Goal: Task Accomplishment & Management: Use online tool/utility

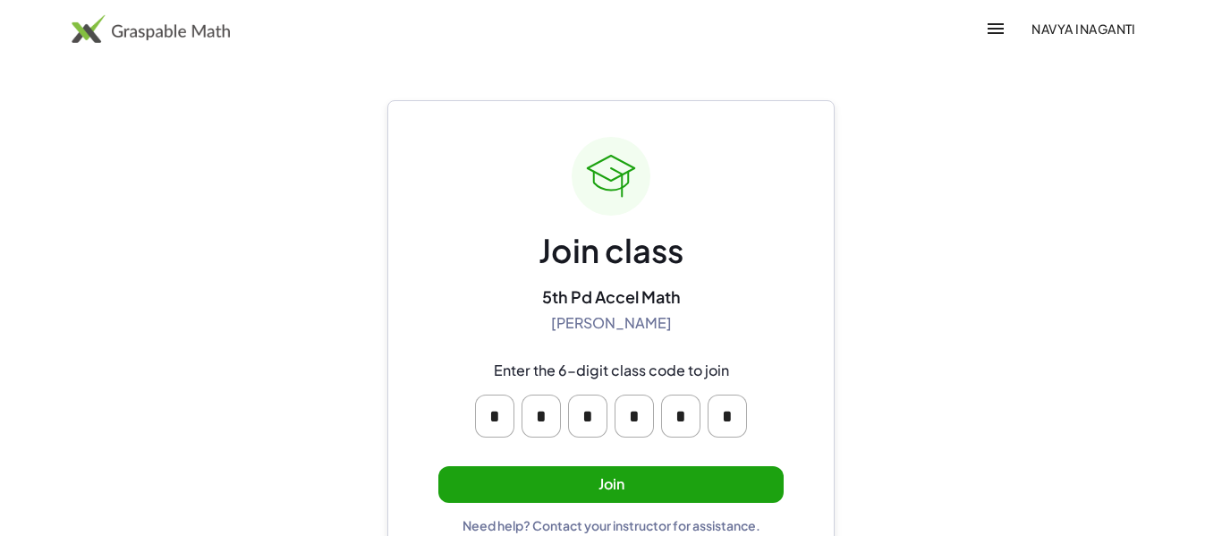
click at [565, 470] on button "Join" at bounding box center [610, 484] width 345 height 37
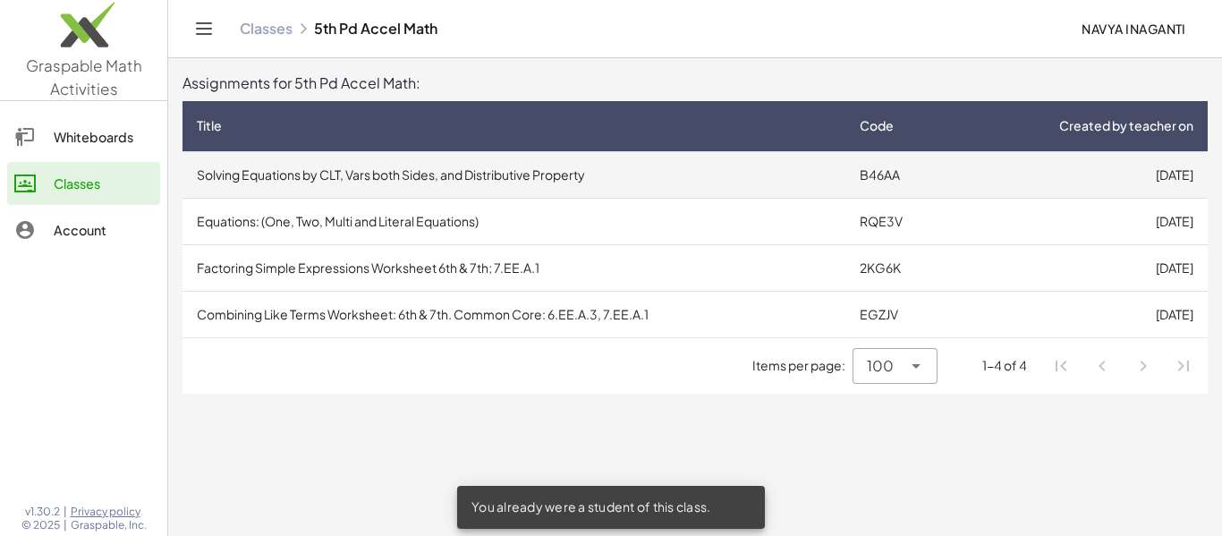
click at [662, 175] on td "Solving Equations by CLT, Vars both Sides, and Distributive Property" at bounding box center [513, 174] width 663 height 47
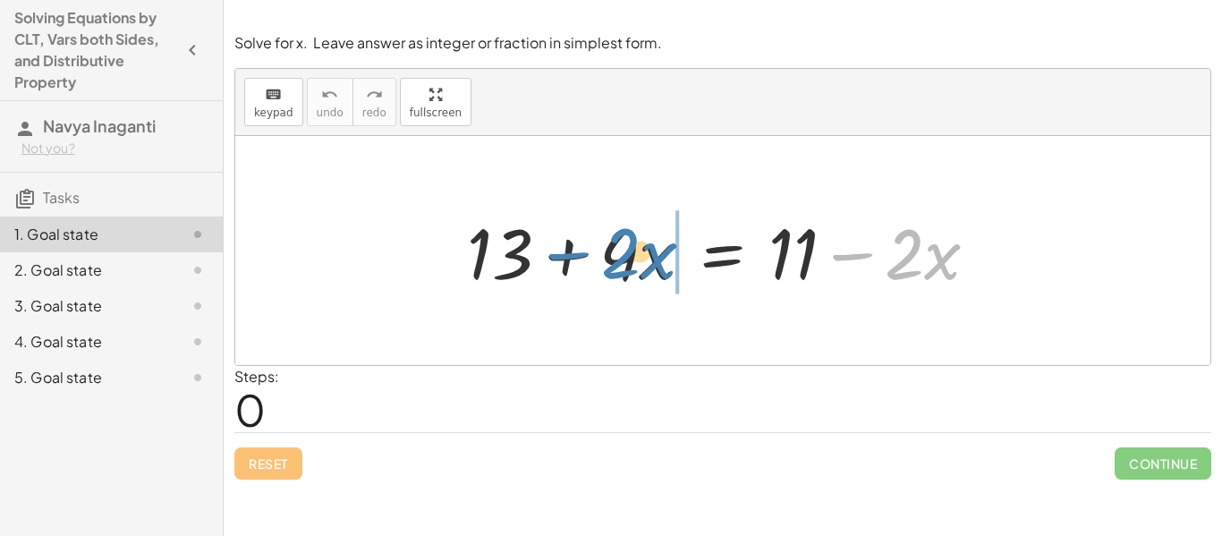
drag, startPoint x: 865, startPoint y: 252, endPoint x: 581, endPoint y: 250, distance: 283.6
click at [581, 250] on div at bounding box center [729, 251] width 543 height 92
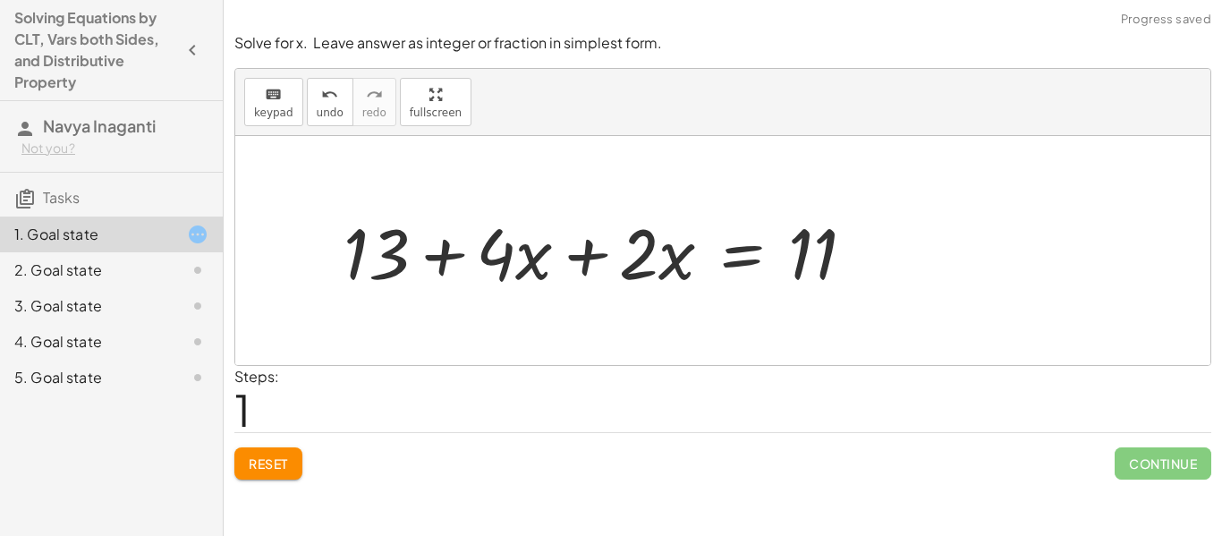
click at [554, 262] on div at bounding box center [606, 251] width 543 height 92
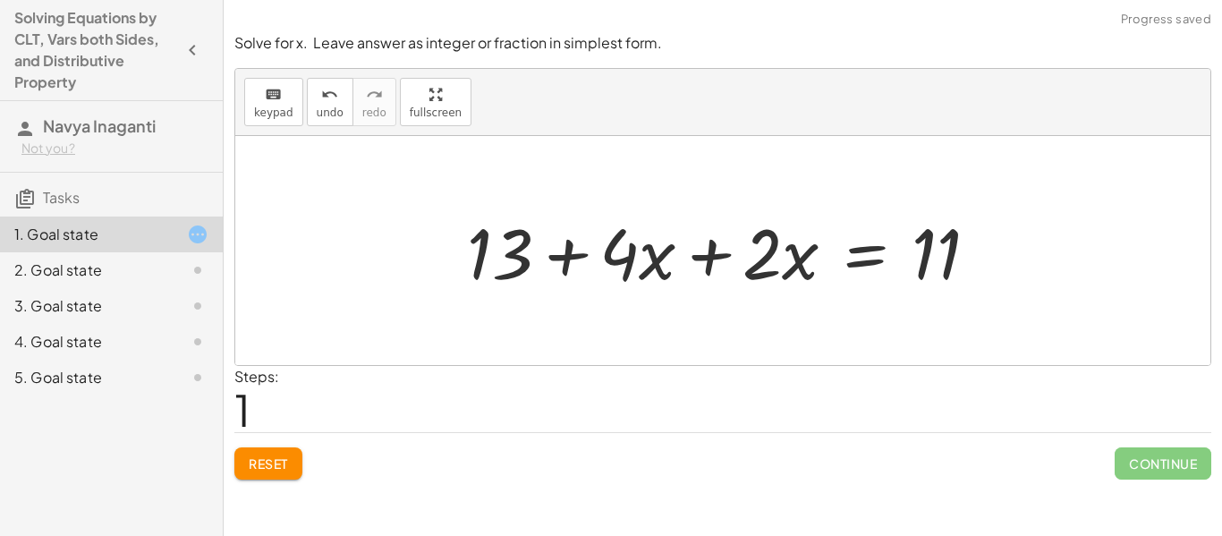
click at [689, 255] on div at bounding box center [729, 251] width 543 height 92
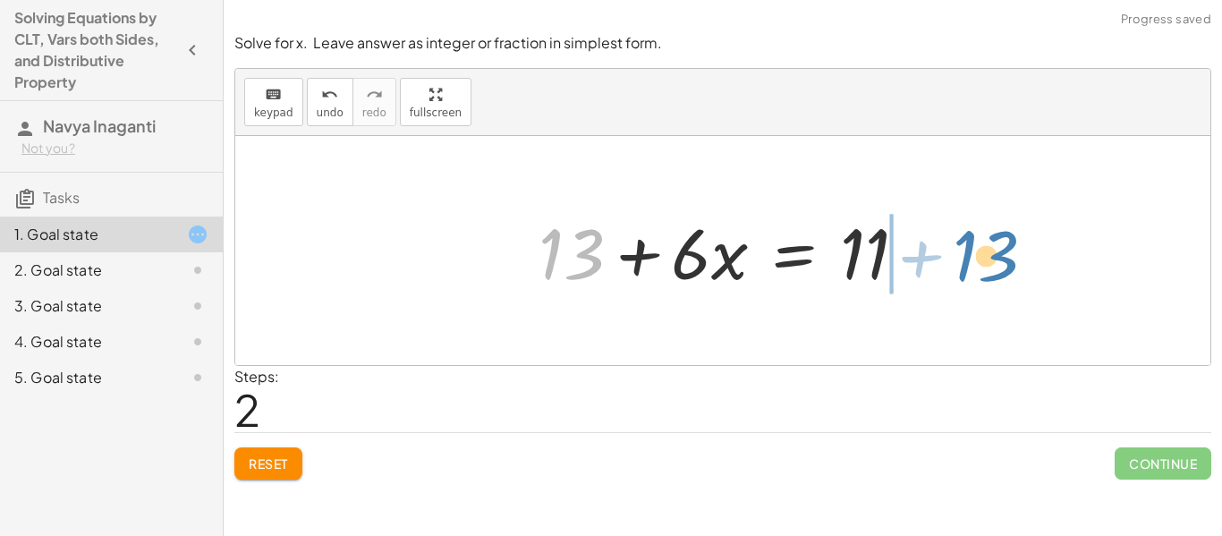
drag, startPoint x: 581, startPoint y: 258, endPoint x: 996, endPoint y: 258, distance: 415.0
click at [996, 258] on div "+ 13 + · 4 · x = + 11 − · 2 · x + 13 + · 4 · x + · 2 · x = 11 + 13 + 13 + · x =…" at bounding box center [722, 250] width 975 height 229
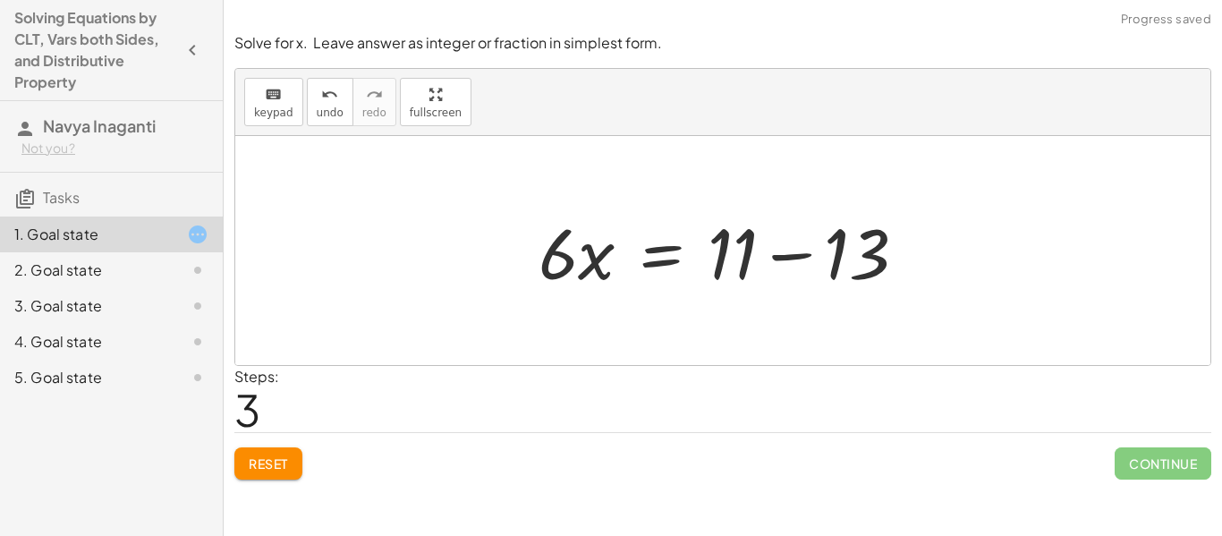
click at [818, 269] on div at bounding box center [730, 251] width 401 height 92
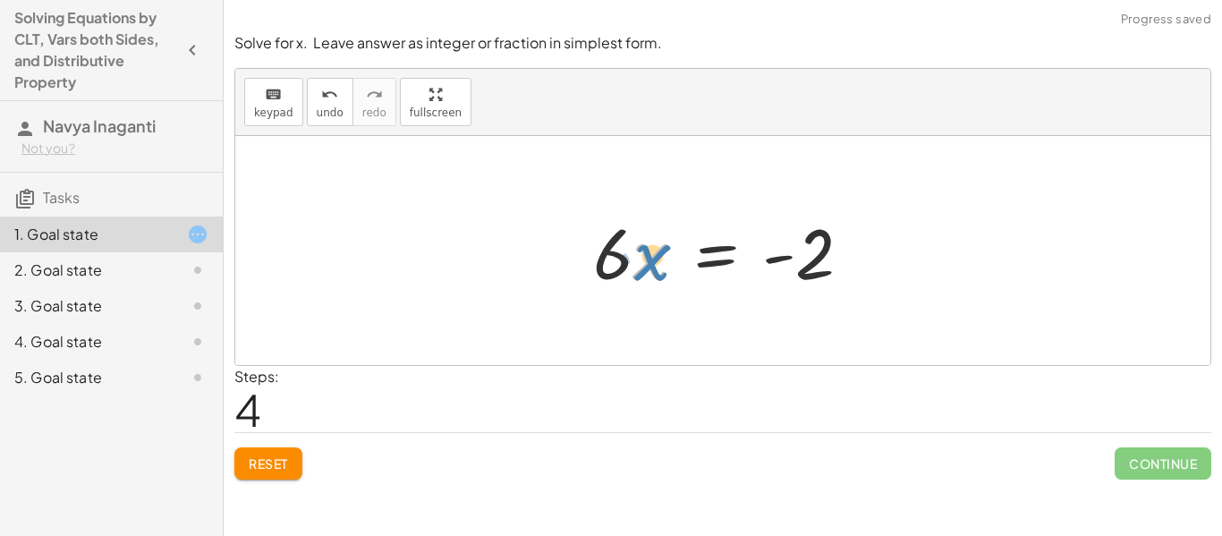
click at [640, 273] on div at bounding box center [729, 251] width 291 height 92
drag, startPoint x: 603, startPoint y: 262, endPoint x: 808, endPoint y: 325, distance: 214.2
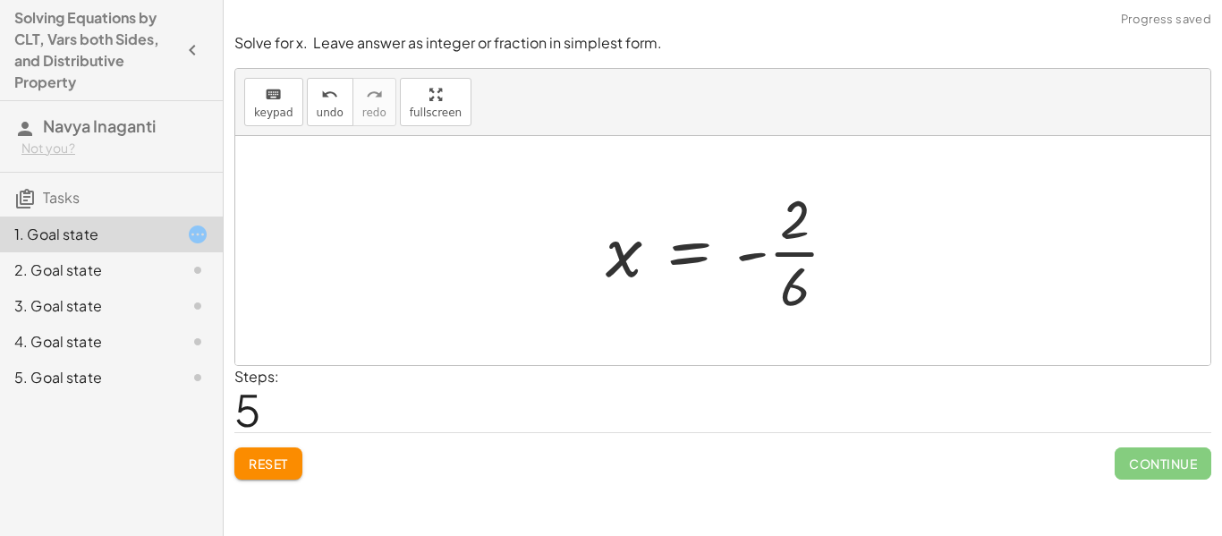
click at [781, 275] on div at bounding box center [729, 251] width 265 height 138
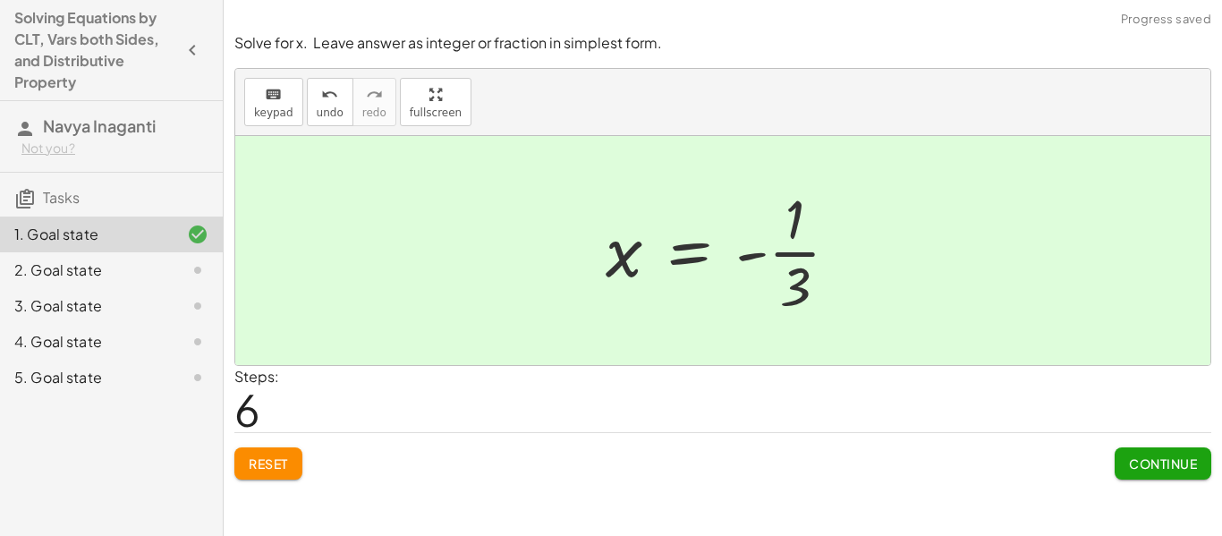
click at [1148, 479] on button "Continue" at bounding box center [1162, 463] width 97 height 32
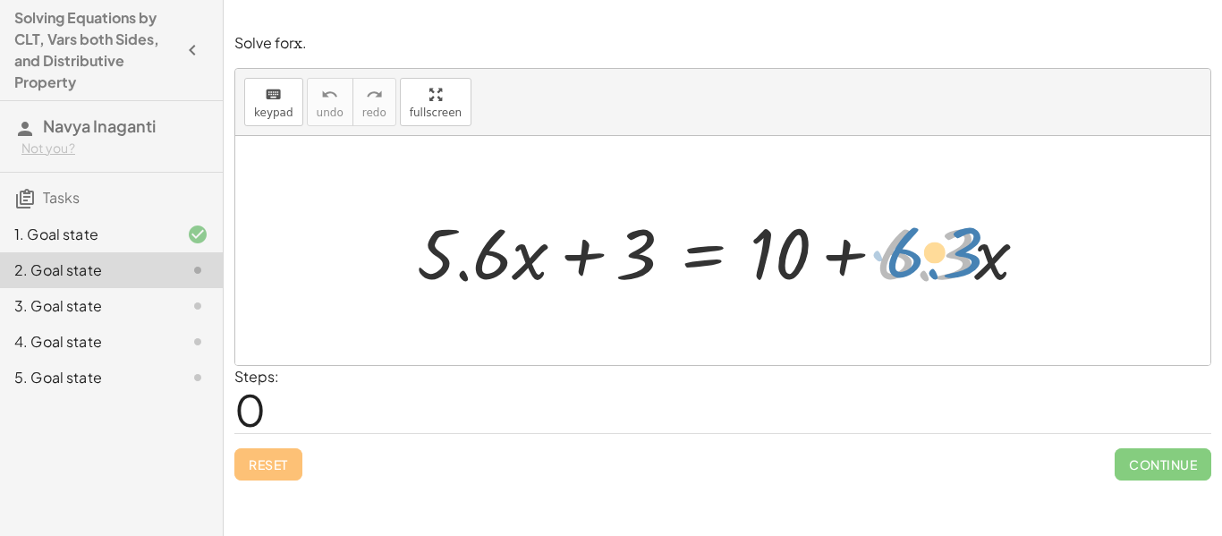
drag, startPoint x: 901, startPoint y: 257, endPoint x: 911, endPoint y: 255, distance: 10.0
click at [911, 255] on div at bounding box center [729, 251] width 643 height 92
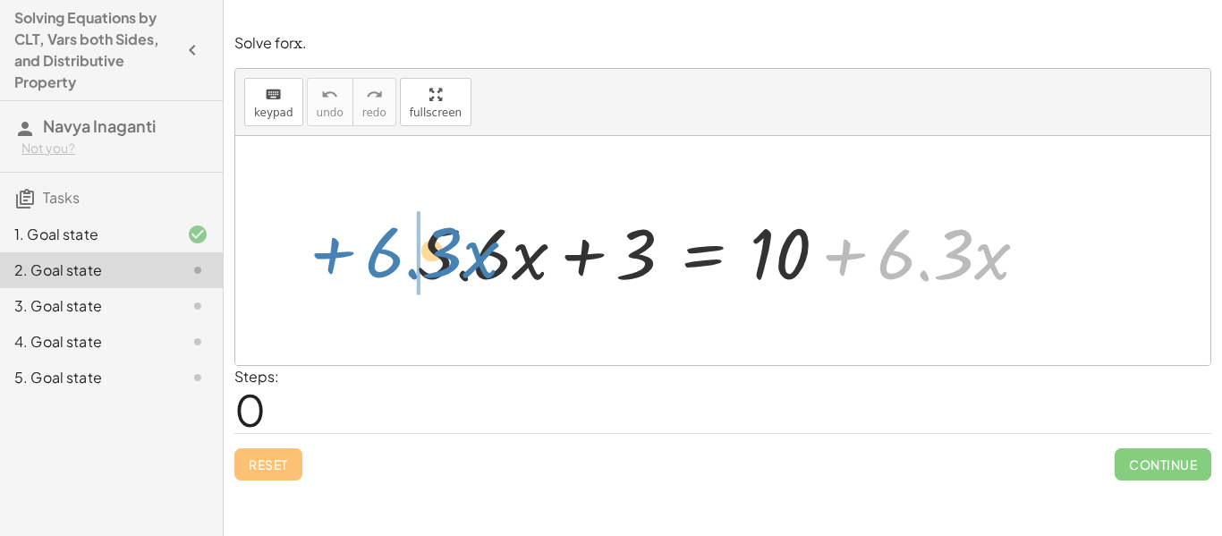
drag, startPoint x: 843, startPoint y: 253, endPoint x: 332, endPoint y: 251, distance: 511.6
click at [332, 251] on div "+ · 6.3 · x + · 5.6 · x + 3 = + 10 + · 6.3 · x" at bounding box center [722, 250] width 975 height 229
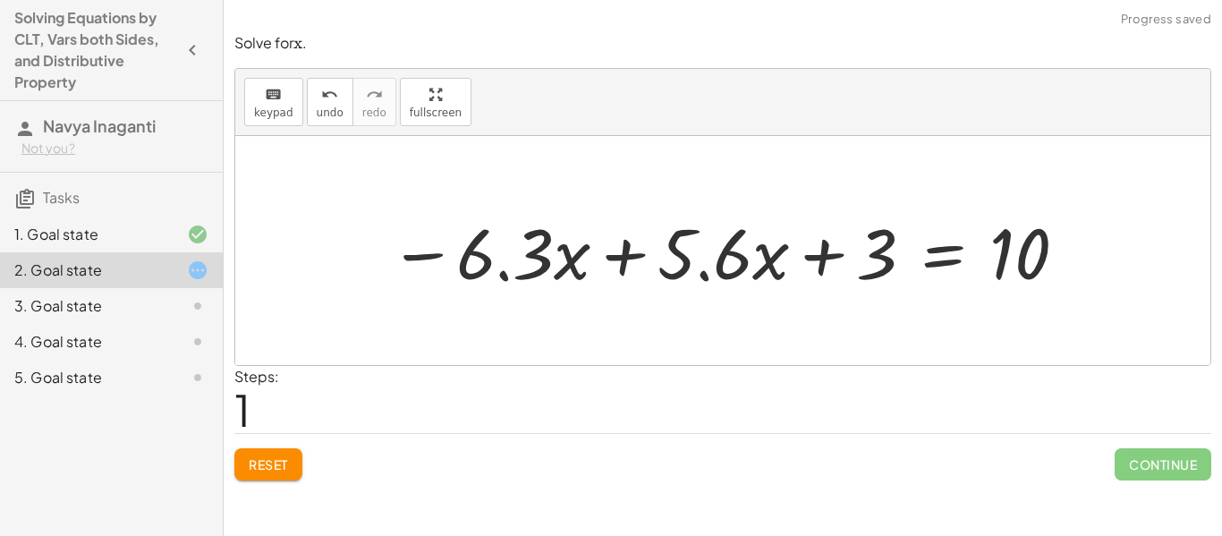
click at [605, 255] on div at bounding box center [729, 251] width 699 height 92
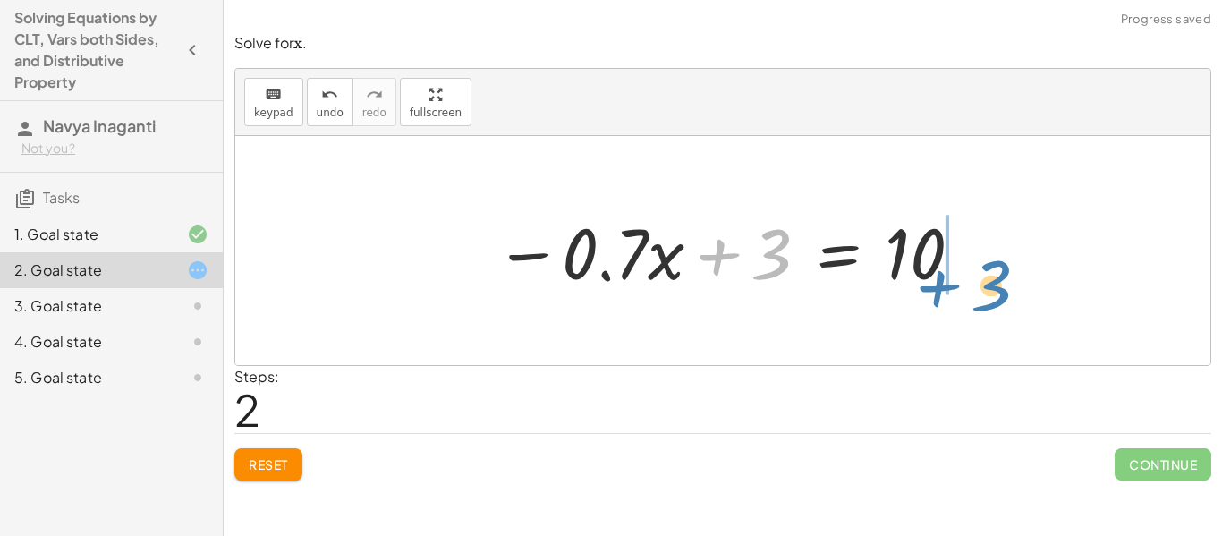
drag, startPoint x: 747, startPoint y: 263, endPoint x: 969, endPoint y: 292, distance: 223.8
click at [969, 292] on div at bounding box center [729, 251] width 487 height 92
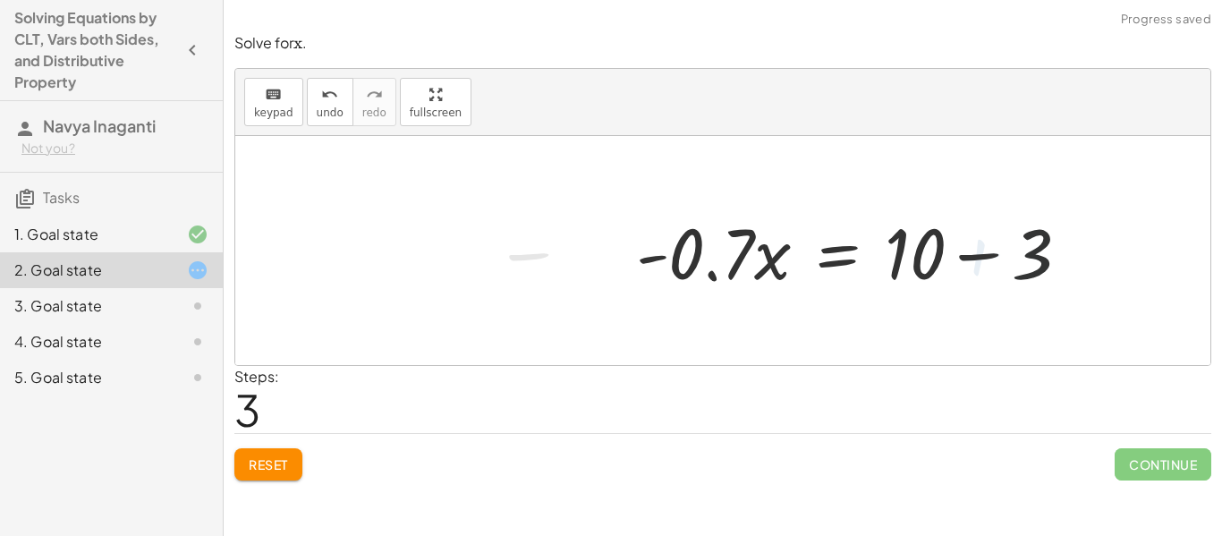
click at [950, 244] on div at bounding box center [860, 251] width 466 height 92
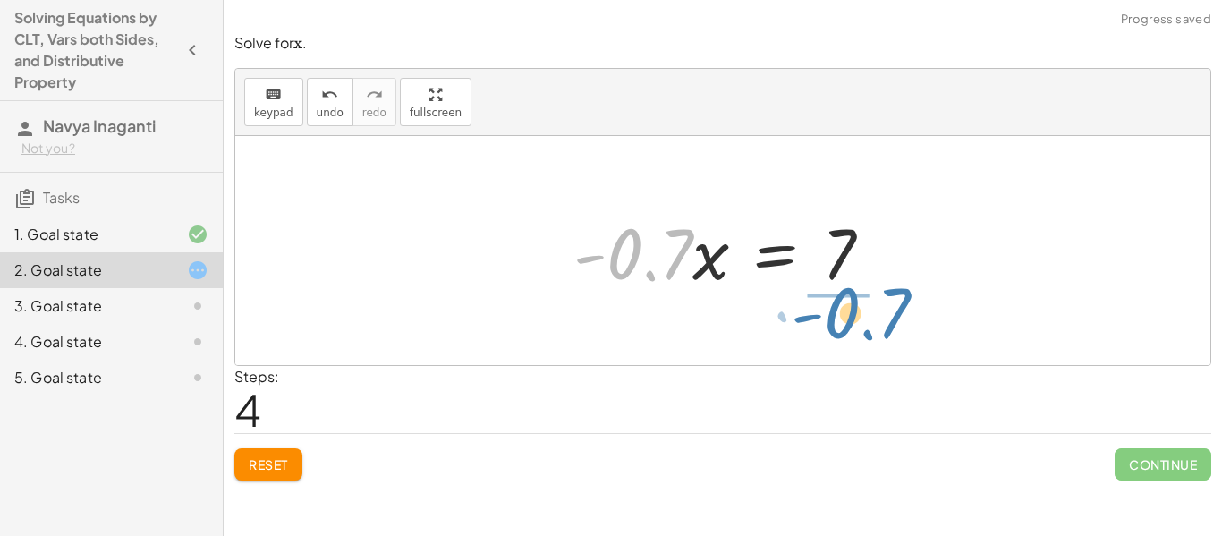
drag, startPoint x: 680, startPoint y: 262, endPoint x: 898, endPoint y: 321, distance: 226.1
click at [898, 321] on div "+ · 5.6 · x + 3 = + 10 + · 6.3 · x − · 6.3 · x + · 5.6 · x + 3 = 10 − · 0.7 · x…" at bounding box center [722, 250] width 975 height 229
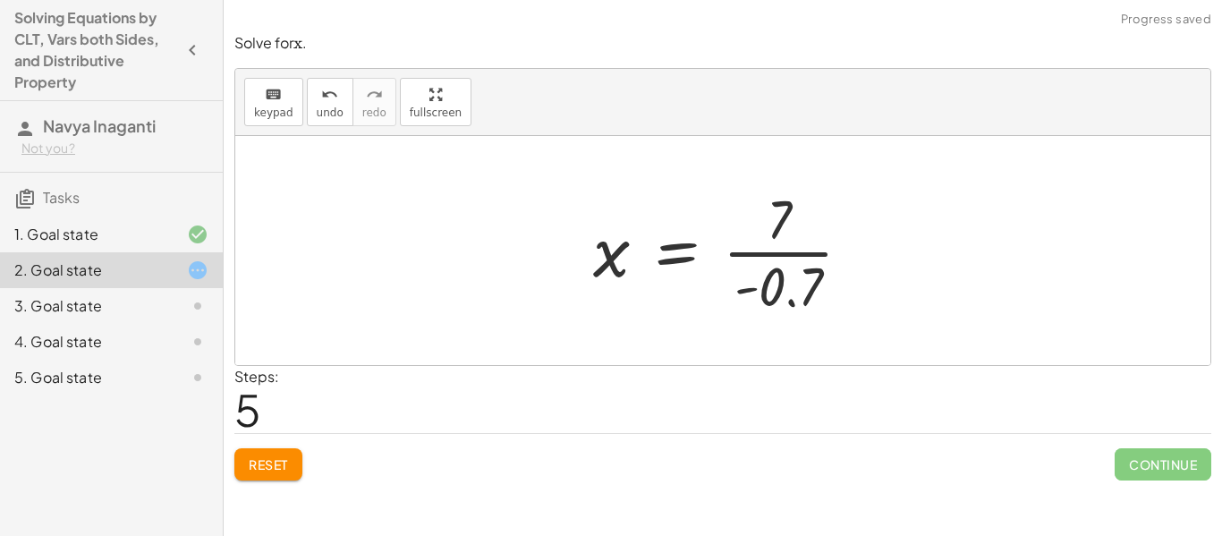
click at [812, 265] on div at bounding box center [729, 251] width 291 height 138
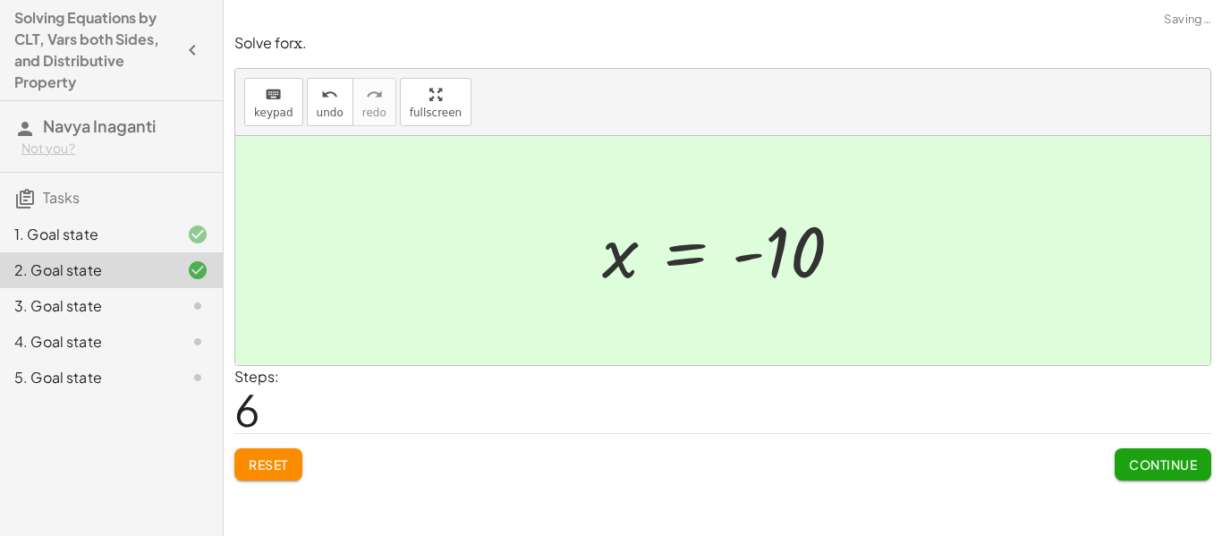
click at [1130, 456] on span "Continue" at bounding box center [1163, 464] width 68 height 16
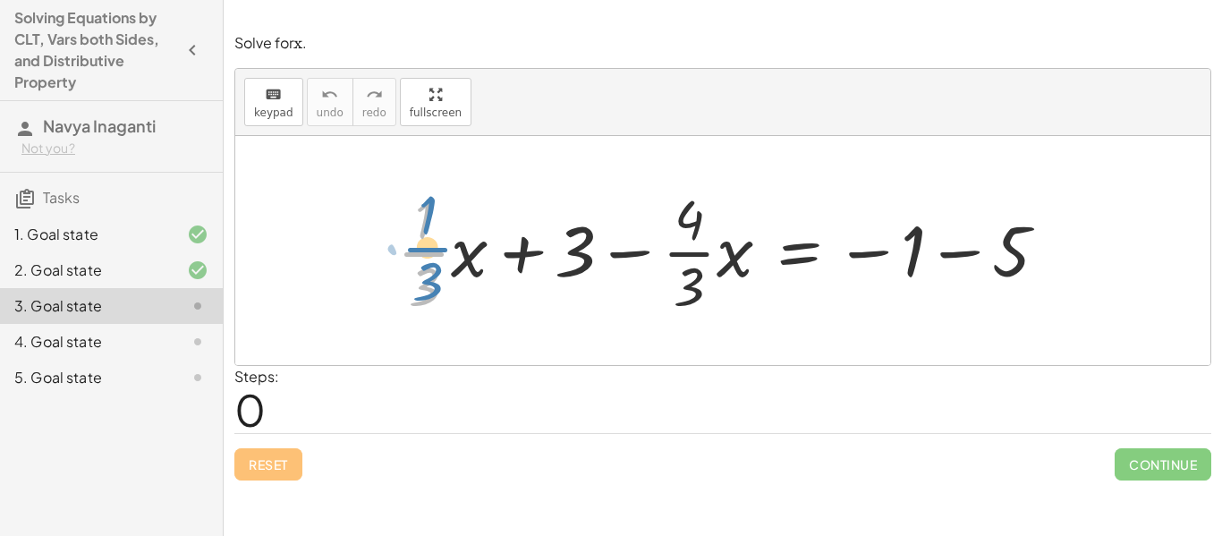
click at [430, 242] on div at bounding box center [729, 251] width 682 height 138
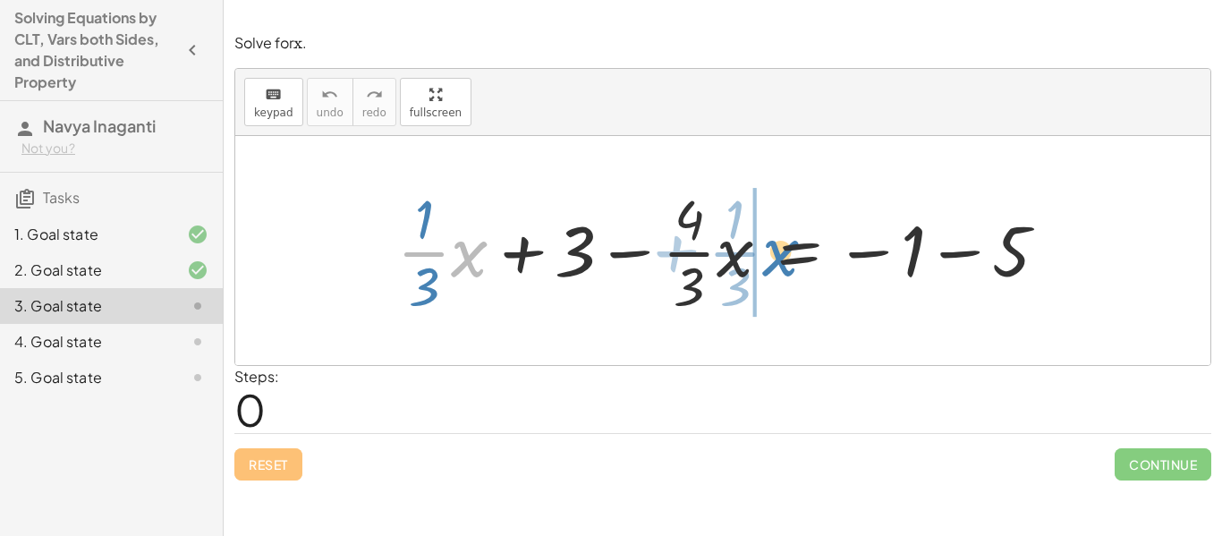
drag, startPoint x: 467, startPoint y: 258, endPoint x: 780, endPoint y: 258, distance: 313.1
click at [780, 258] on div at bounding box center [729, 251] width 682 height 138
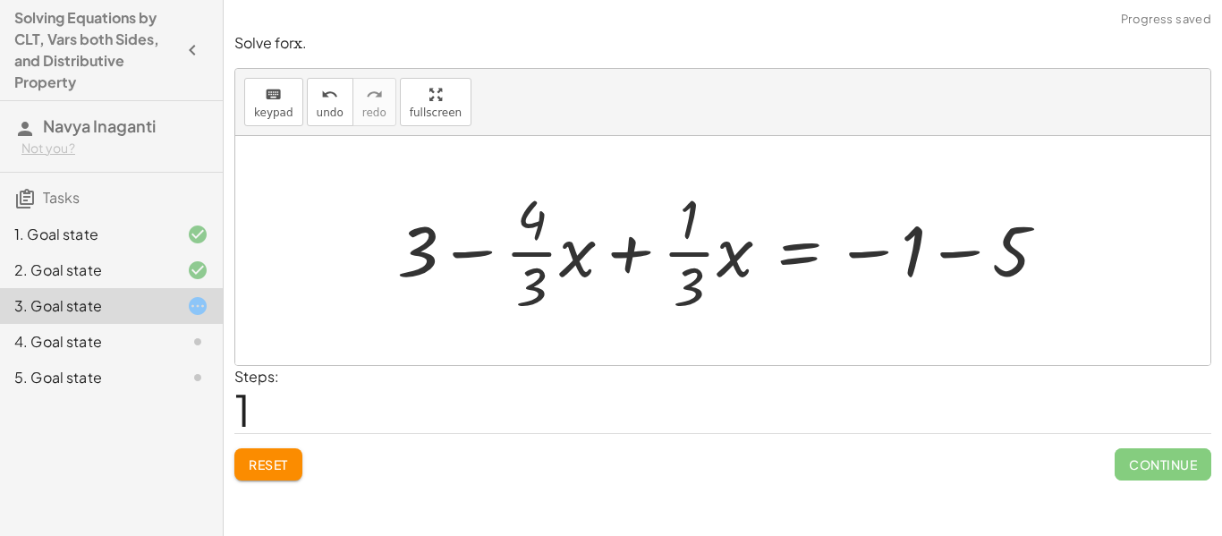
click at [674, 259] on div at bounding box center [729, 251] width 682 height 138
click at [619, 251] on div at bounding box center [729, 251] width 682 height 138
drag, startPoint x: 421, startPoint y: 252, endPoint x: 1054, endPoint y: 282, distance: 633.1
click at [1054, 282] on div at bounding box center [729, 251] width 682 height 138
click at [1019, 256] on div at bounding box center [798, 251] width 738 height 138
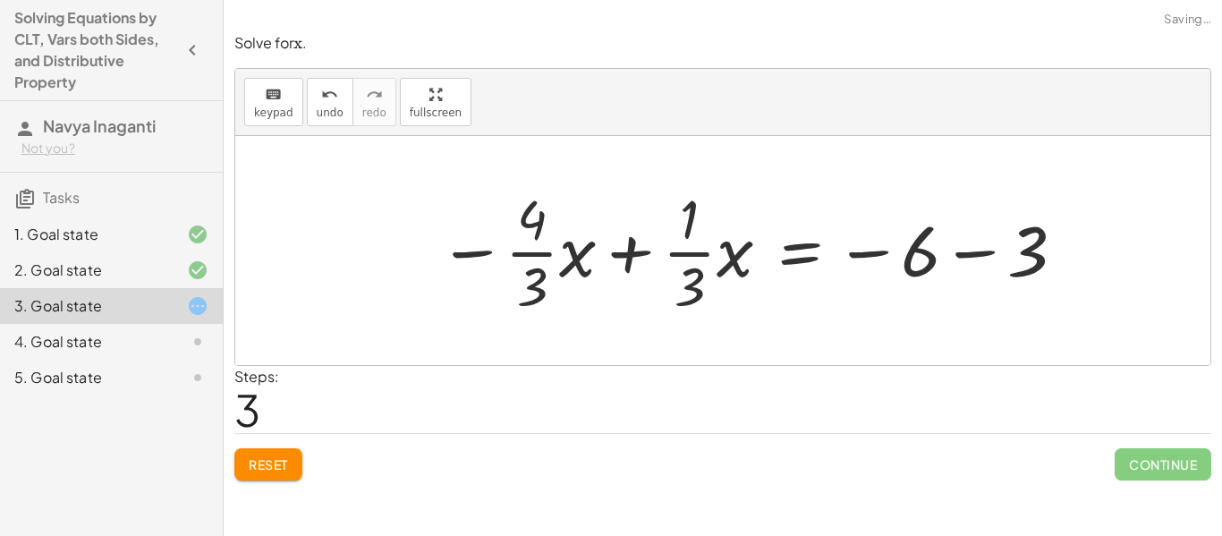
click at [933, 270] on div at bounding box center [753, 251] width 648 height 138
click at [959, 267] on div at bounding box center [753, 251] width 648 height 138
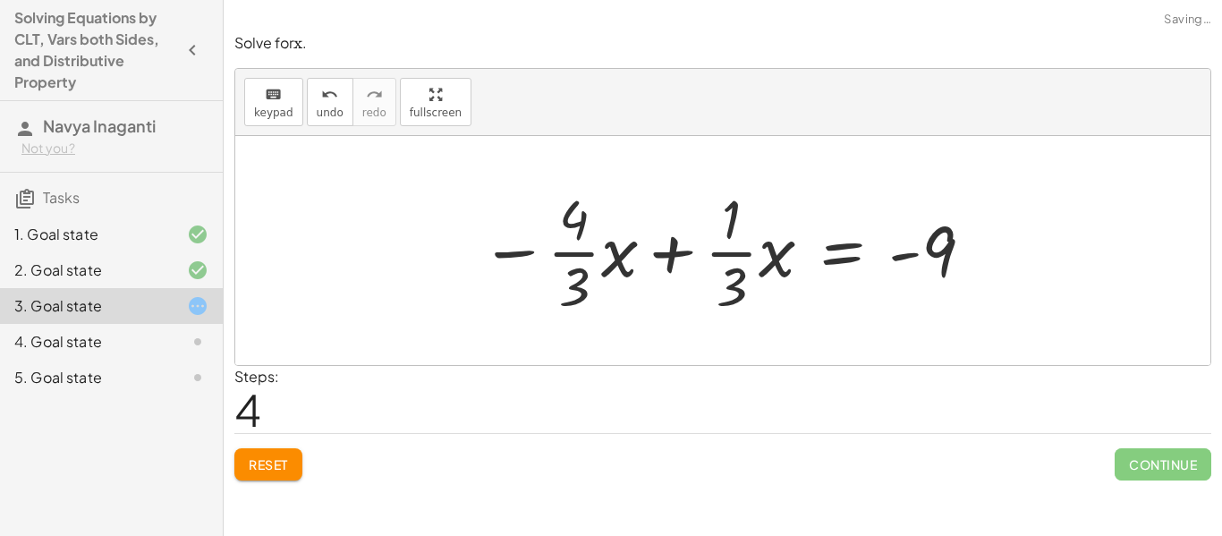
click at [665, 258] on div at bounding box center [727, 251] width 513 height 138
click at [645, 260] on div at bounding box center [729, 251] width 513 height 138
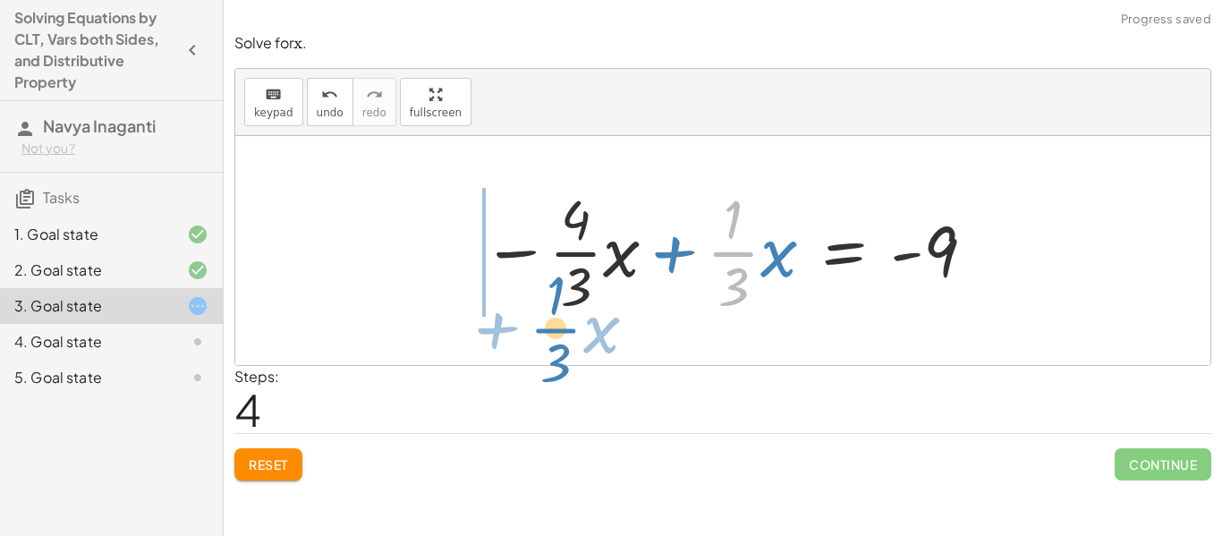
drag, startPoint x: 741, startPoint y: 258, endPoint x: 563, endPoint y: 334, distance: 193.6
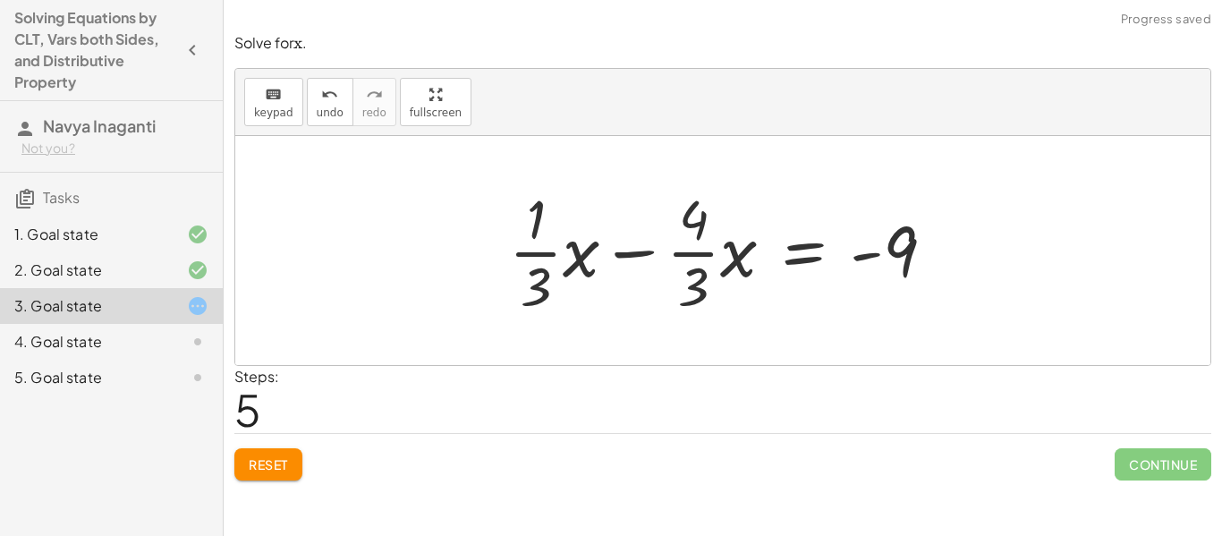
click at [674, 275] on div at bounding box center [729, 251] width 458 height 138
click at [660, 259] on div at bounding box center [729, 251] width 458 height 138
click at [279, 473] on button "Reset" at bounding box center [268, 464] width 68 height 32
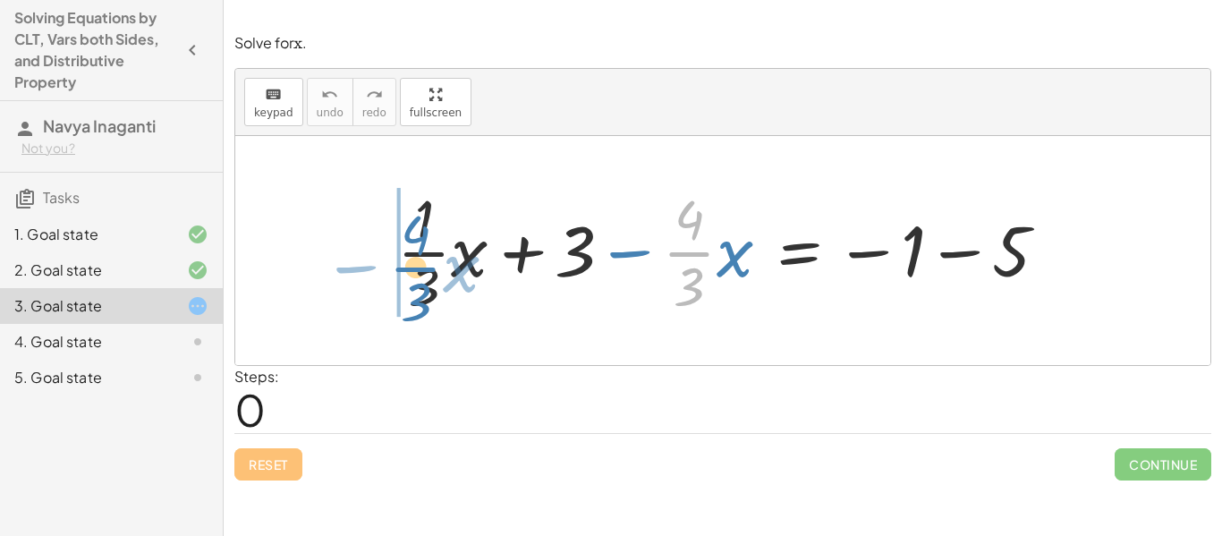
drag, startPoint x: 668, startPoint y: 264, endPoint x: 394, endPoint y: 279, distance: 274.1
click at [394, 279] on div at bounding box center [729, 251] width 682 height 138
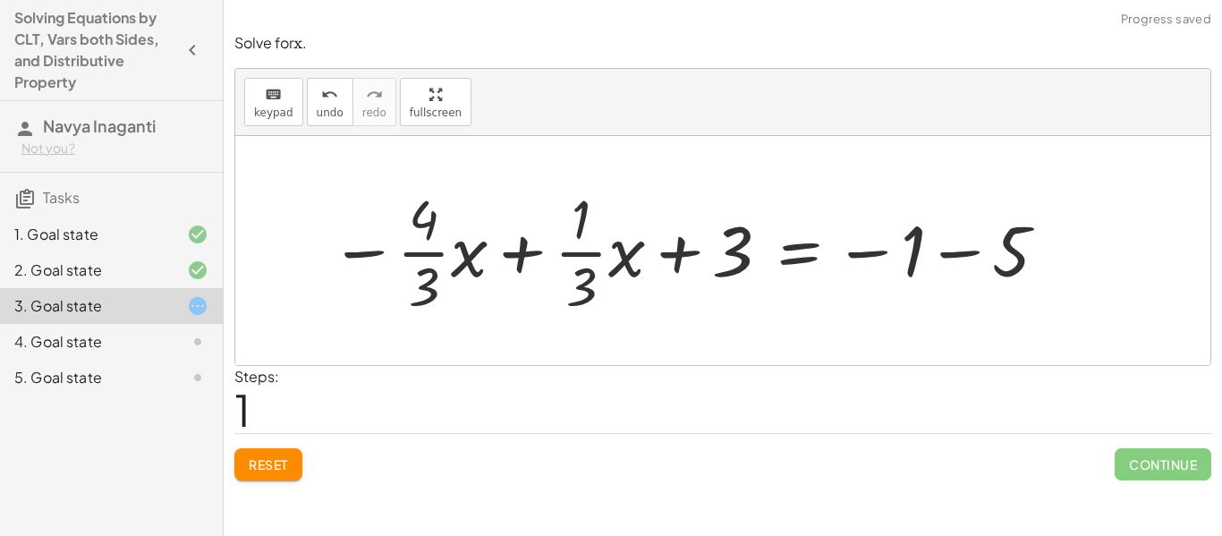
click at [629, 251] on div at bounding box center [690, 251] width 738 height 138
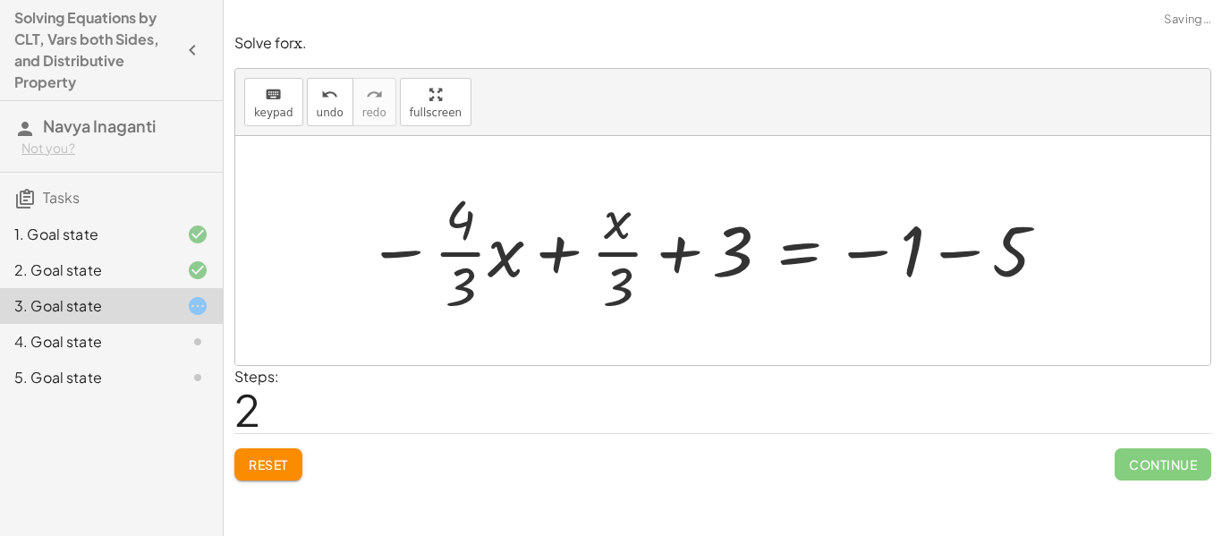
click at [472, 228] on div at bounding box center [708, 251] width 700 height 138
click at [460, 254] on div at bounding box center [708, 251] width 700 height 138
click at [558, 242] on div at bounding box center [708, 251] width 700 height 138
click at [557, 256] on div at bounding box center [708, 251] width 700 height 138
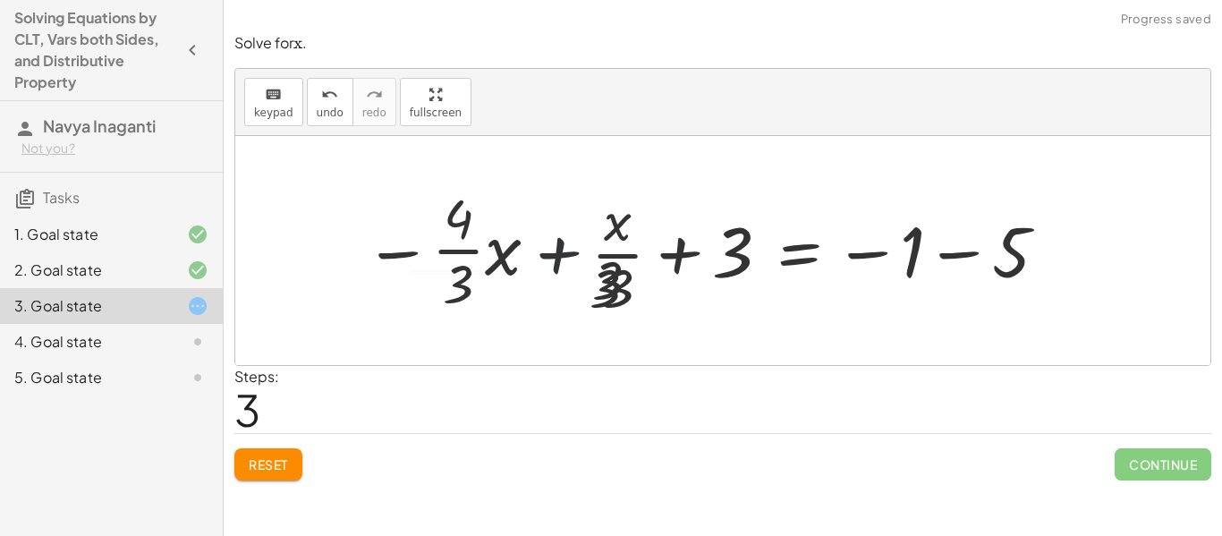
click at [557, 256] on div at bounding box center [692, 251] width 732 height 173
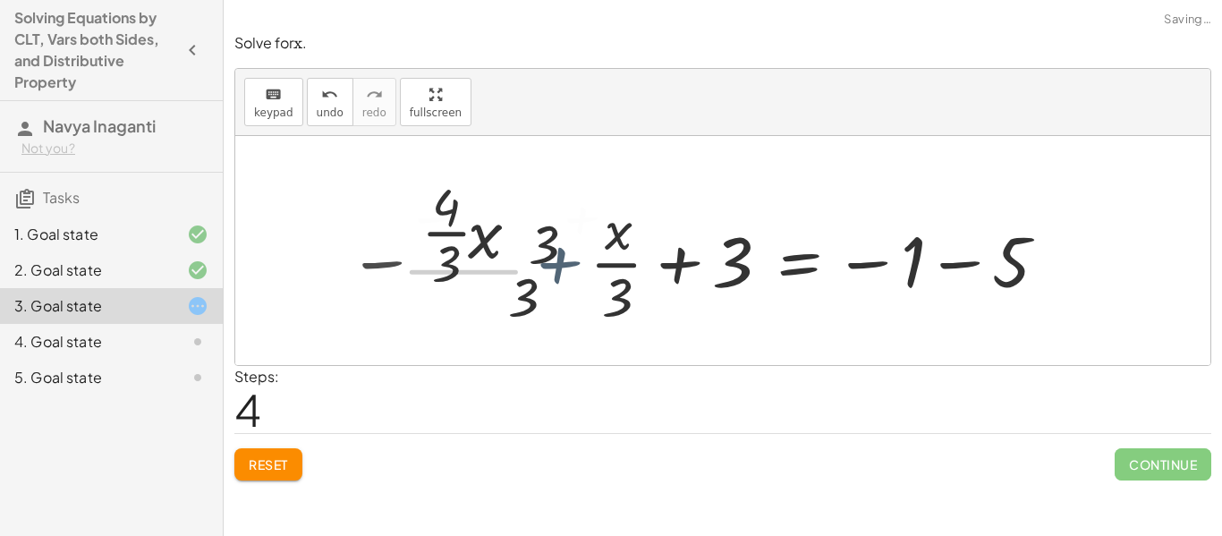
click at [557, 256] on div at bounding box center [728, 251] width 684 height 173
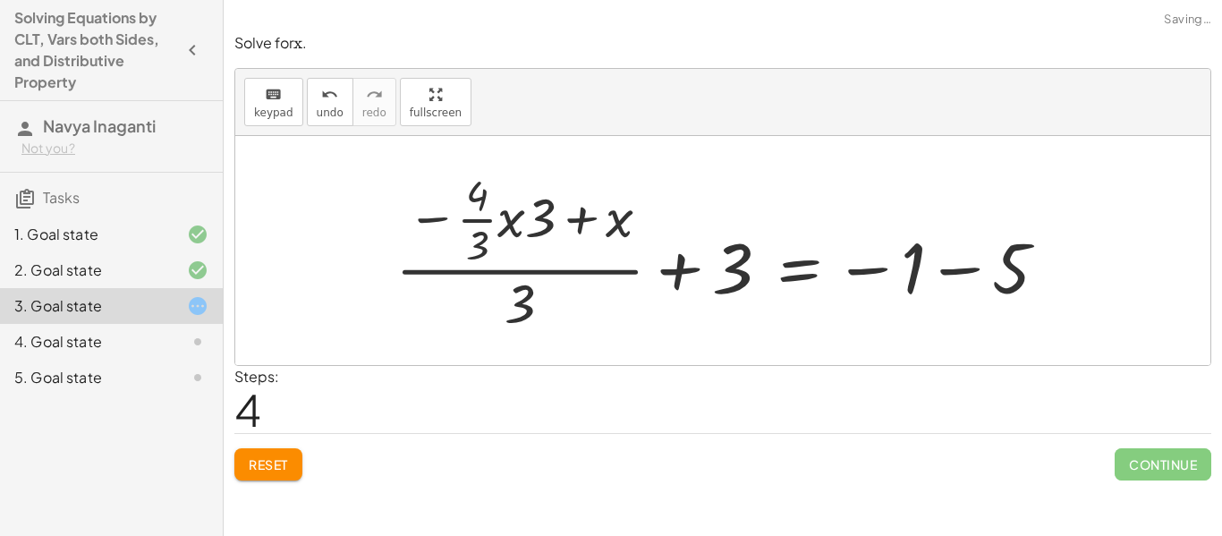
click at [557, 256] on div at bounding box center [728, 251] width 684 height 173
click at [550, 228] on div at bounding box center [728, 251] width 684 height 173
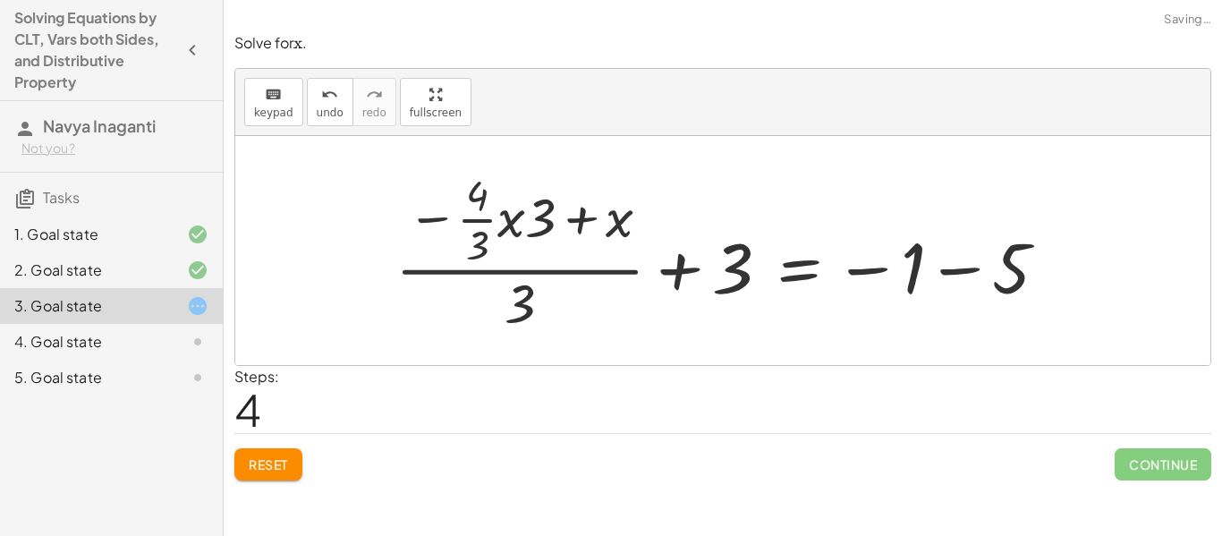
click at [550, 228] on div at bounding box center [728, 251] width 684 height 173
drag, startPoint x: 512, startPoint y: 318, endPoint x: 963, endPoint y: 341, distance: 452.3
click at [963, 341] on div "+ · · 1 · 3 · x + 3 − · · 4 · 3 · x = − 1 − 5 − · · 4 · 3 · x + · · 1 · 3 · x +…" at bounding box center [722, 251] width 707 height 182
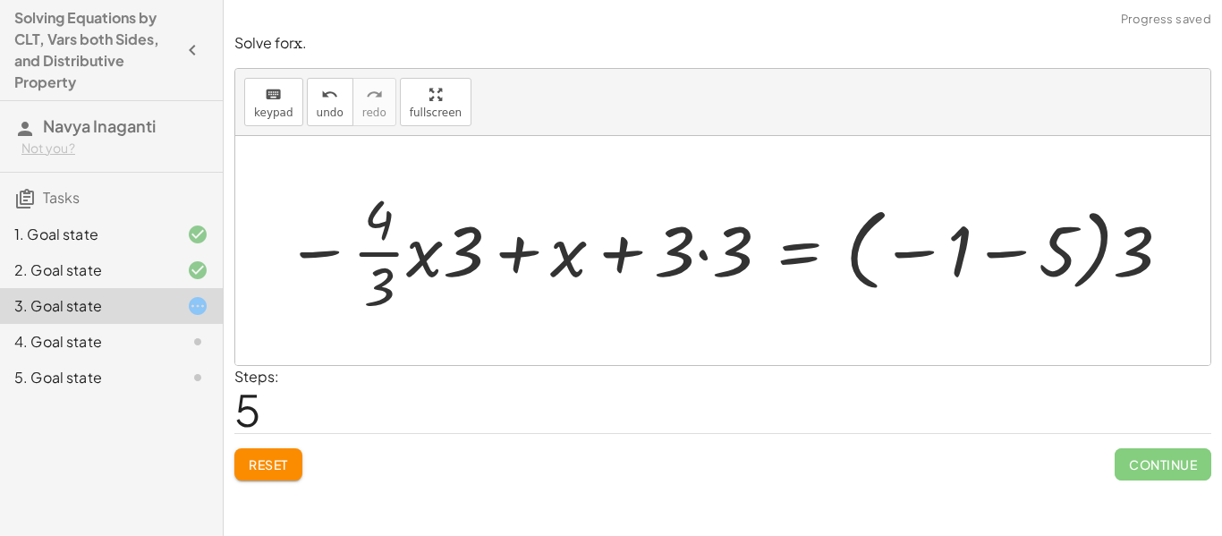
click at [919, 267] on div at bounding box center [729, 251] width 906 height 138
drag, startPoint x: 1123, startPoint y: 259, endPoint x: 941, endPoint y: 264, distance: 182.5
click at [941, 264] on div at bounding box center [729, 251] width 906 height 138
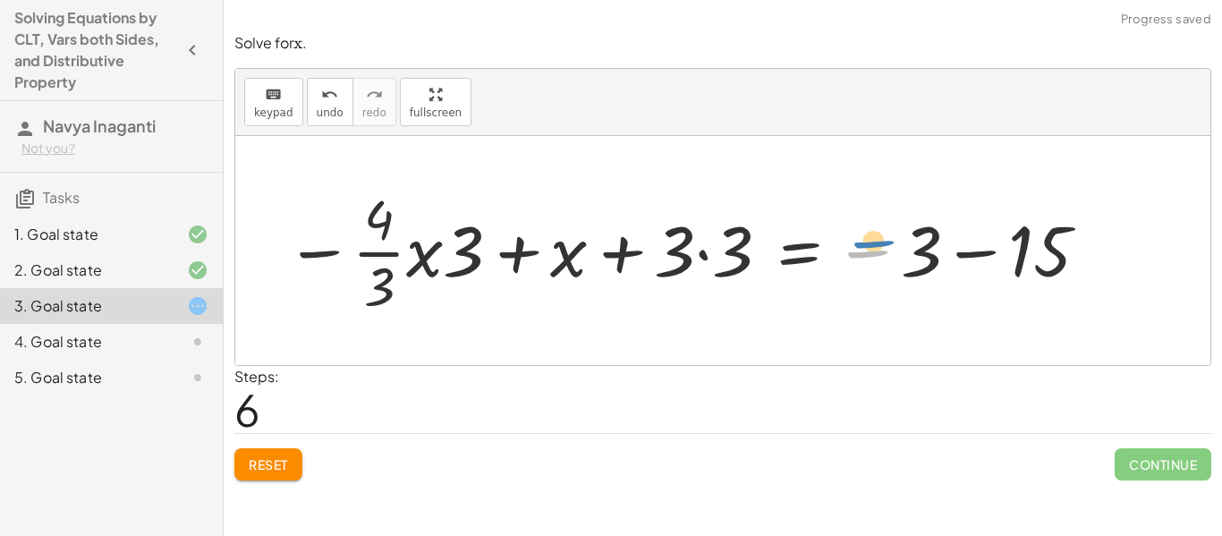
drag, startPoint x: 893, startPoint y: 248, endPoint x: 899, endPoint y: 238, distance: 11.7
click at [899, 238] on div at bounding box center [687, 251] width 823 height 138
drag, startPoint x: 466, startPoint y: 267, endPoint x: 455, endPoint y: 258, distance: 14.0
click at [455, 258] on div at bounding box center [687, 251] width 823 height 138
click at [578, 258] on div at bounding box center [687, 251] width 823 height 138
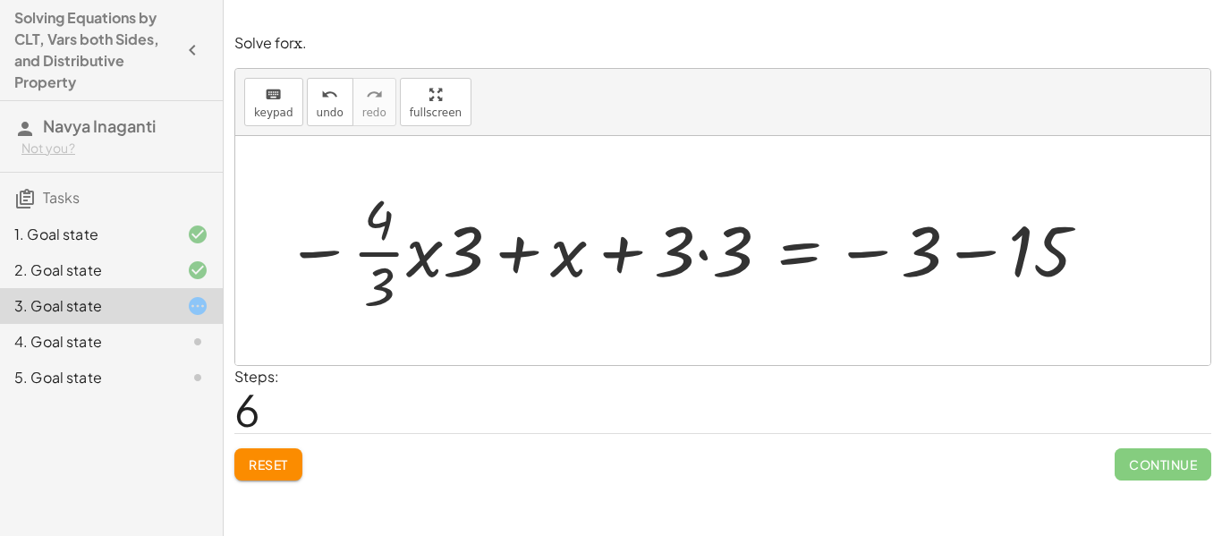
click at [535, 253] on div at bounding box center [687, 251] width 823 height 138
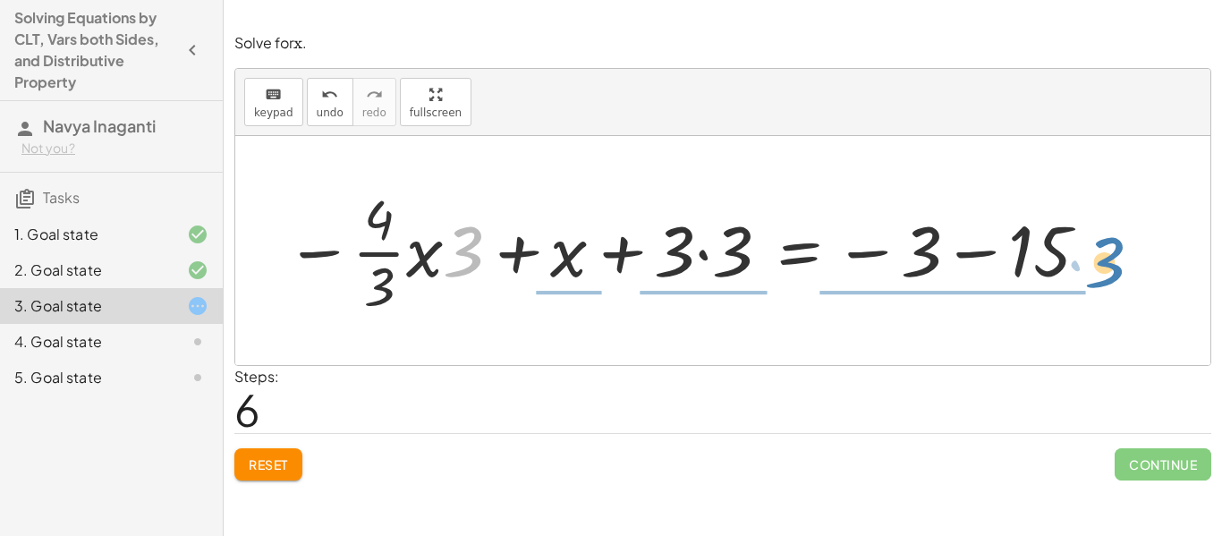
drag, startPoint x: 453, startPoint y: 254, endPoint x: 1097, endPoint y: 266, distance: 645.0
click at [1097, 266] on div at bounding box center [687, 251] width 823 height 138
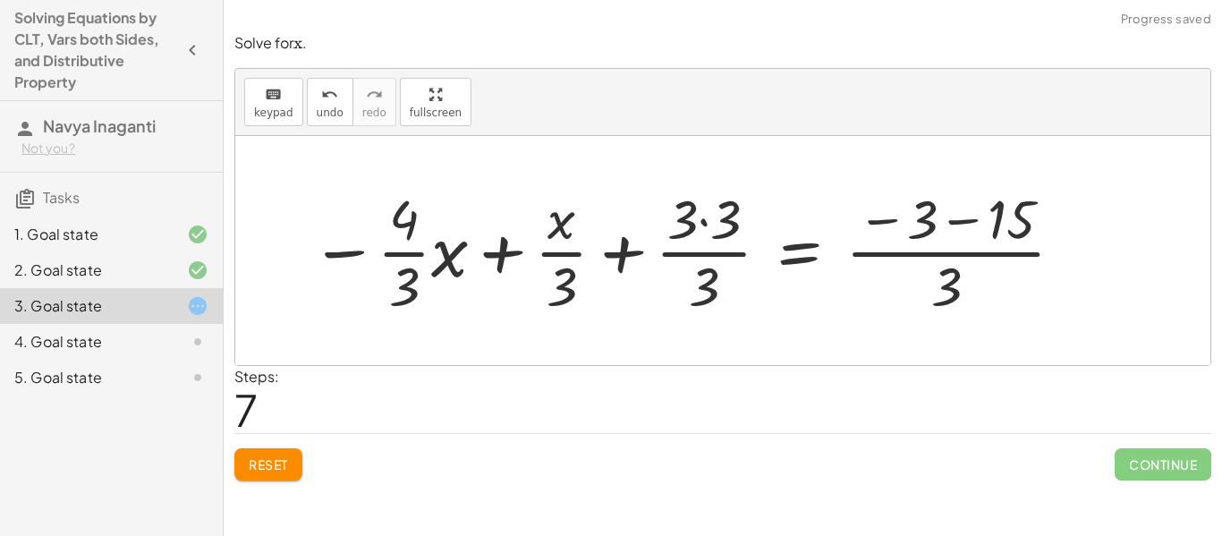
click at [275, 465] on span "Reset" at bounding box center [268, 464] width 39 height 16
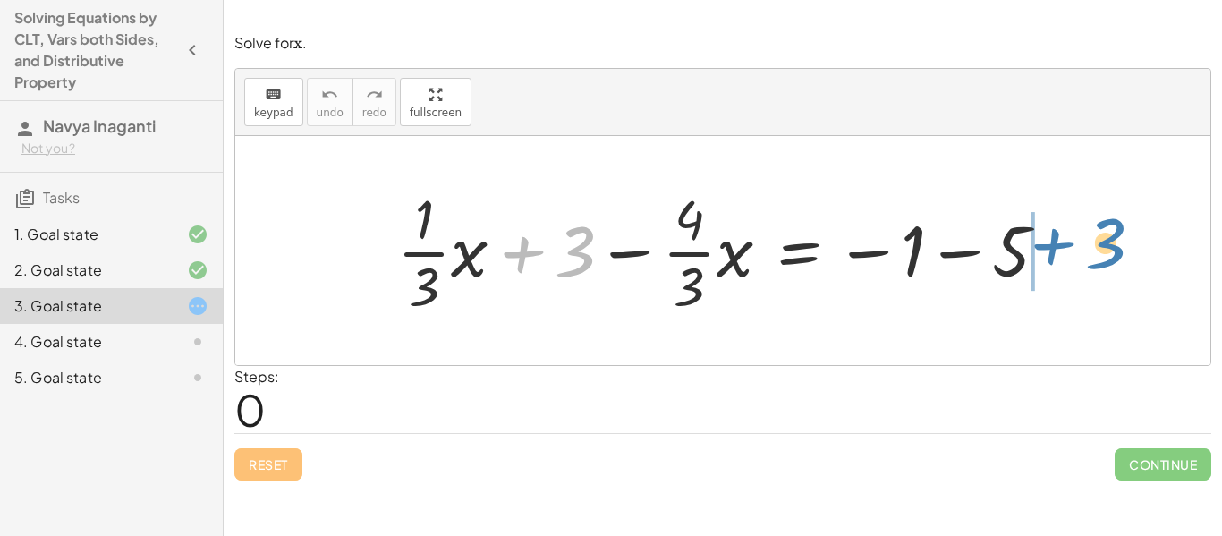
drag, startPoint x: 575, startPoint y: 246, endPoint x: 1103, endPoint y: 237, distance: 527.8
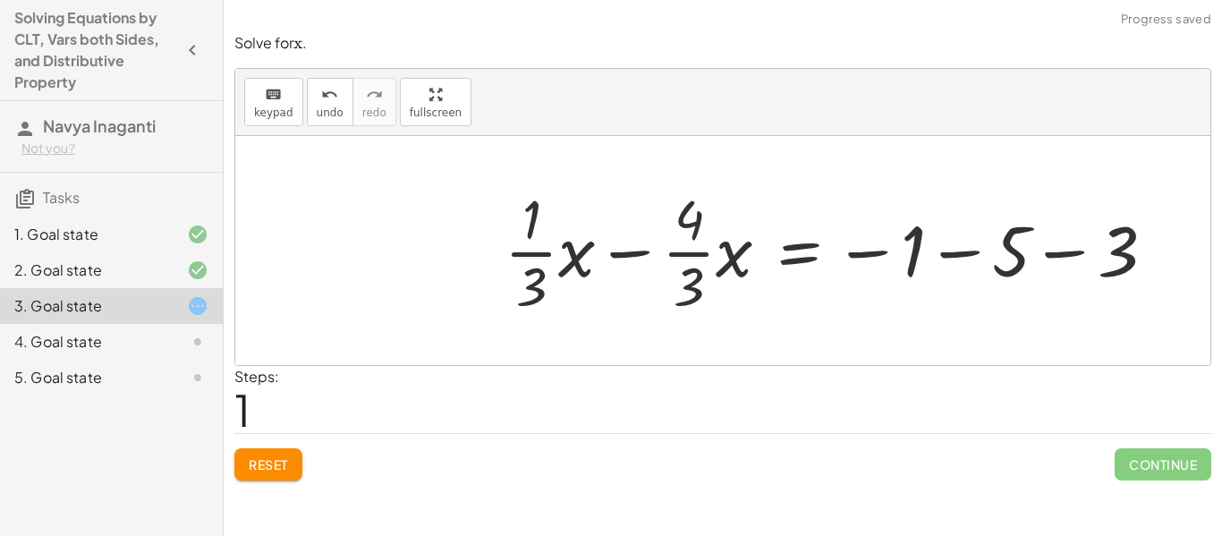
click at [609, 263] on div at bounding box center [837, 251] width 682 height 138
click at [618, 263] on div at bounding box center [837, 251] width 682 height 138
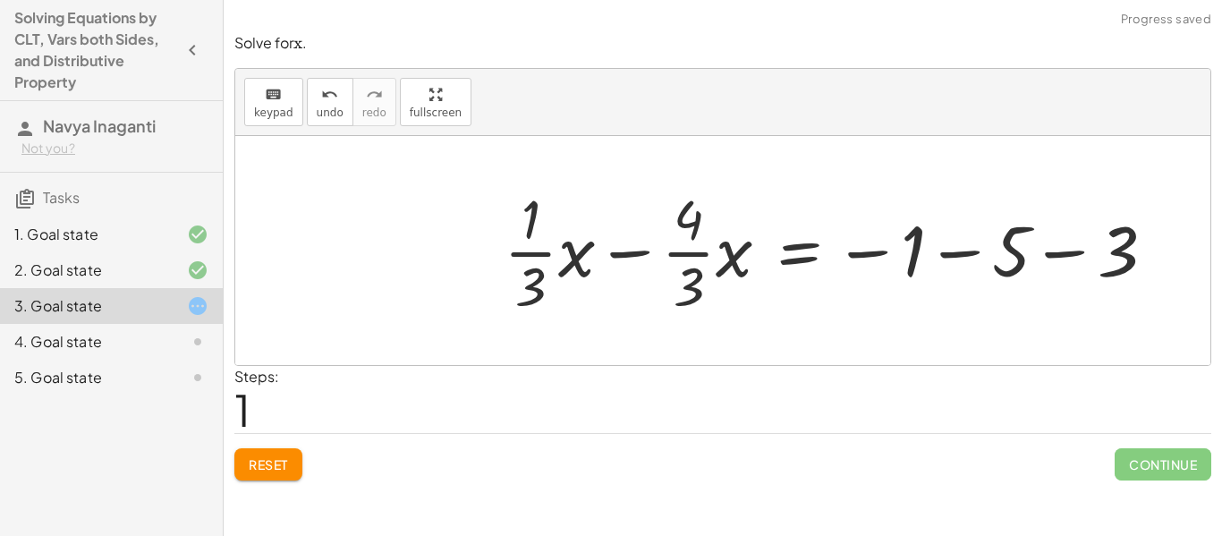
click at [618, 263] on div at bounding box center [837, 251] width 682 height 138
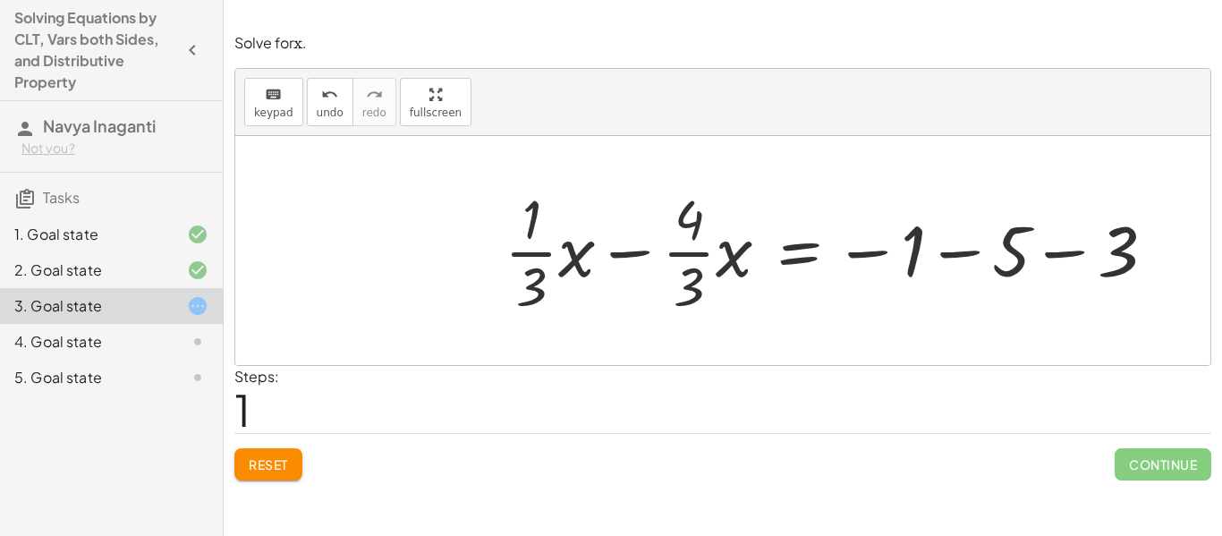
click at [618, 263] on div at bounding box center [837, 251] width 682 height 138
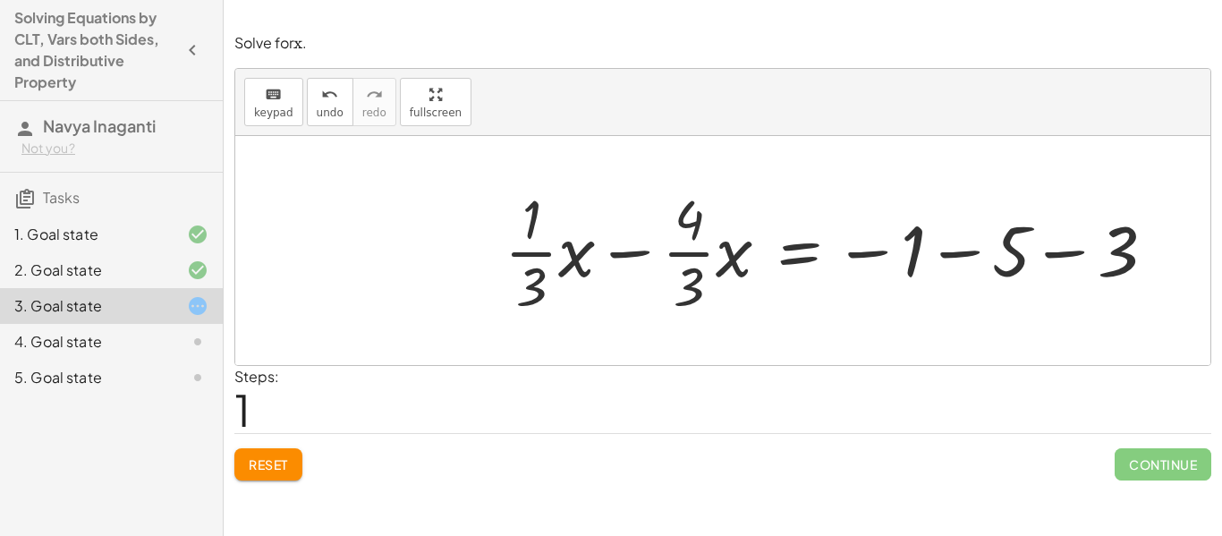
click at [618, 263] on div at bounding box center [837, 251] width 682 height 138
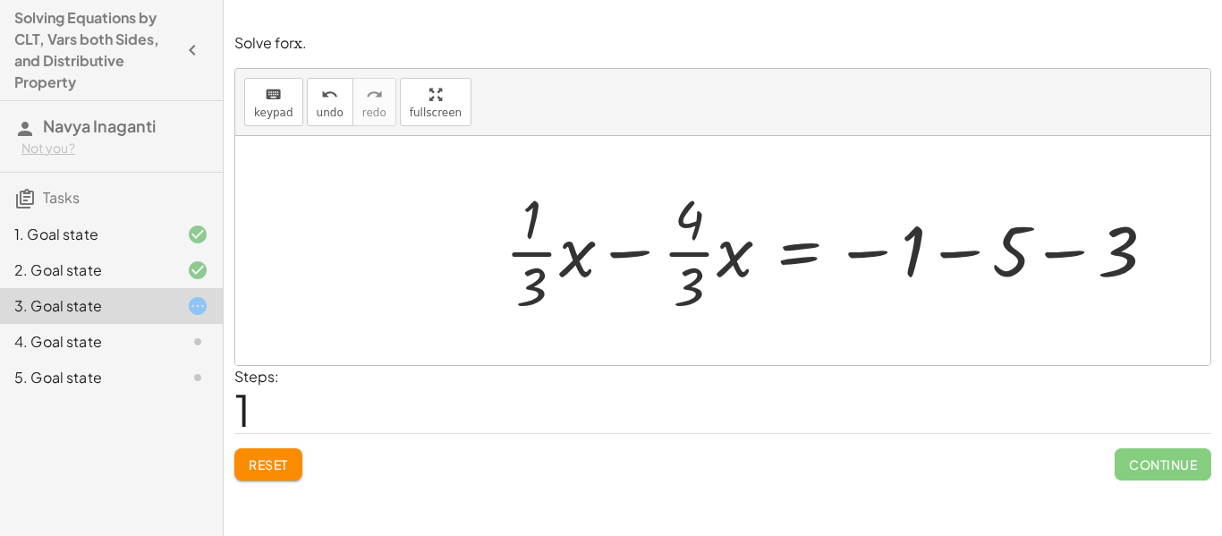
click at [618, 263] on div at bounding box center [837, 251] width 682 height 138
click at [969, 253] on div at bounding box center [837, 251] width 682 height 138
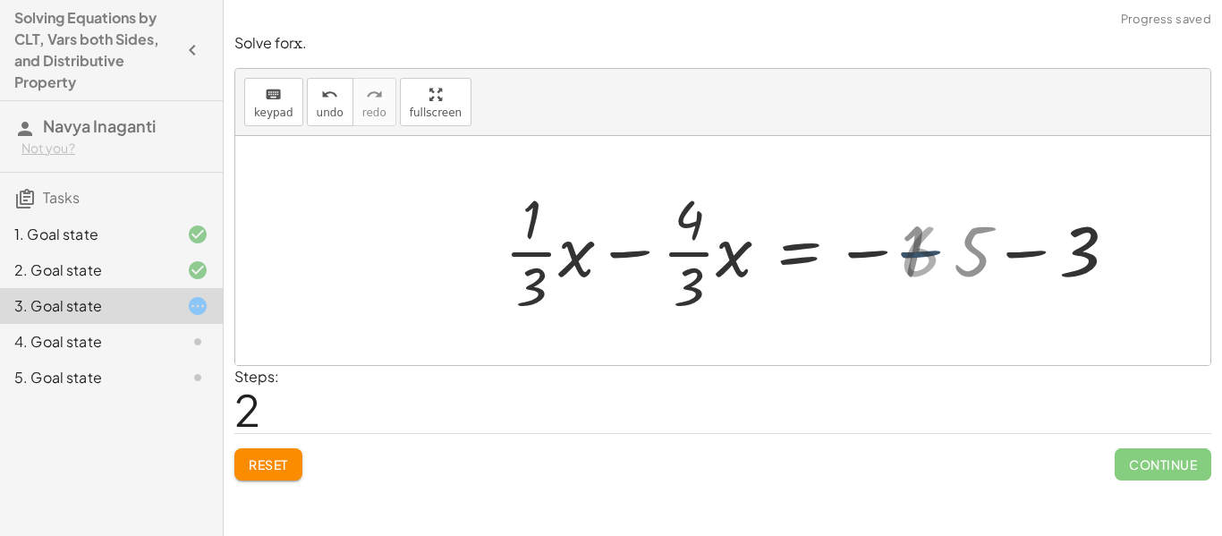
click at [969, 253] on div at bounding box center [792, 251] width 592 height 138
click at [969, 253] on div at bounding box center [722, 250] width 975 height 229
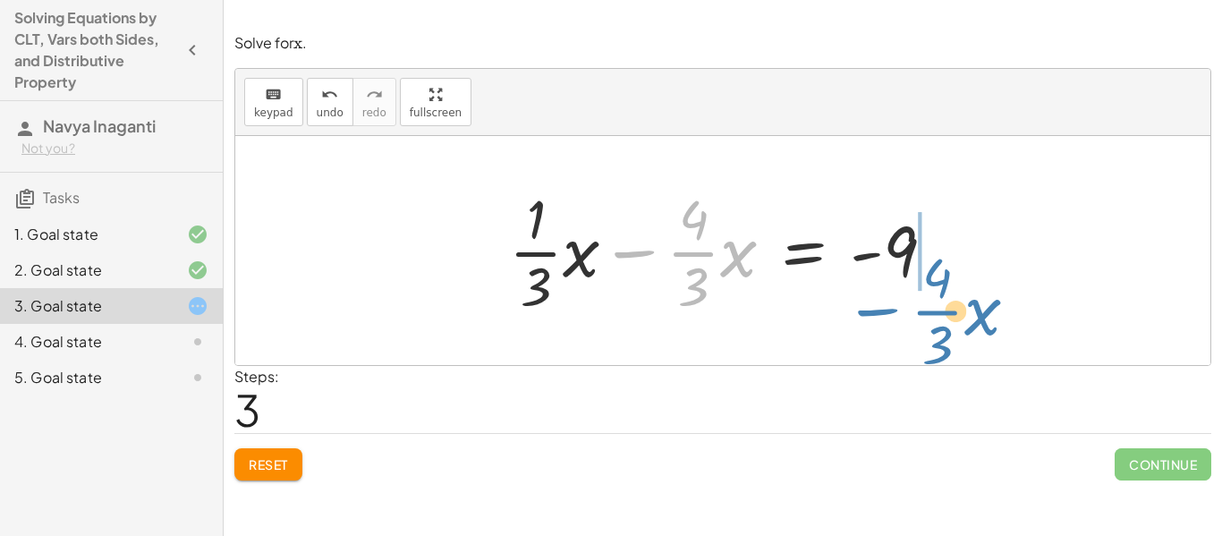
drag, startPoint x: 634, startPoint y: 253, endPoint x: 878, endPoint y: 311, distance: 251.0
click at [878, 311] on div at bounding box center [729, 251] width 458 height 138
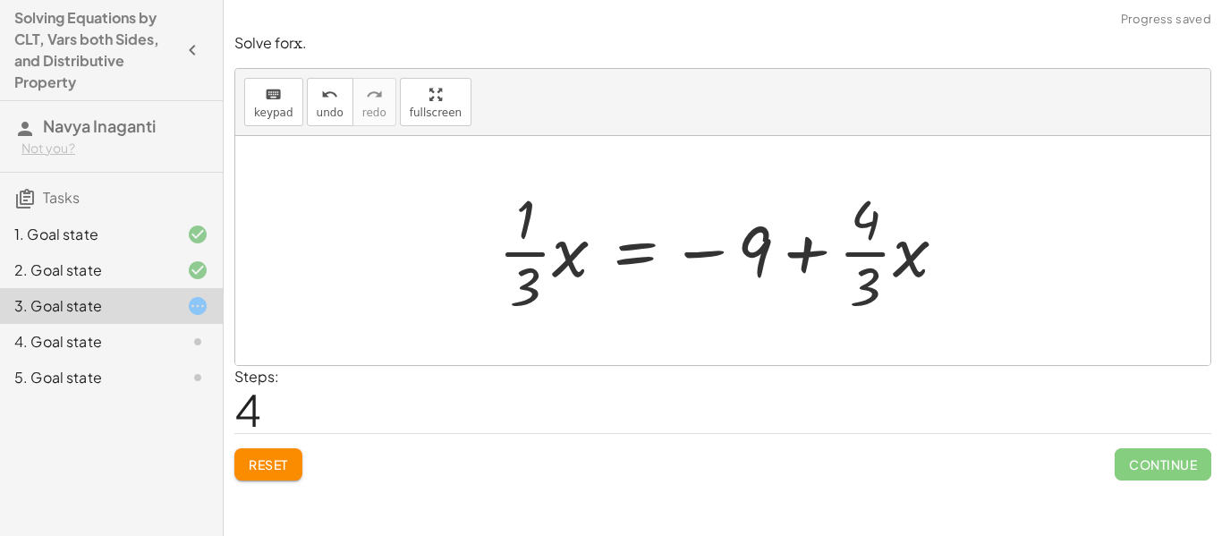
click at [842, 258] on div at bounding box center [729, 251] width 480 height 138
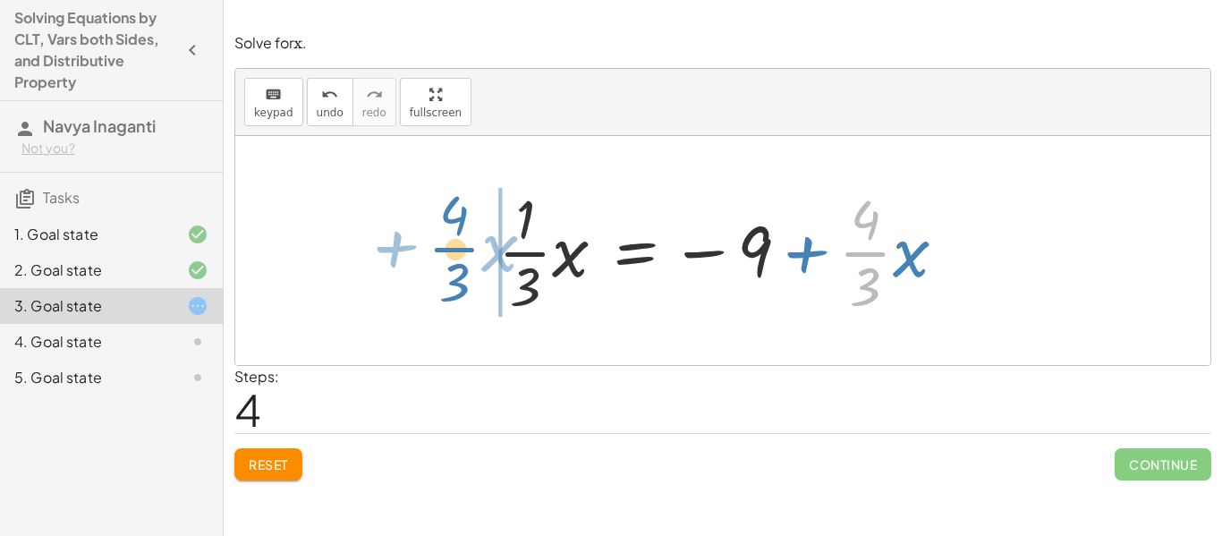
drag, startPoint x: 877, startPoint y: 250, endPoint x: 465, endPoint y: 244, distance: 411.5
click at [465, 244] on div "+ · · 1 · 3 · x + 3 − · · 4 · 3 · x = − 1 − 5 + · · 1 · 3 · x − · · 4 · 3 · x =…" at bounding box center [722, 250] width 975 height 229
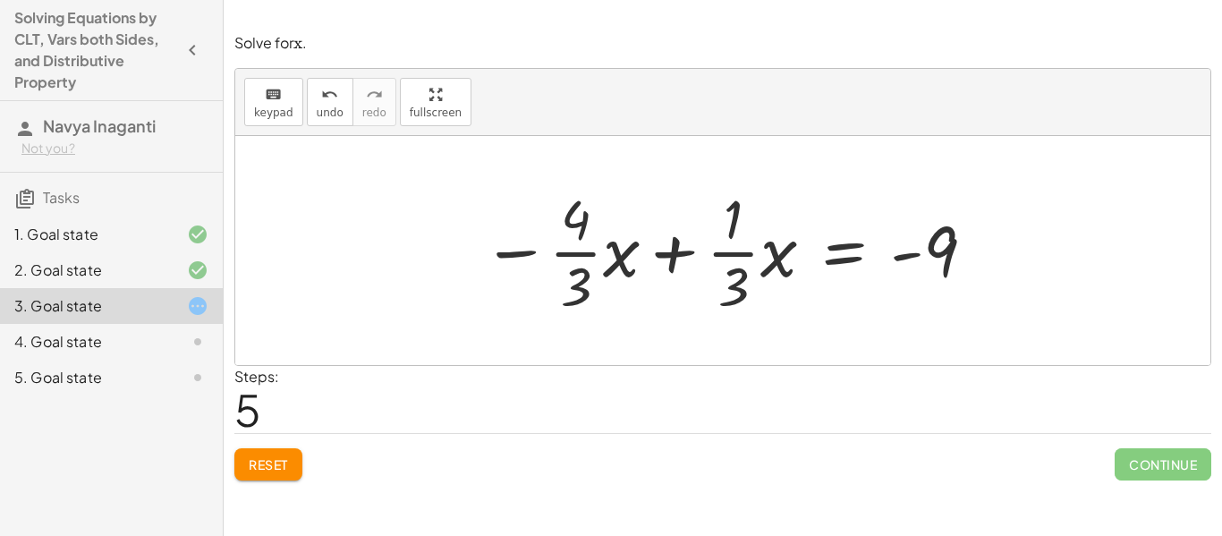
click at [289, 461] on button "Reset" at bounding box center [268, 464] width 68 height 32
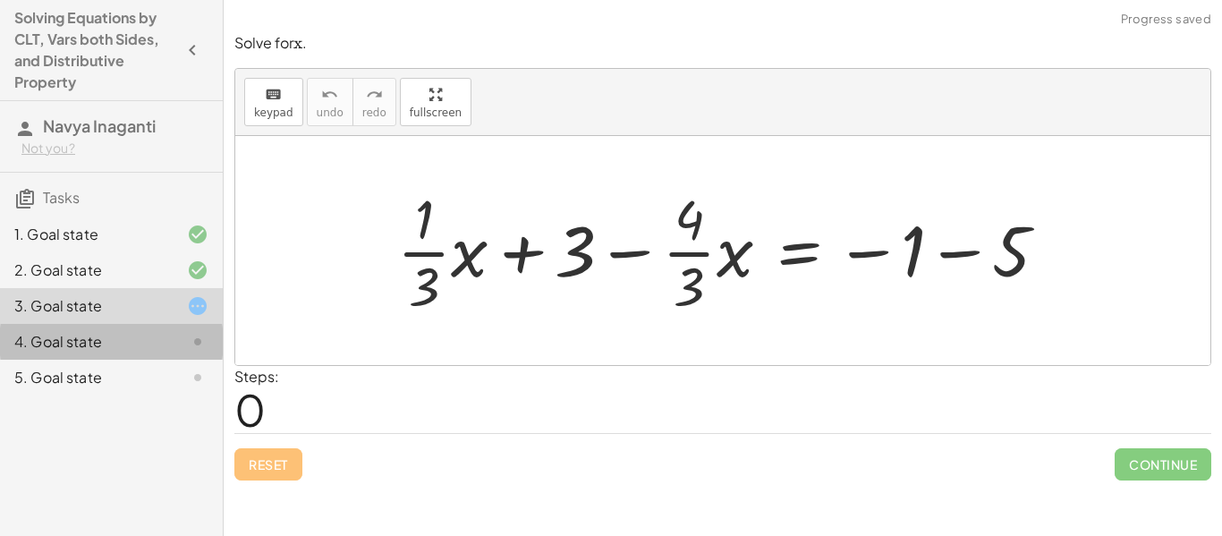
click at [110, 327] on div "4. Goal state" at bounding box center [111, 342] width 223 height 36
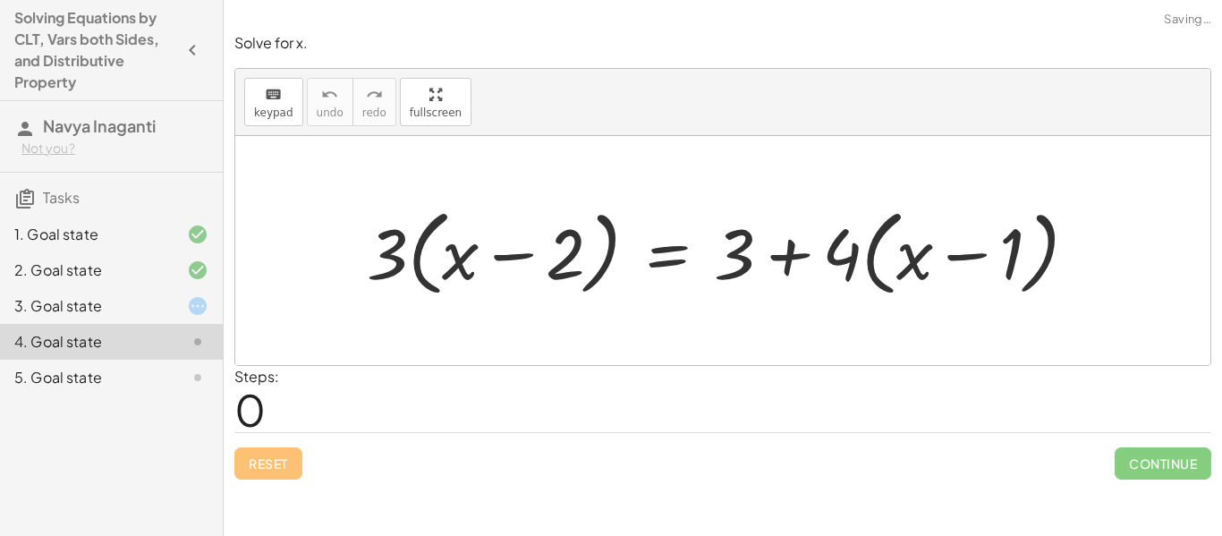
click at [467, 260] on div at bounding box center [729, 250] width 742 height 103
drag, startPoint x: 399, startPoint y: 257, endPoint x: 520, endPoint y: 263, distance: 120.9
click at [520, 263] on div at bounding box center [729, 250] width 742 height 103
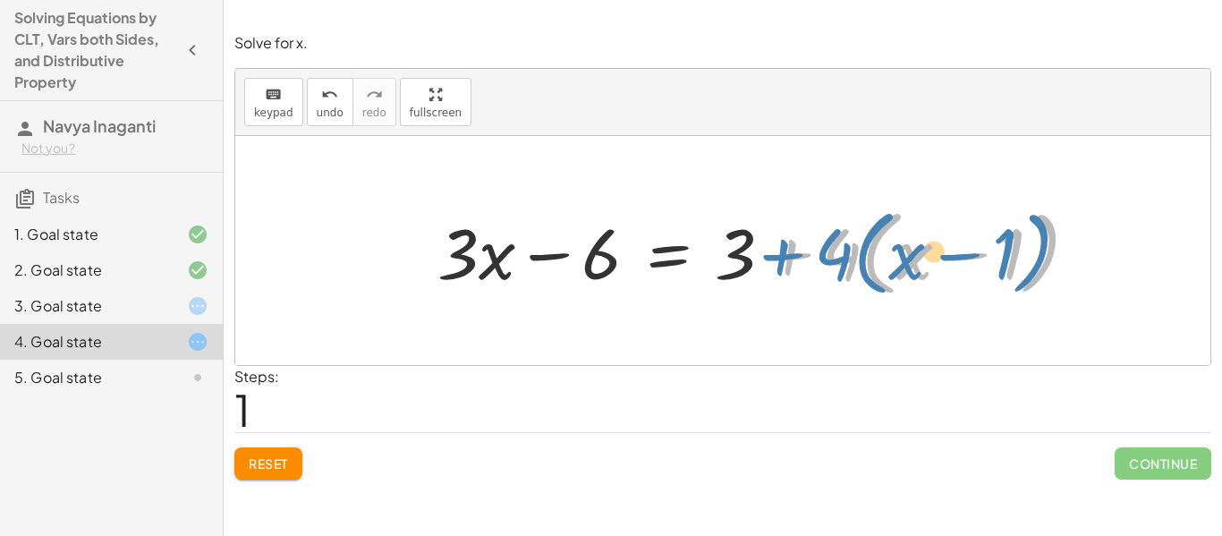
drag, startPoint x: 820, startPoint y: 260, endPoint x: 804, endPoint y: 258, distance: 16.2
click at [804, 258] on div at bounding box center [764, 250] width 673 height 103
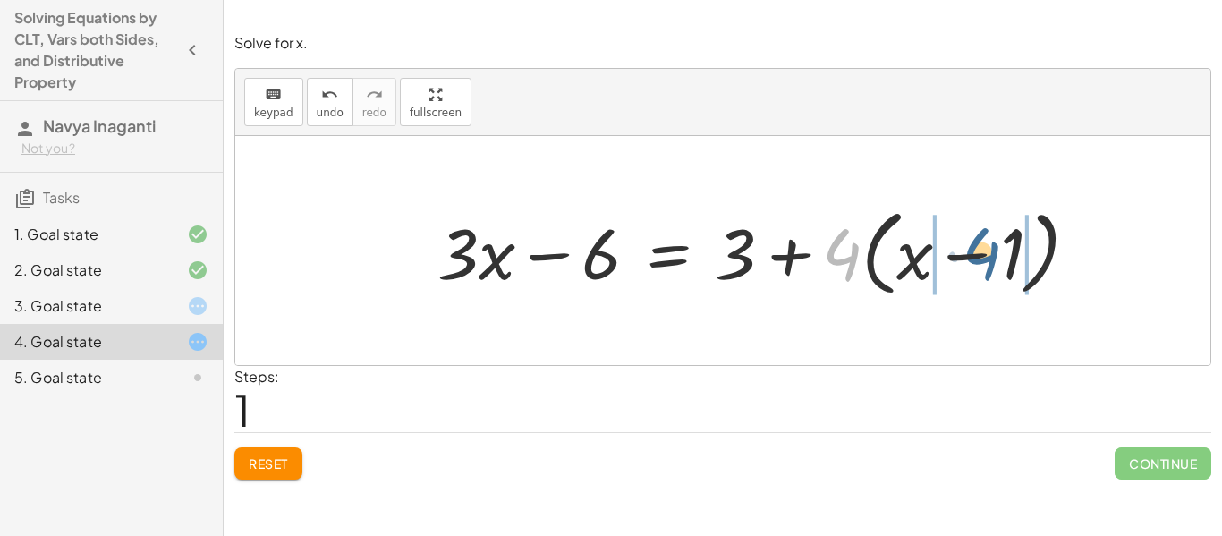
drag, startPoint x: 843, startPoint y: 258, endPoint x: 997, endPoint y: 251, distance: 154.9
click at [997, 251] on div at bounding box center [764, 250] width 673 height 103
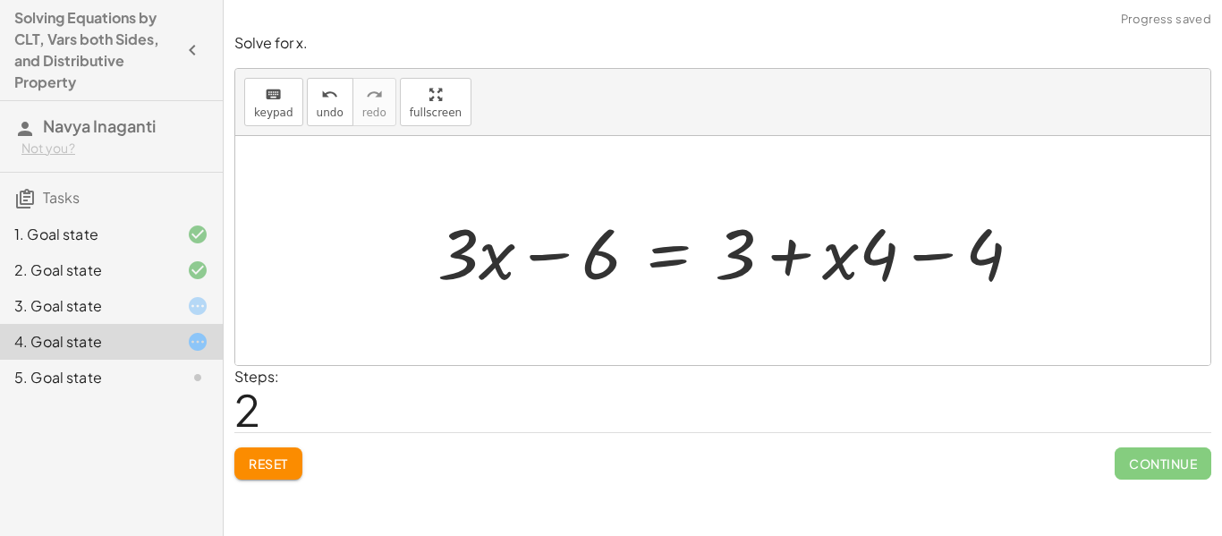
click at [862, 267] on div at bounding box center [736, 251] width 616 height 92
click at [855, 229] on div at bounding box center [736, 251] width 616 height 92
drag, startPoint x: 874, startPoint y: 250, endPoint x: 821, endPoint y: 241, distance: 53.4
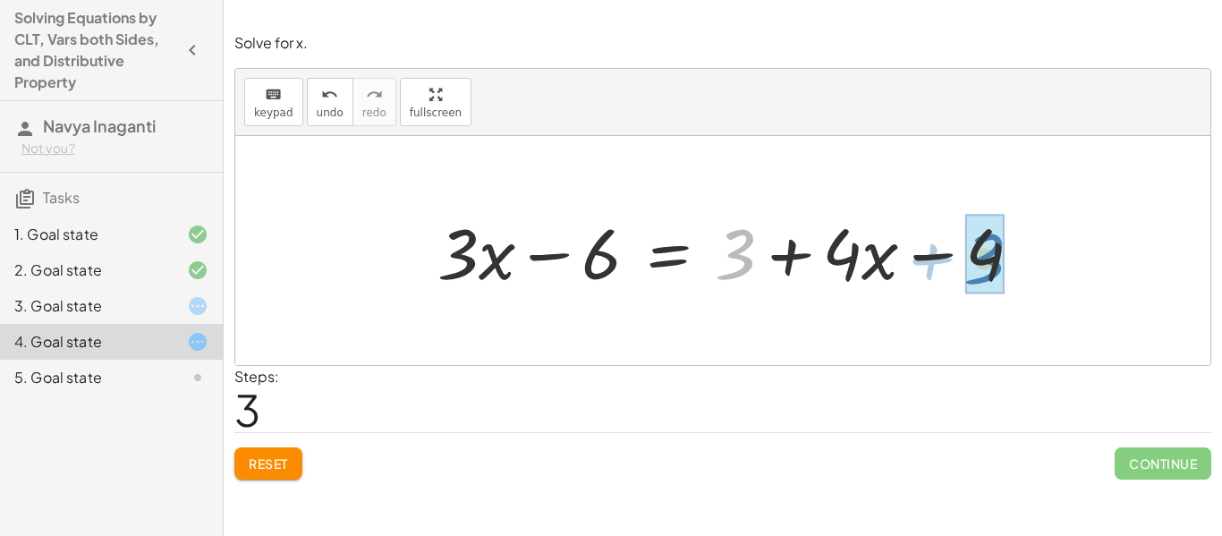
drag, startPoint x: 750, startPoint y: 264, endPoint x: 1000, endPoint y: 268, distance: 250.5
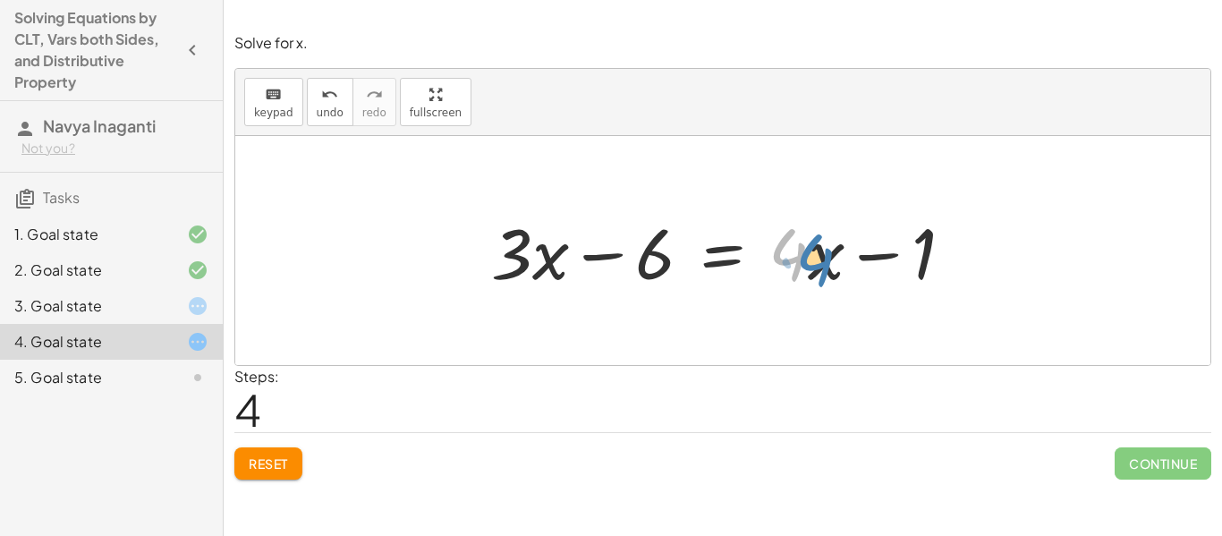
drag, startPoint x: 794, startPoint y: 264, endPoint x: 819, endPoint y: 267, distance: 25.3
click at [819, 267] on div at bounding box center [729, 251] width 494 height 92
drag, startPoint x: 826, startPoint y: 258, endPoint x: 812, endPoint y: 275, distance: 21.0
click at [812, 275] on div at bounding box center [729, 251] width 494 height 92
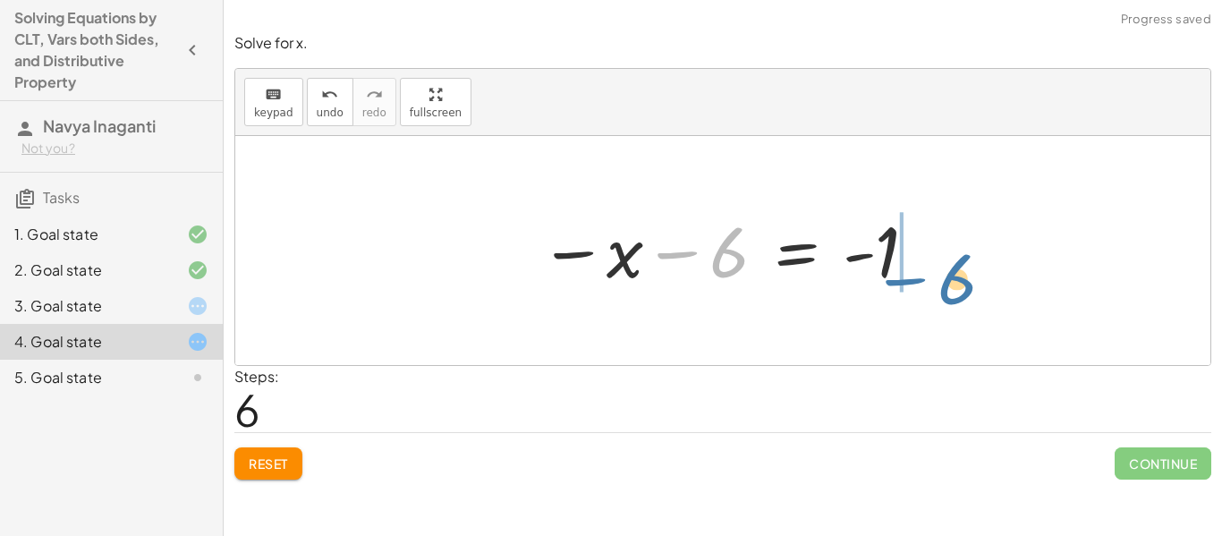
drag, startPoint x: 736, startPoint y: 255, endPoint x: 973, endPoint y: 279, distance: 238.3
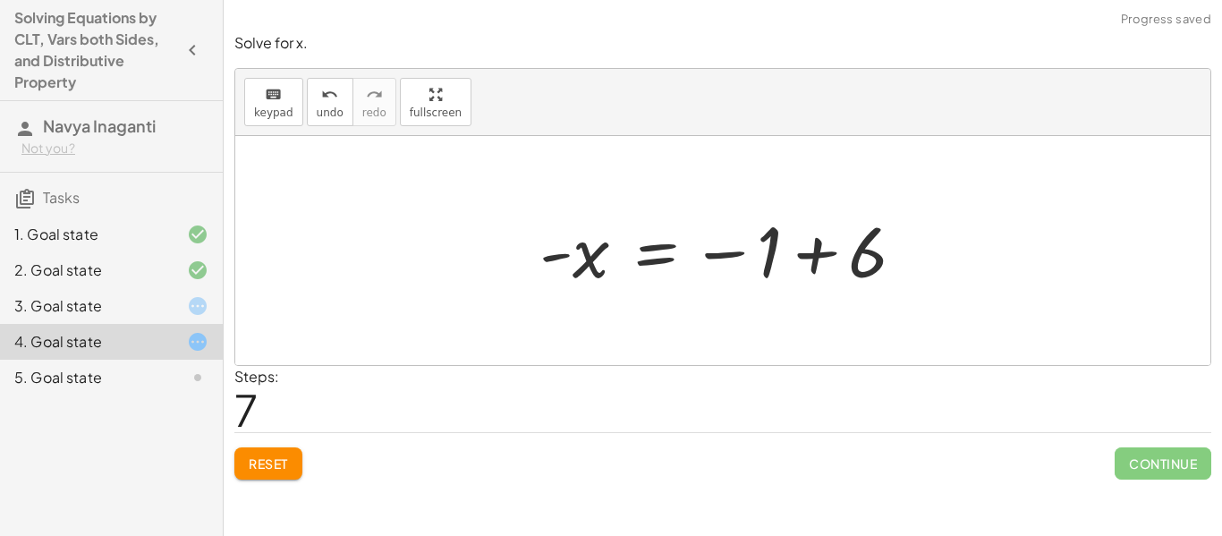
click at [809, 251] on div at bounding box center [729, 251] width 398 height 89
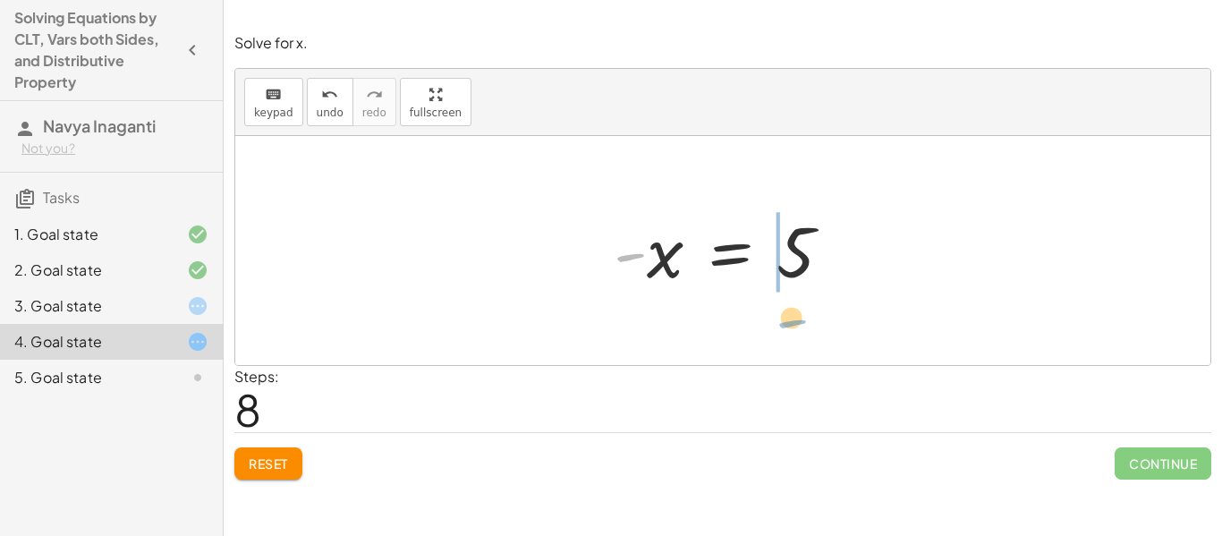
drag, startPoint x: 631, startPoint y: 257, endPoint x: 796, endPoint y: 321, distance: 177.6
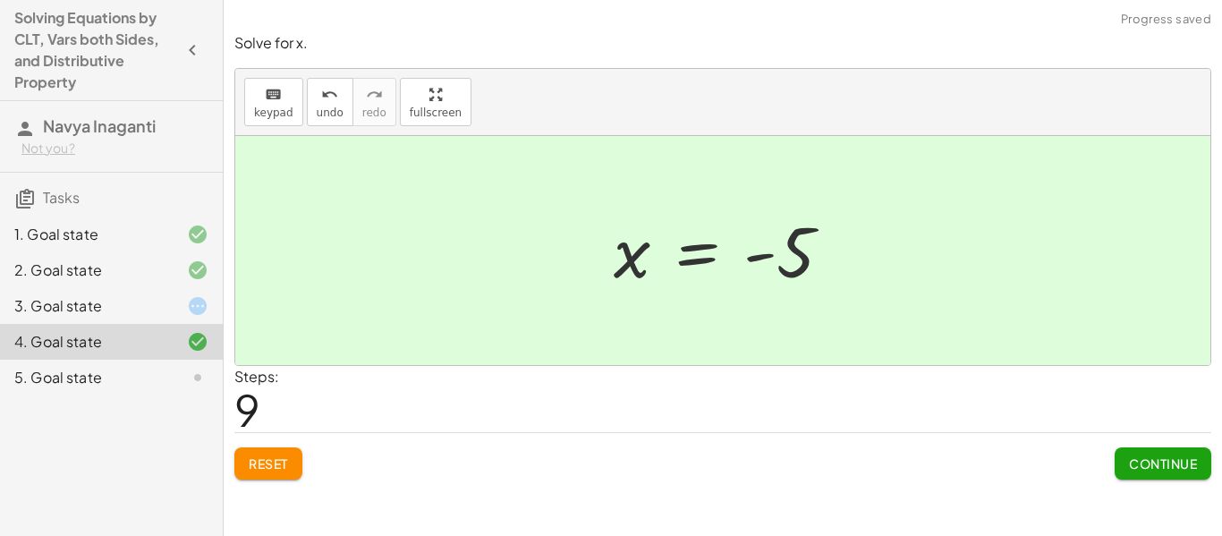
click at [1148, 452] on button "Continue" at bounding box center [1162, 463] width 97 height 32
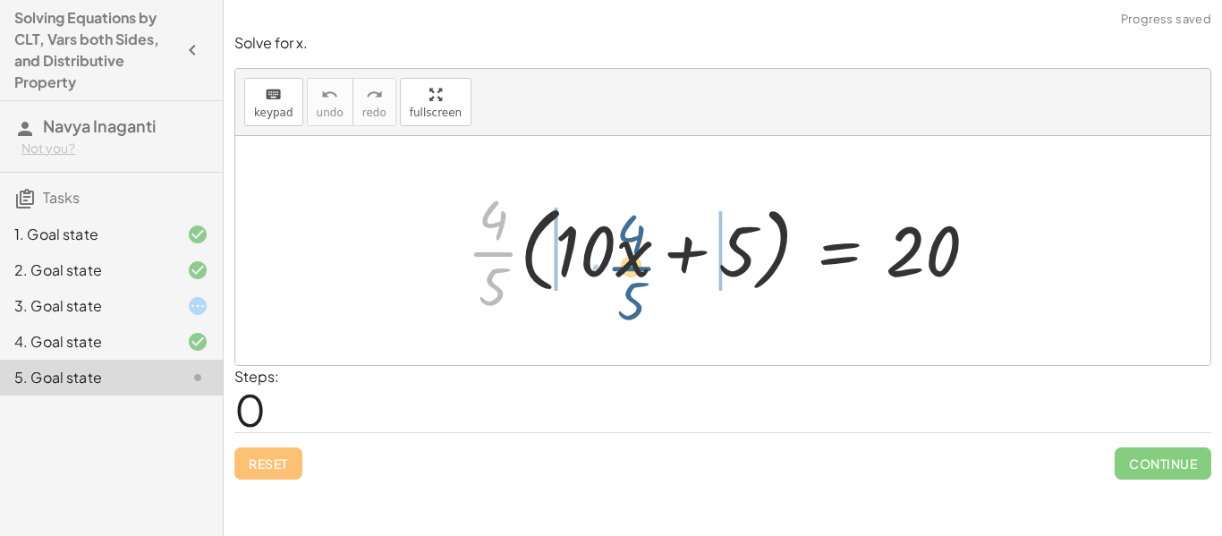
drag, startPoint x: 499, startPoint y: 263, endPoint x: 638, endPoint y: 277, distance: 139.4
click at [638, 277] on div at bounding box center [729, 251] width 543 height 138
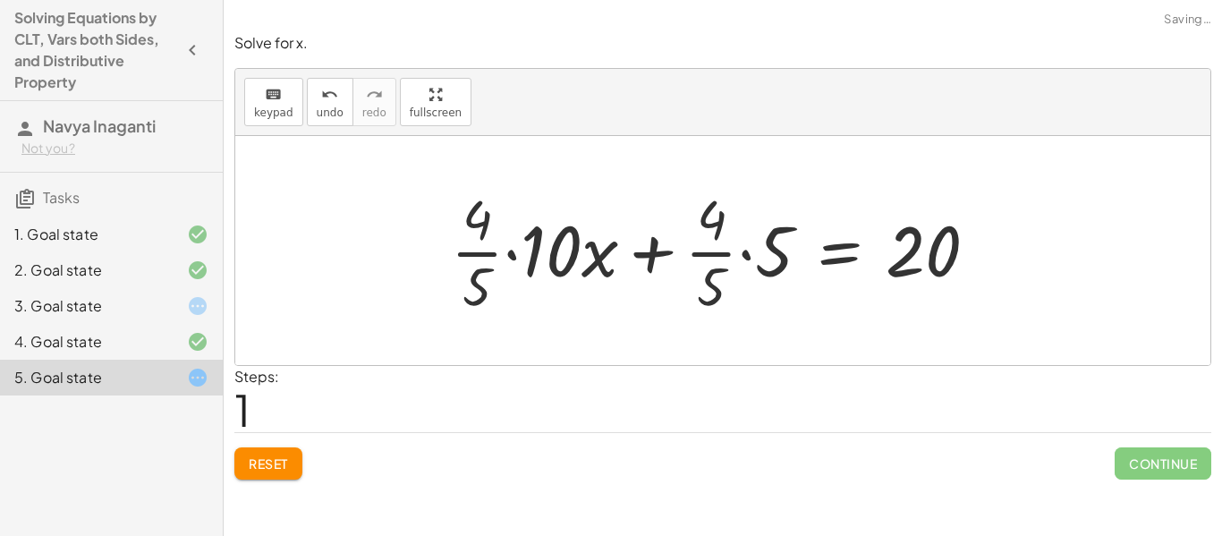
click at [518, 255] on div at bounding box center [721, 251] width 559 height 138
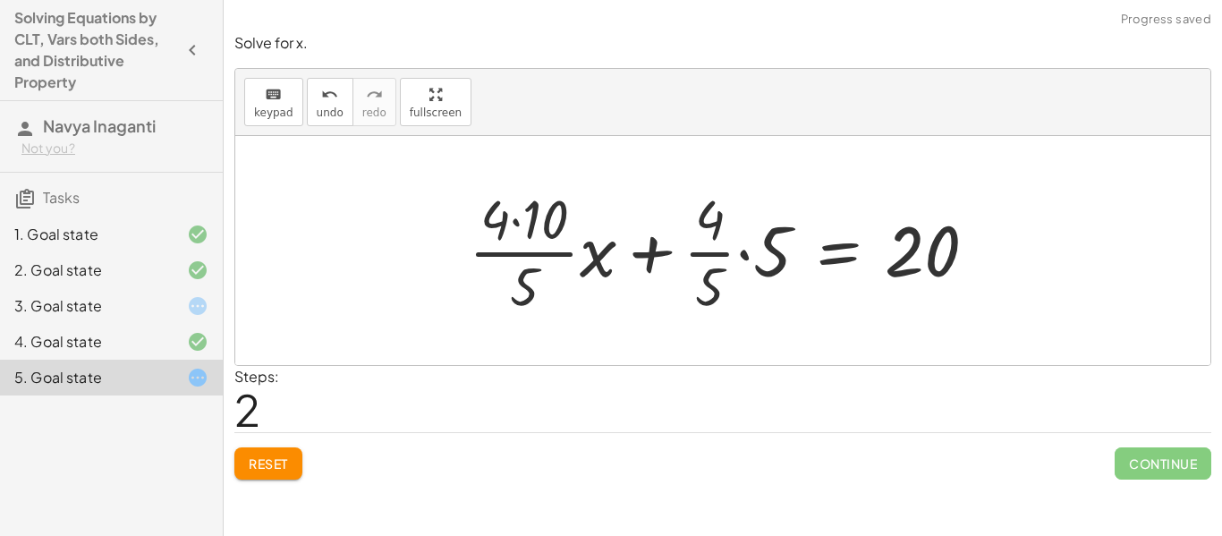
click at [717, 250] on div at bounding box center [730, 251] width 540 height 138
click at [742, 255] on div at bounding box center [730, 251] width 540 height 138
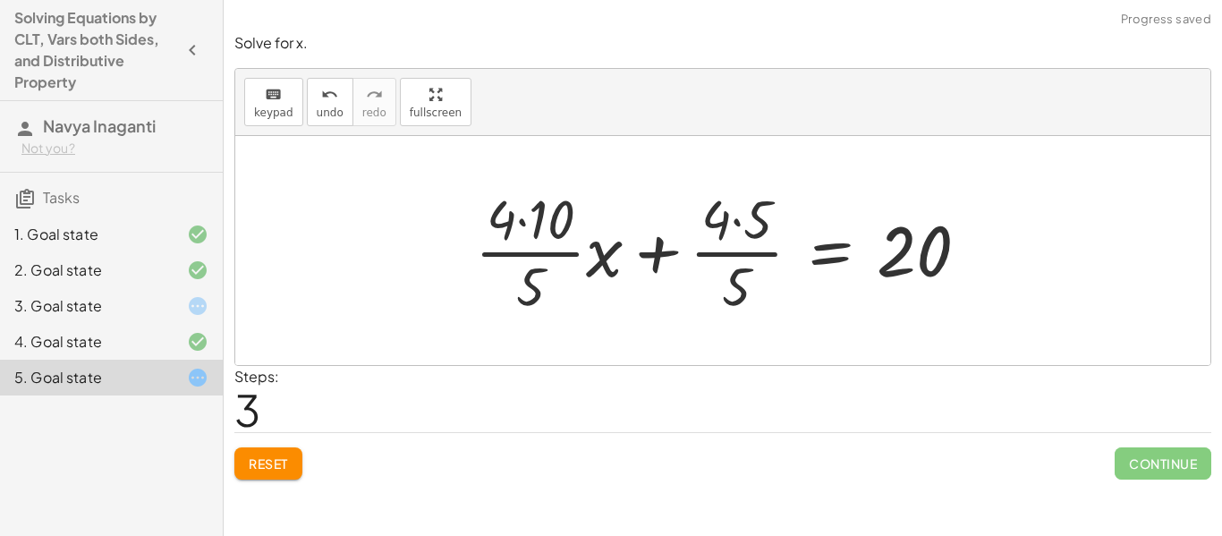
click at [736, 229] on div at bounding box center [729, 251] width 526 height 138
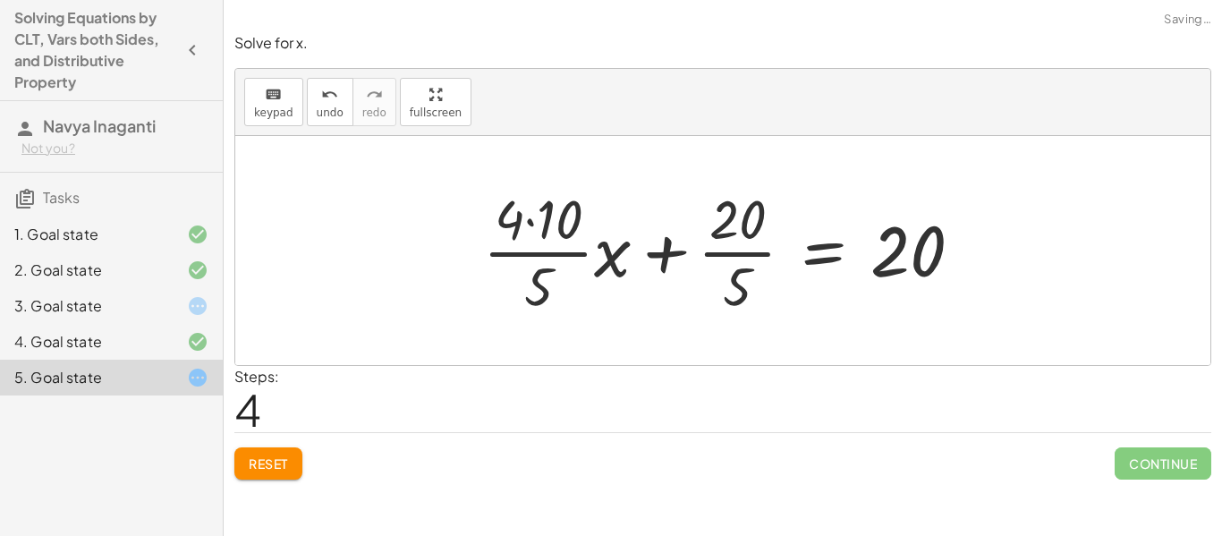
click at [755, 241] on div at bounding box center [730, 251] width 512 height 138
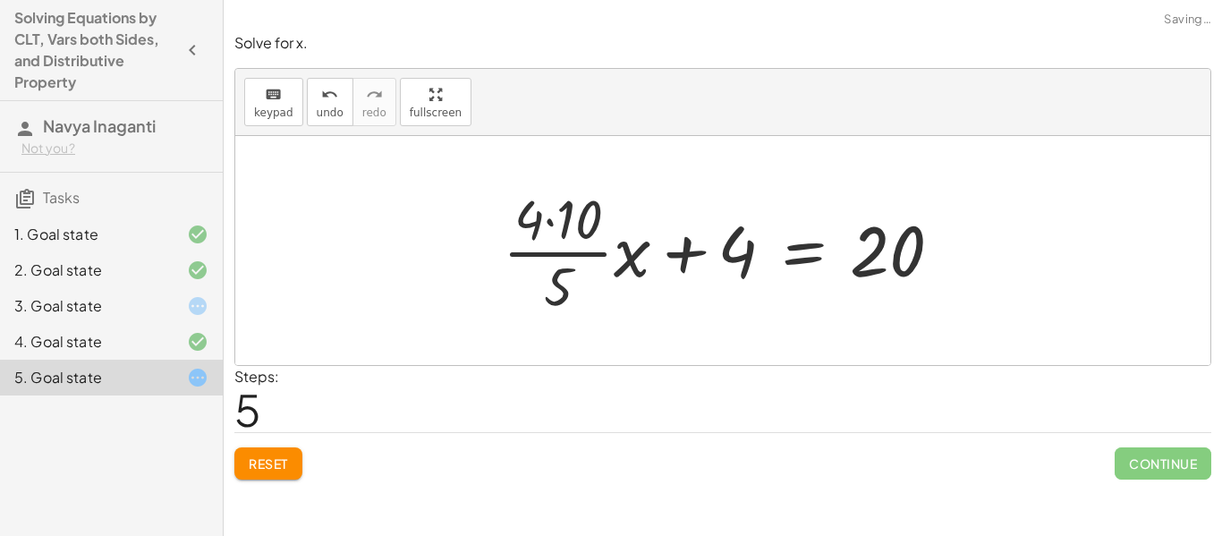
click at [549, 216] on div at bounding box center [729, 251] width 471 height 138
click at [549, 216] on div at bounding box center [745, 251] width 440 height 138
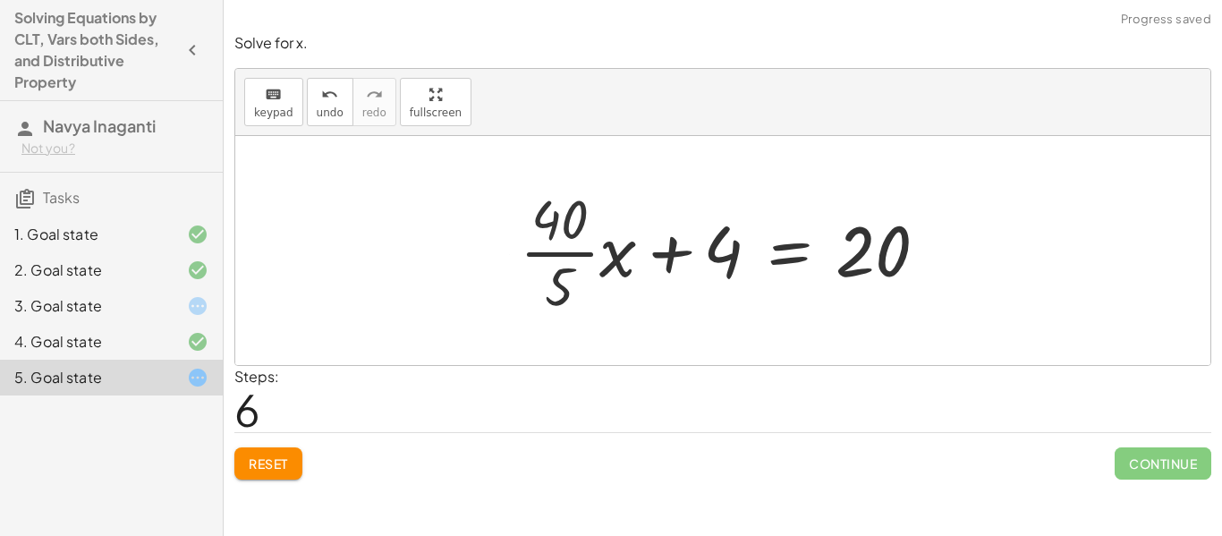
click at [549, 216] on div at bounding box center [731, 251] width 440 height 138
click at [546, 258] on div at bounding box center [730, 251] width 440 height 138
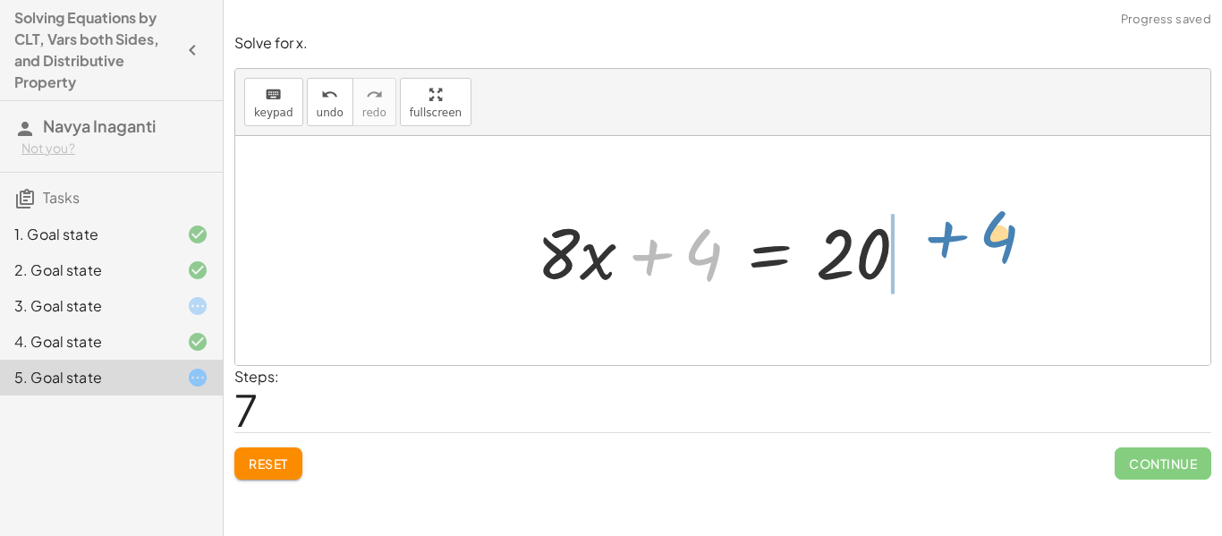
drag, startPoint x: 684, startPoint y: 256, endPoint x: 982, endPoint y: 234, distance: 298.6
click at [982, 234] on div "· · 4 · 5 · ( + · 10 · x + 5 ) = 20 + · · [DATE] · x + · · 4 · 5 · 5 = 20 + · ·…" at bounding box center [722, 250] width 975 height 229
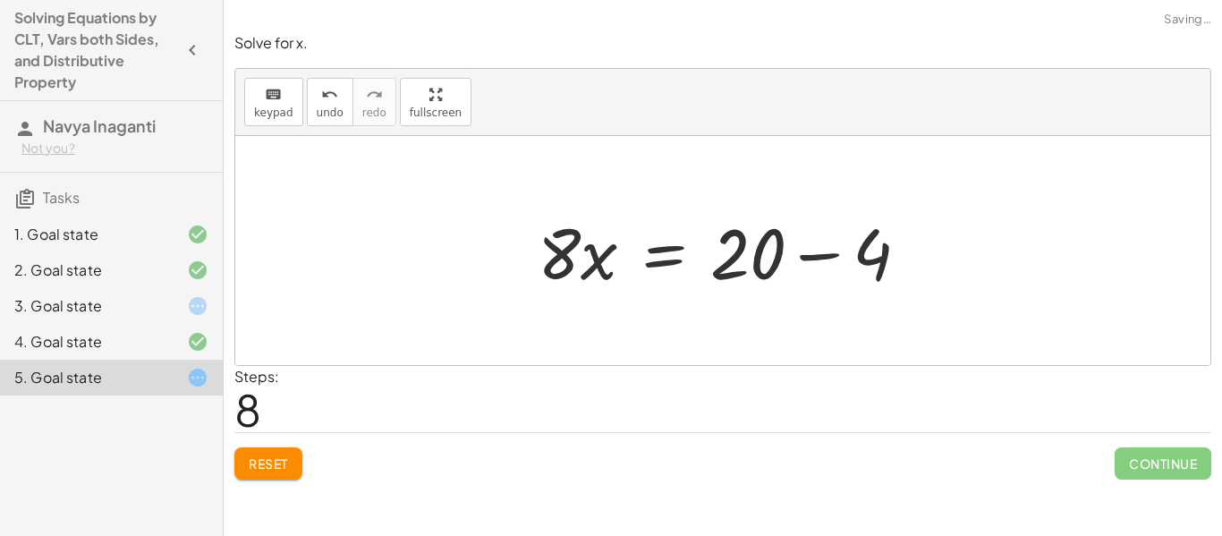
click at [936, 253] on div "· · 4 · 5 · ( + · 10 · x + 5 ) = 20 + · · [DATE] · x + · · 4 · 5 · 5 = 20 + · ·…" at bounding box center [722, 250] width 975 height 229
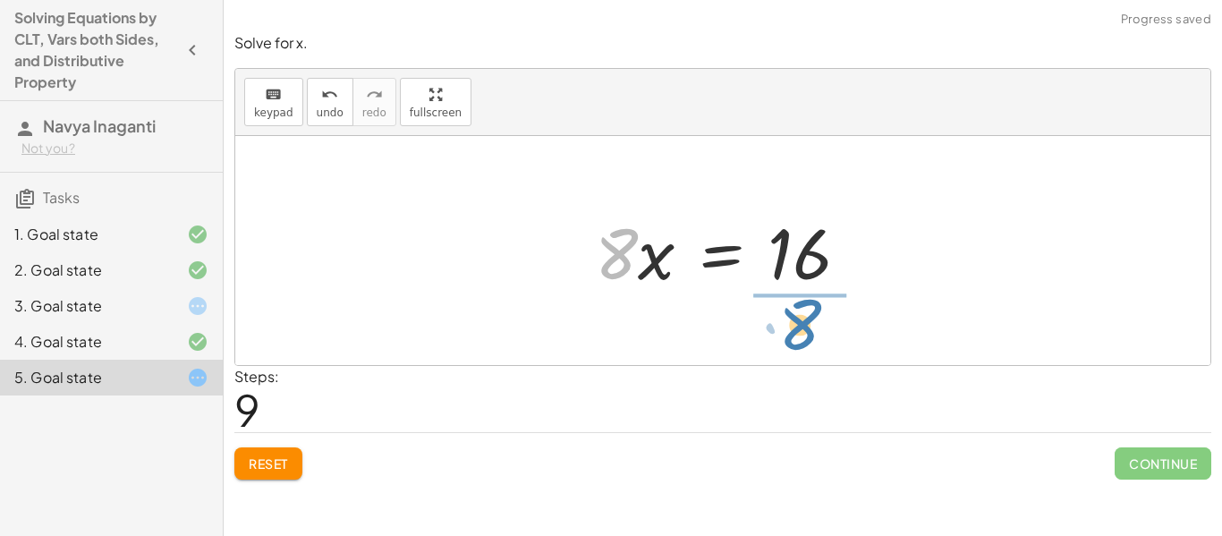
drag, startPoint x: 612, startPoint y: 258, endPoint x: 796, endPoint y: 329, distance: 197.3
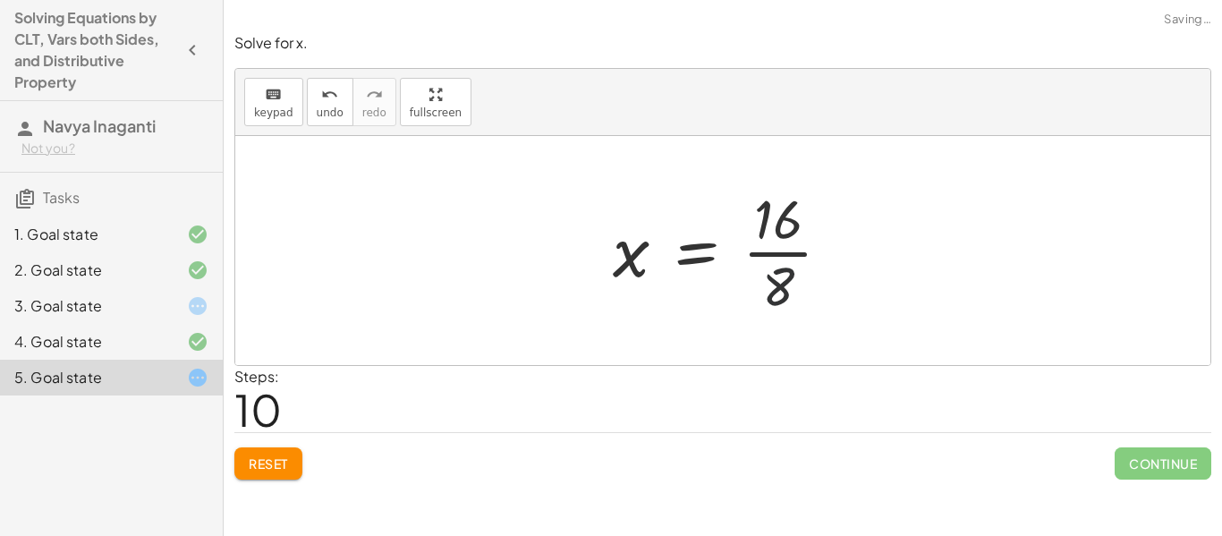
click at [801, 272] on div at bounding box center [729, 251] width 250 height 138
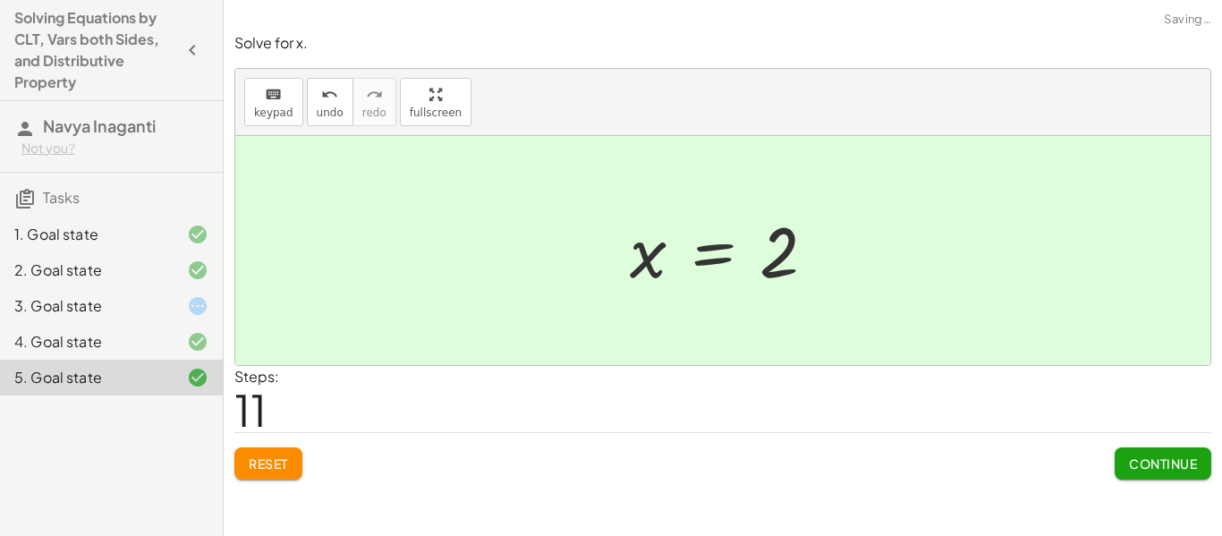
click at [1141, 474] on button "Continue" at bounding box center [1162, 463] width 97 height 32
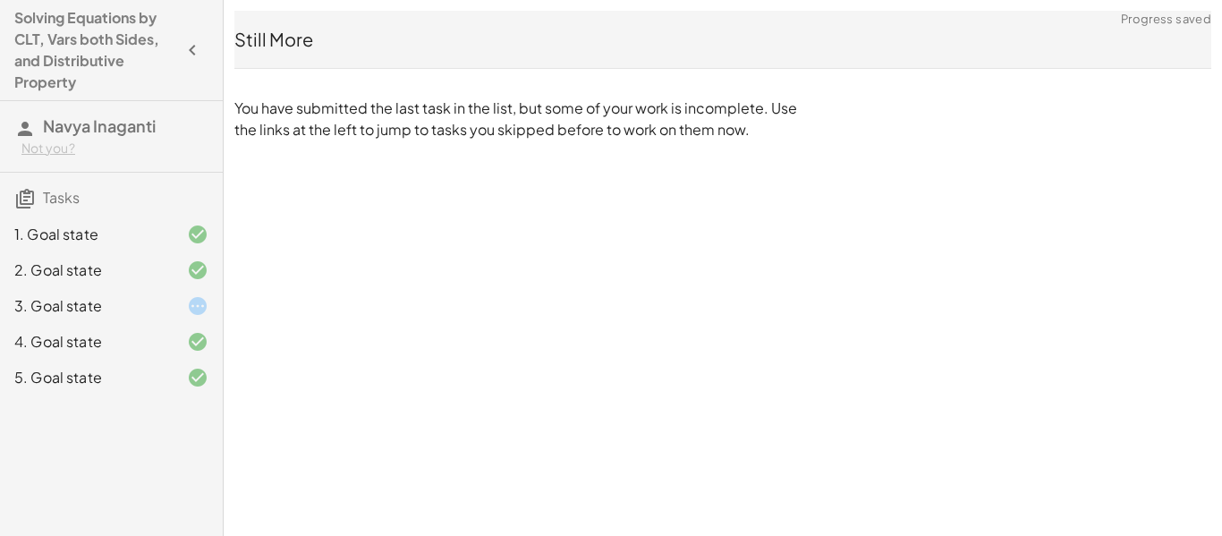
click at [148, 297] on div "3. Goal state" at bounding box center [86, 305] width 144 height 21
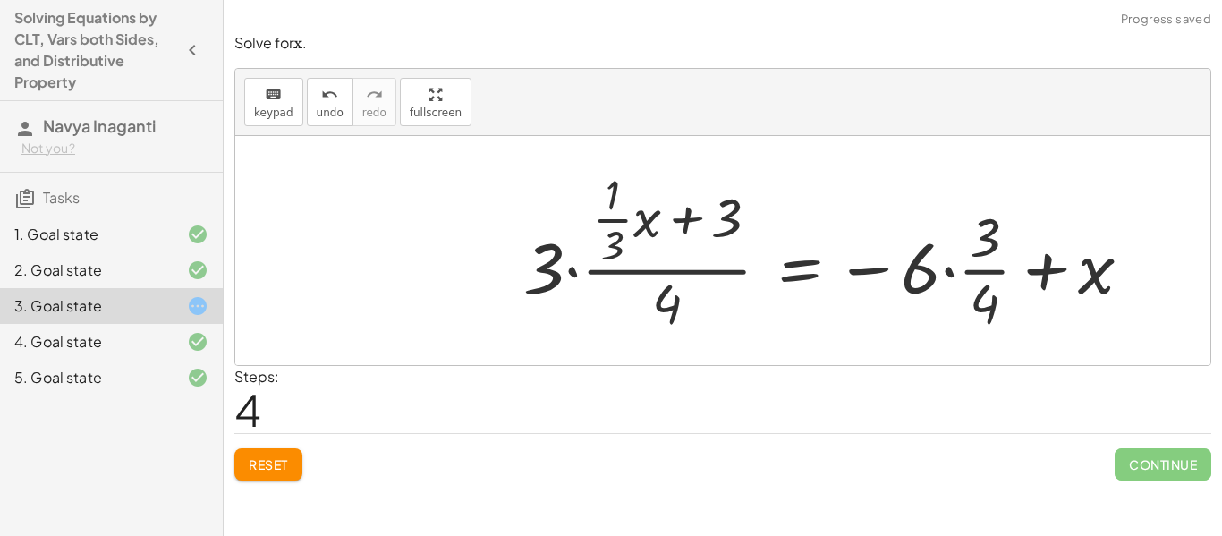
click at [279, 471] on span "Reset" at bounding box center [268, 464] width 39 height 16
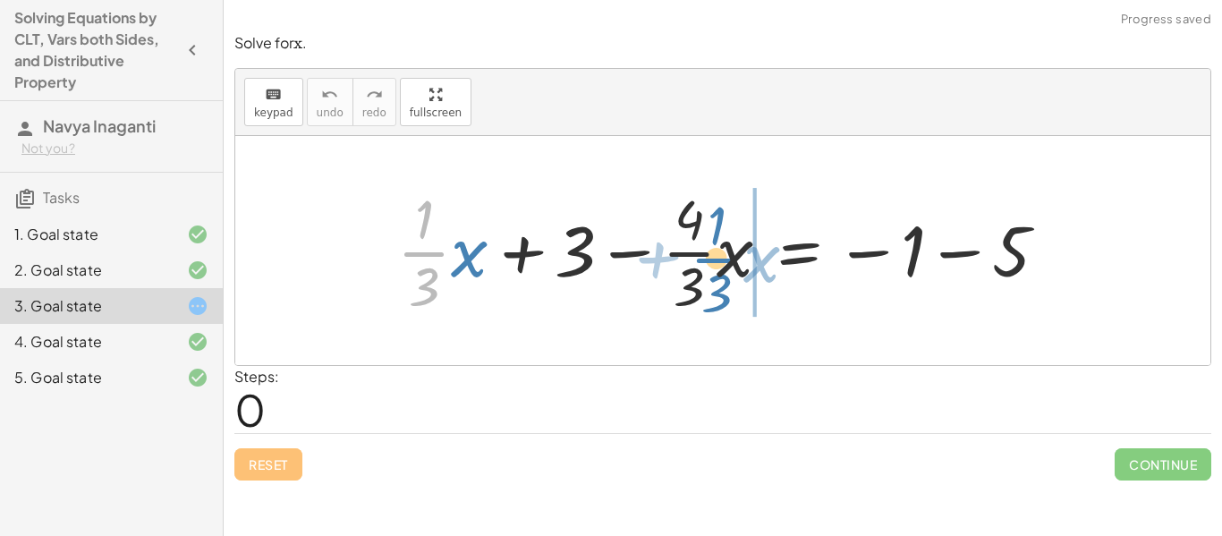
drag, startPoint x: 430, startPoint y: 252, endPoint x: 723, endPoint y: 258, distance: 292.6
click at [723, 258] on div at bounding box center [729, 251] width 682 height 138
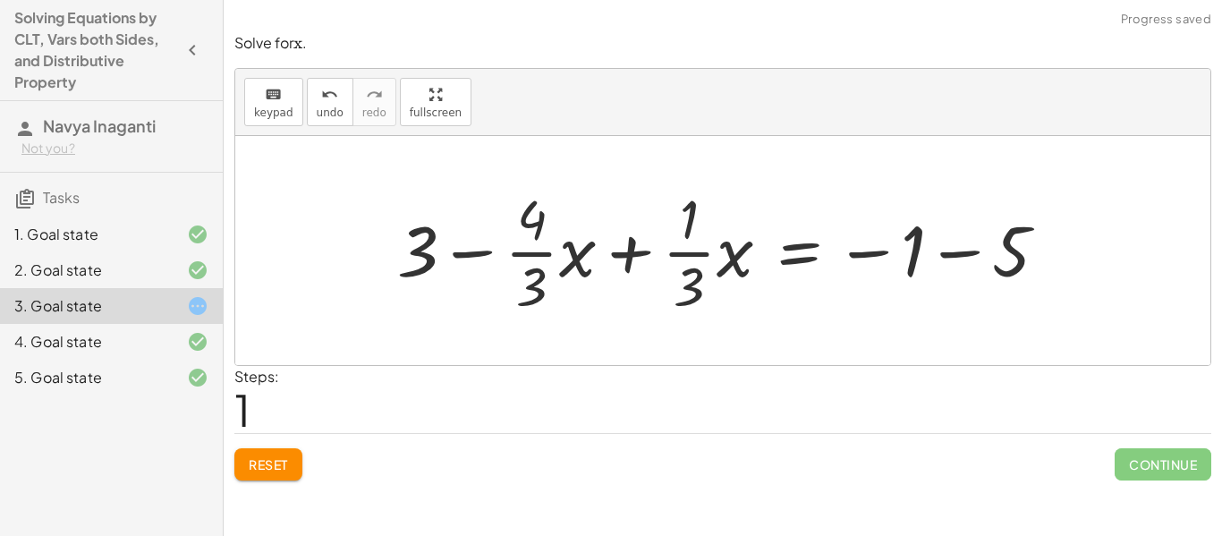
click at [650, 258] on div at bounding box center [729, 251] width 682 height 138
click at [649, 258] on div at bounding box center [729, 251] width 682 height 138
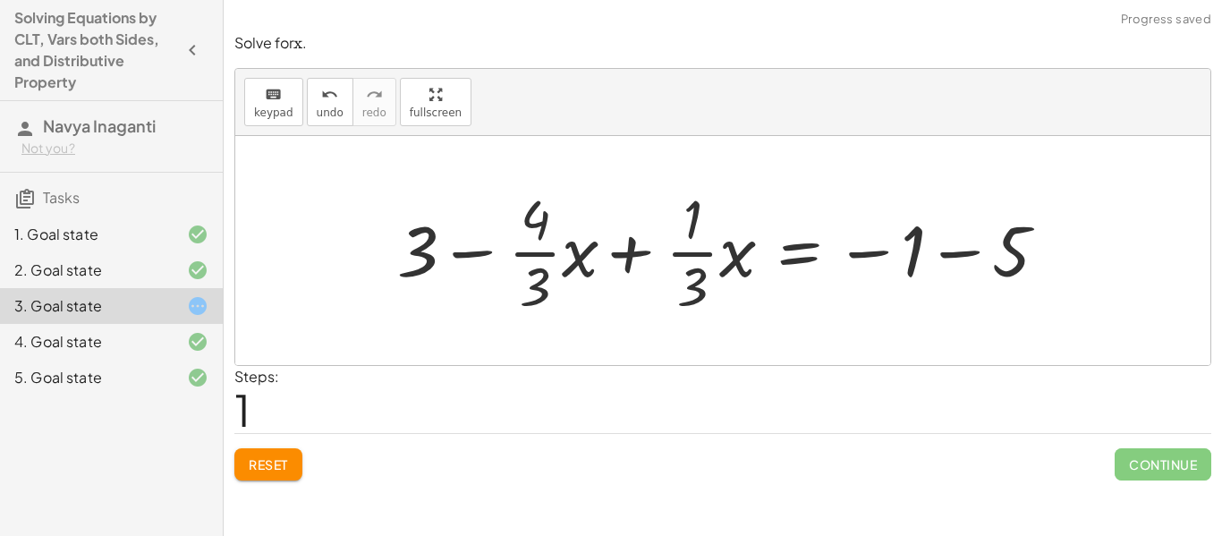
click at [649, 258] on div at bounding box center [729, 251] width 682 height 138
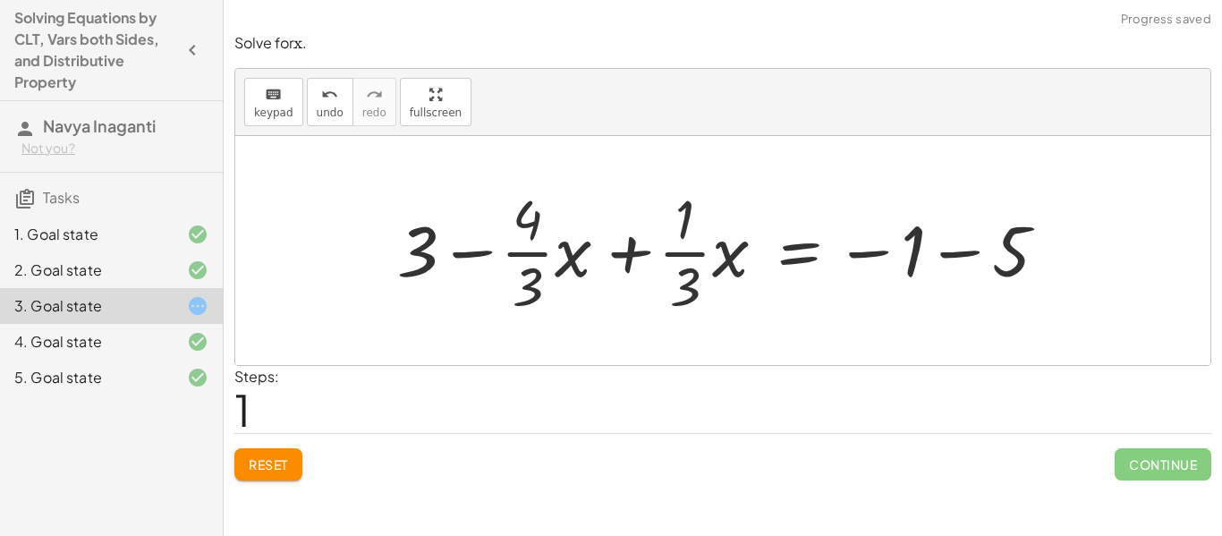
click at [649, 258] on div at bounding box center [729, 251] width 682 height 138
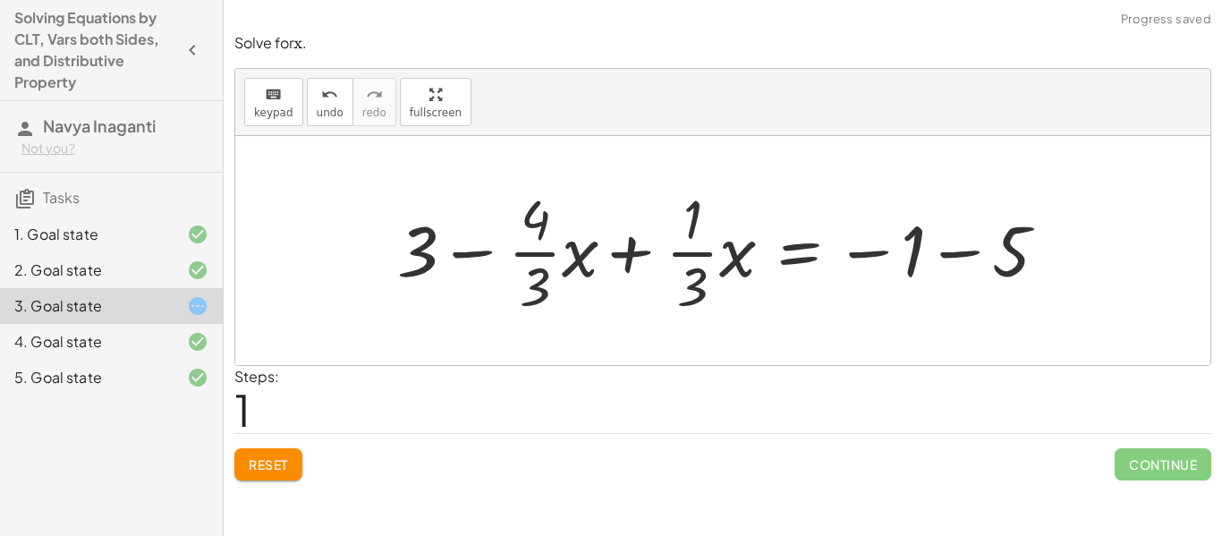
click at [649, 258] on div at bounding box center [729, 251] width 682 height 138
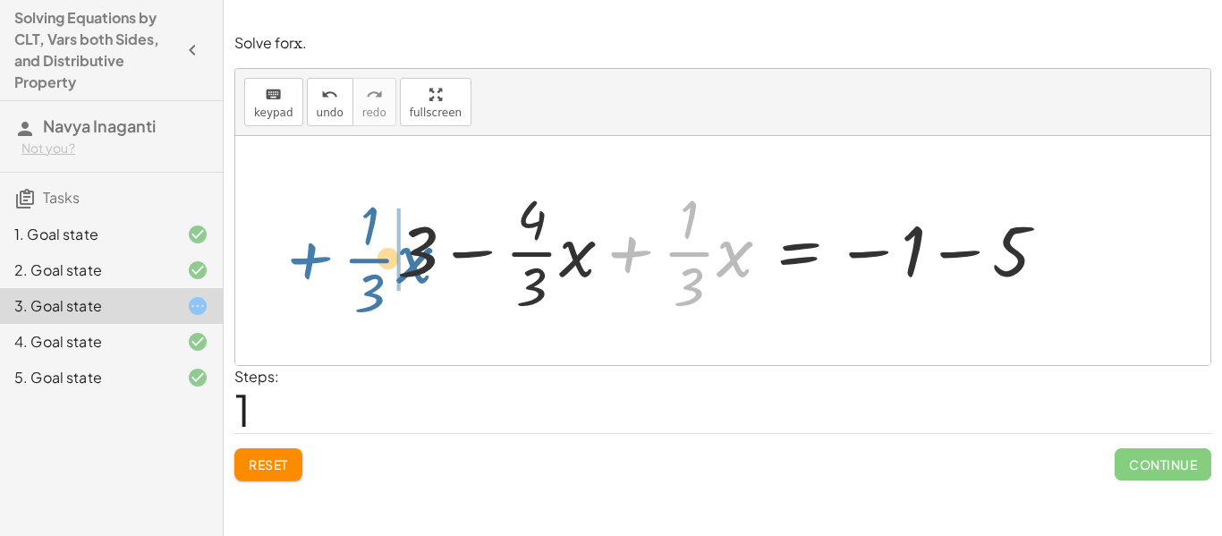
drag, startPoint x: 649, startPoint y: 258, endPoint x: 327, endPoint y: 265, distance: 322.1
click at [327, 265] on div "+ · · 1 · 3 · x + 3 − · · 4 · 3 · x = − 1 − 5 + · · 1 · 3 · x + · · 1 · 3 · x +…" at bounding box center [722, 250] width 975 height 229
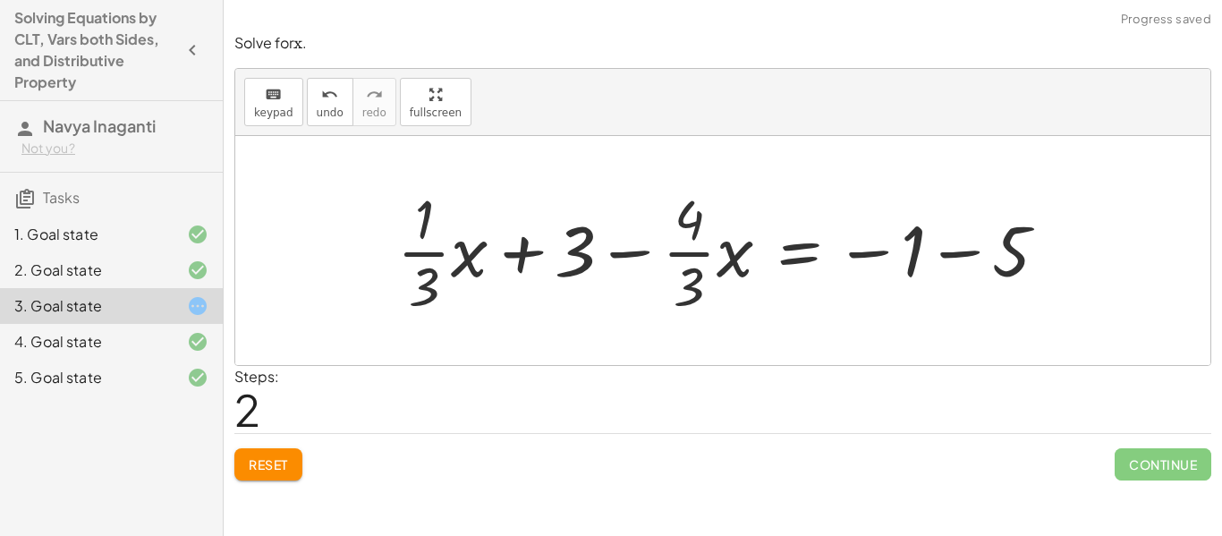
click at [271, 466] on span "Reset" at bounding box center [268, 464] width 39 height 16
click at [931, 260] on div at bounding box center [729, 251] width 682 height 138
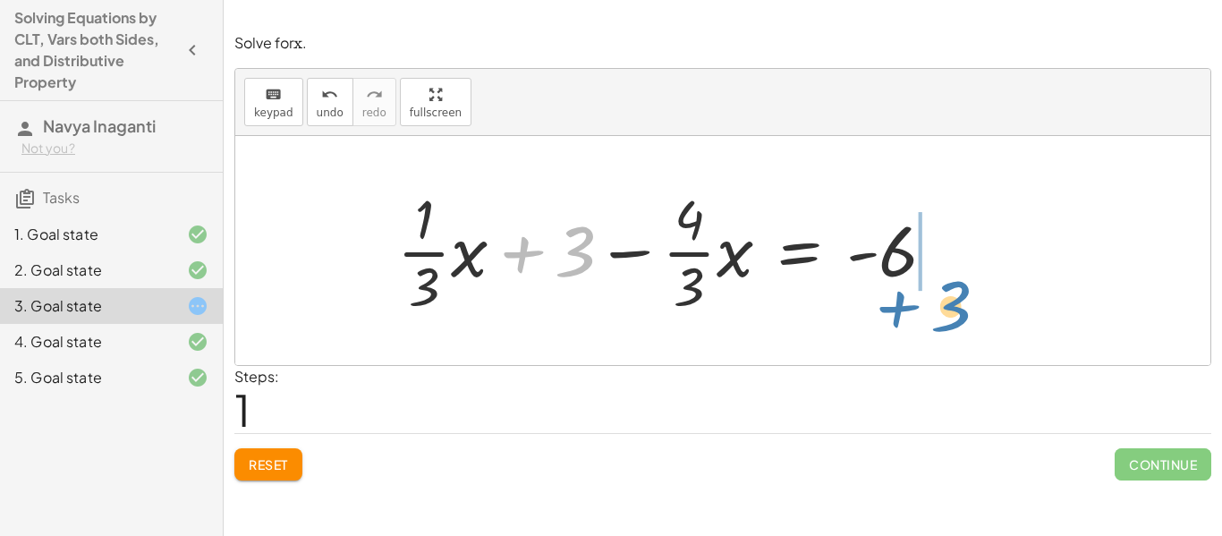
drag, startPoint x: 566, startPoint y: 266, endPoint x: 957, endPoint y: 316, distance: 394.1
click at [957, 316] on div at bounding box center [673, 251] width 571 height 138
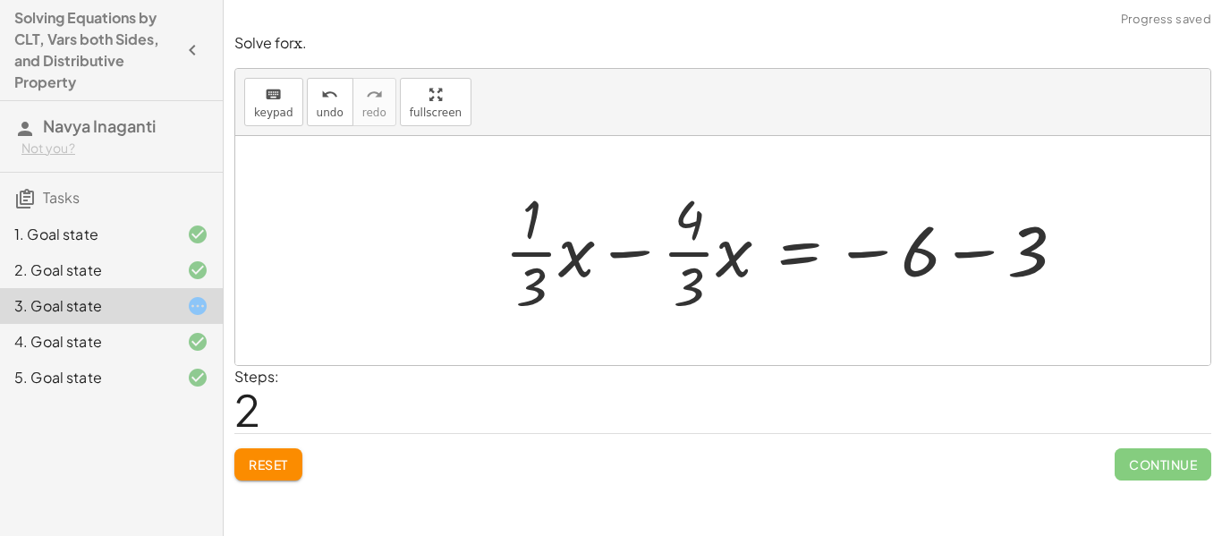
click at [1004, 251] on div at bounding box center [792, 251] width 592 height 138
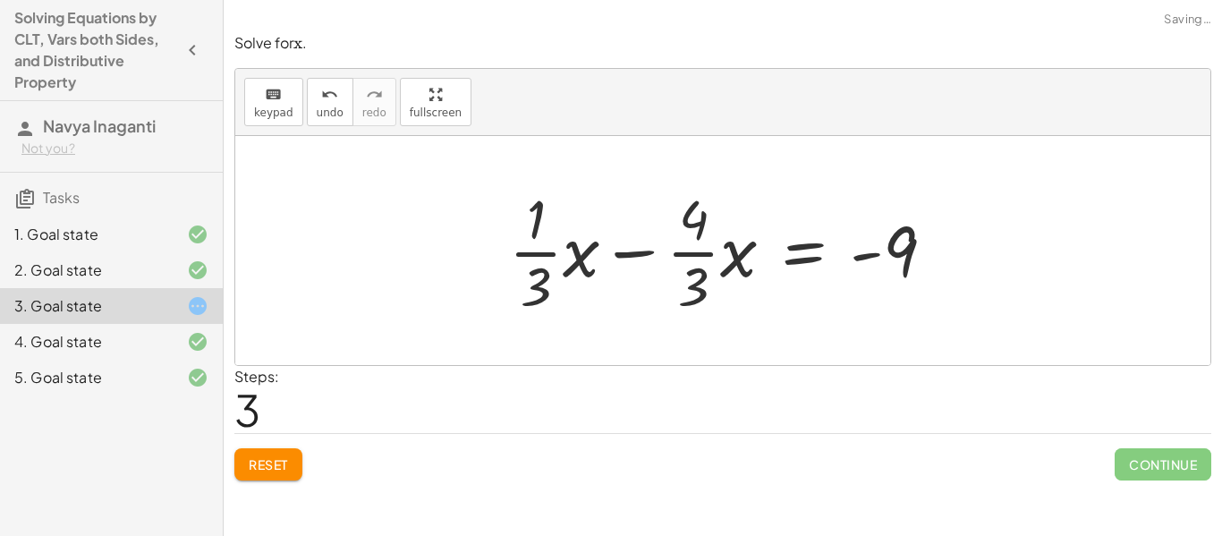
click at [692, 246] on div at bounding box center [729, 251] width 458 height 138
click at [647, 237] on div at bounding box center [729, 251] width 458 height 138
drag, startPoint x: 579, startPoint y: 254, endPoint x: 738, endPoint y: 256, distance: 159.2
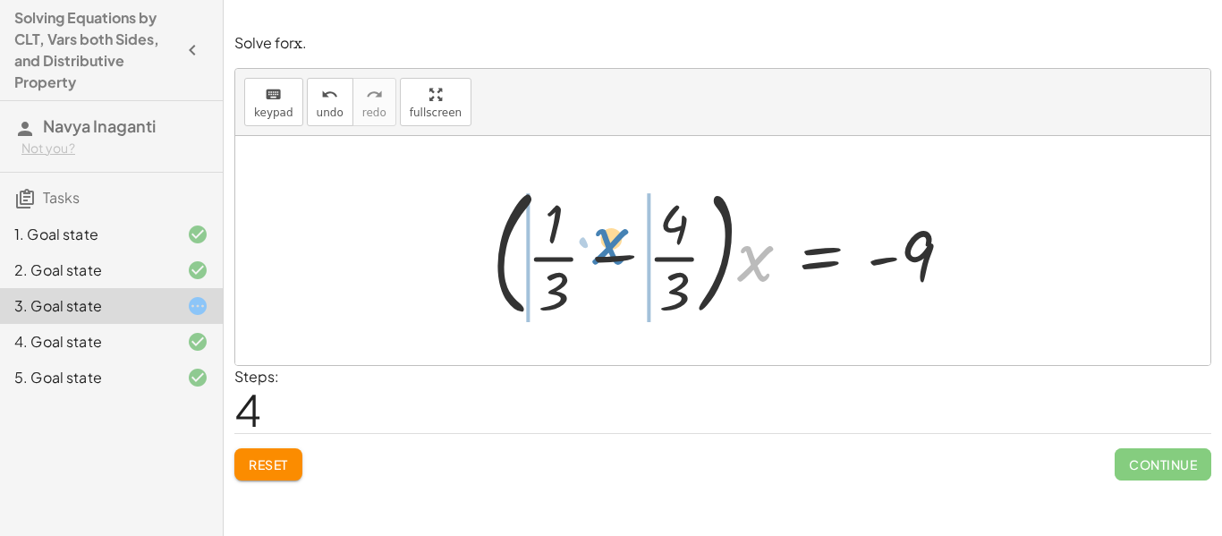
drag, startPoint x: 751, startPoint y: 267, endPoint x: 606, endPoint y: 250, distance: 145.9
click at [606, 250] on div at bounding box center [729, 250] width 492 height 148
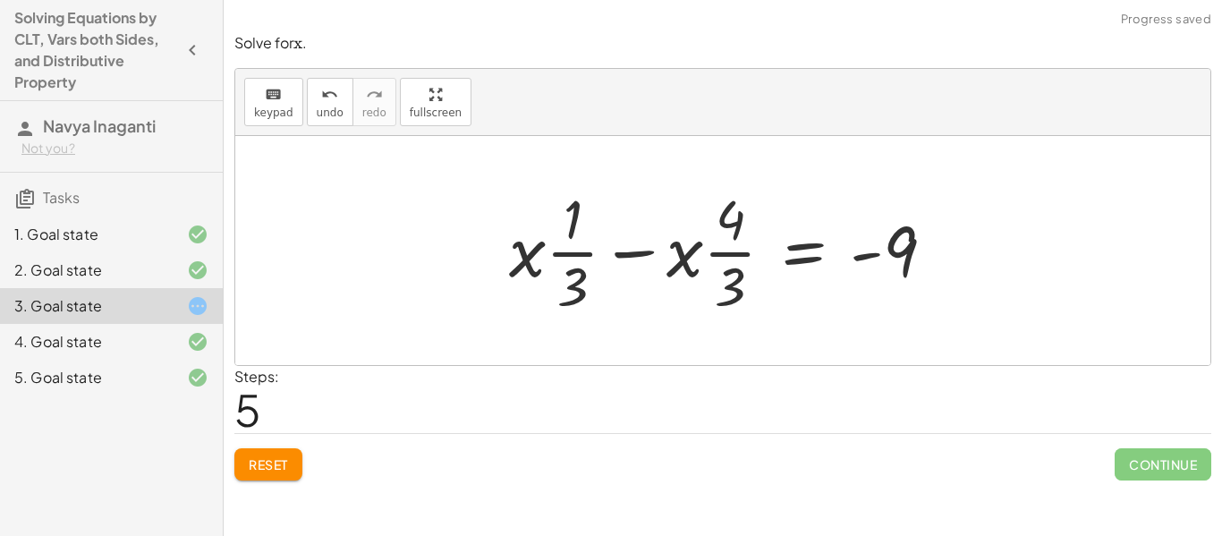
click at [623, 258] on div at bounding box center [729, 251] width 458 height 138
drag, startPoint x: 538, startPoint y: 266, endPoint x: 558, endPoint y: 273, distance: 21.8
click at [558, 273] on div at bounding box center [729, 251] width 458 height 138
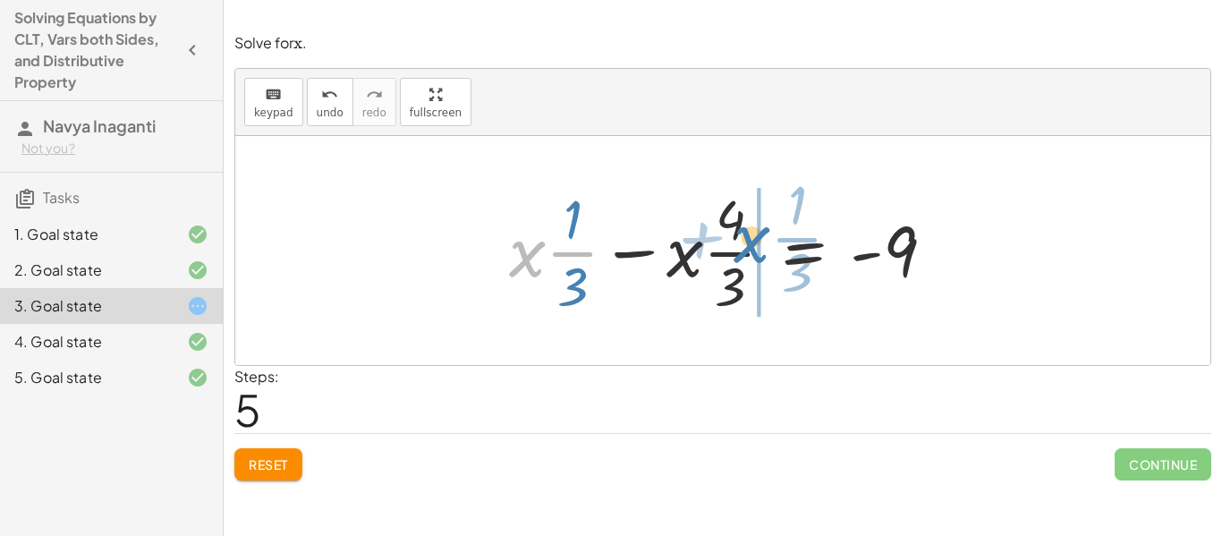
drag, startPoint x: 520, startPoint y: 267, endPoint x: 744, endPoint y: 253, distance: 225.0
click at [744, 253] on div at bounding box center [729, 251] width 458 height 138
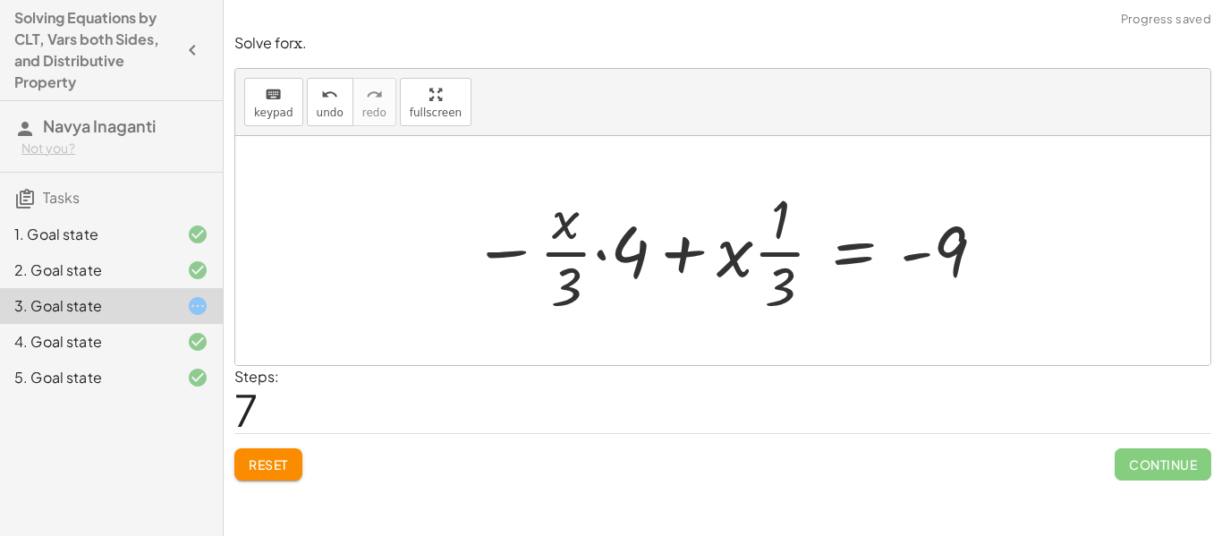
click at [642, 252] on div at bounding box center [729, 251] width 532 height 138
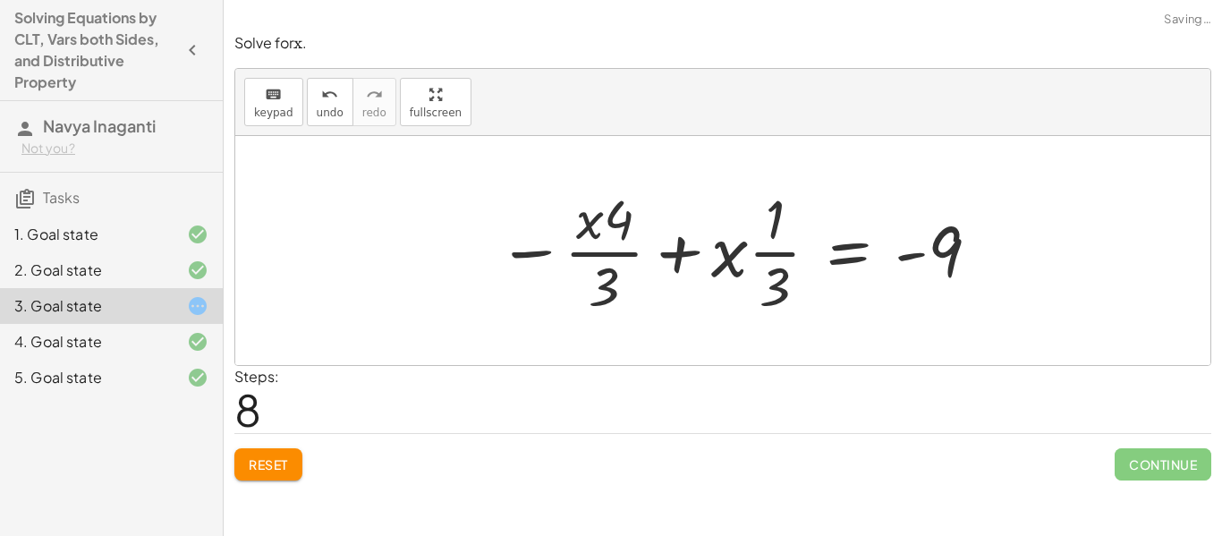
click at [633, 252] on div at bounding box center [739, 251] width 503 height 138
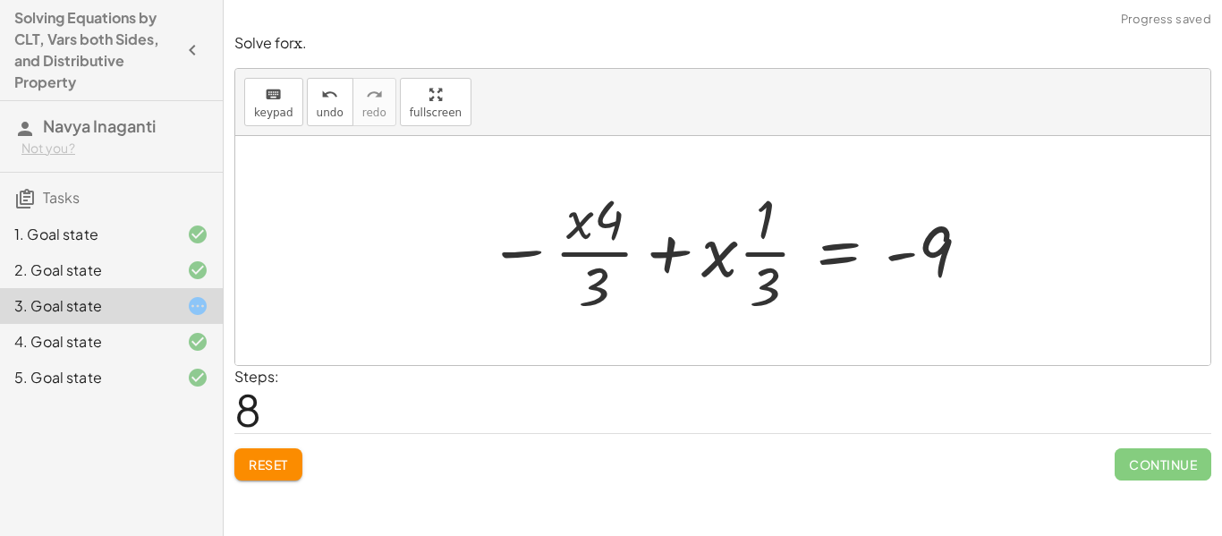
click at [261, 474] on button "Reset" at bounding box center [268, 464] width 68 height 32
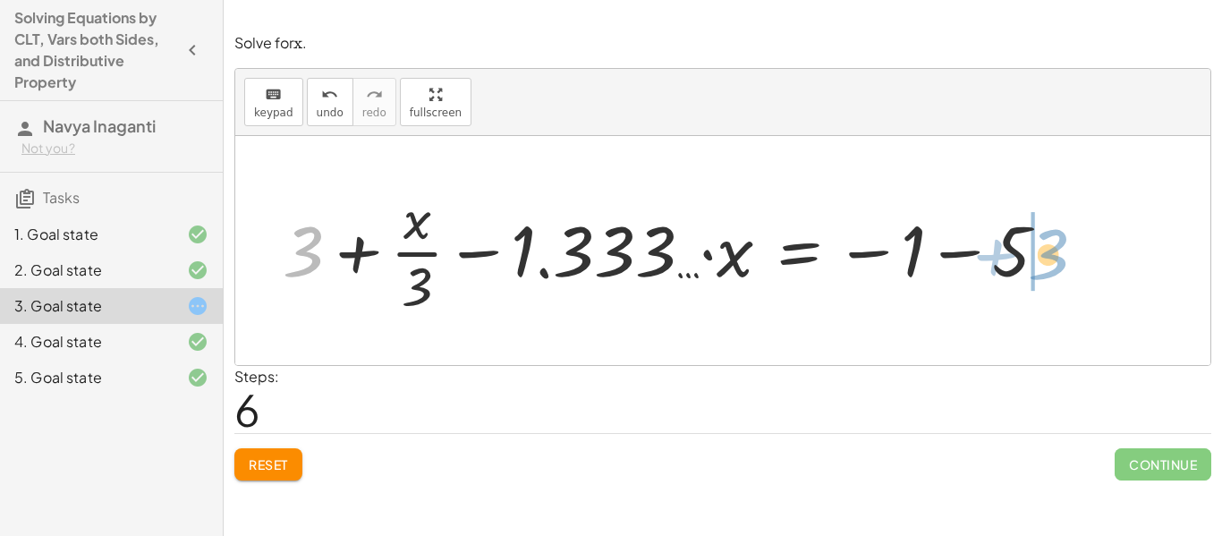
drag, startPoint x: 303, startPoint y: 256, endPoint x: 1045, endPoint y: 256, distance: 741.5
click at [1045, 256] on div at bounding box center [672, 251] width 797 height 138
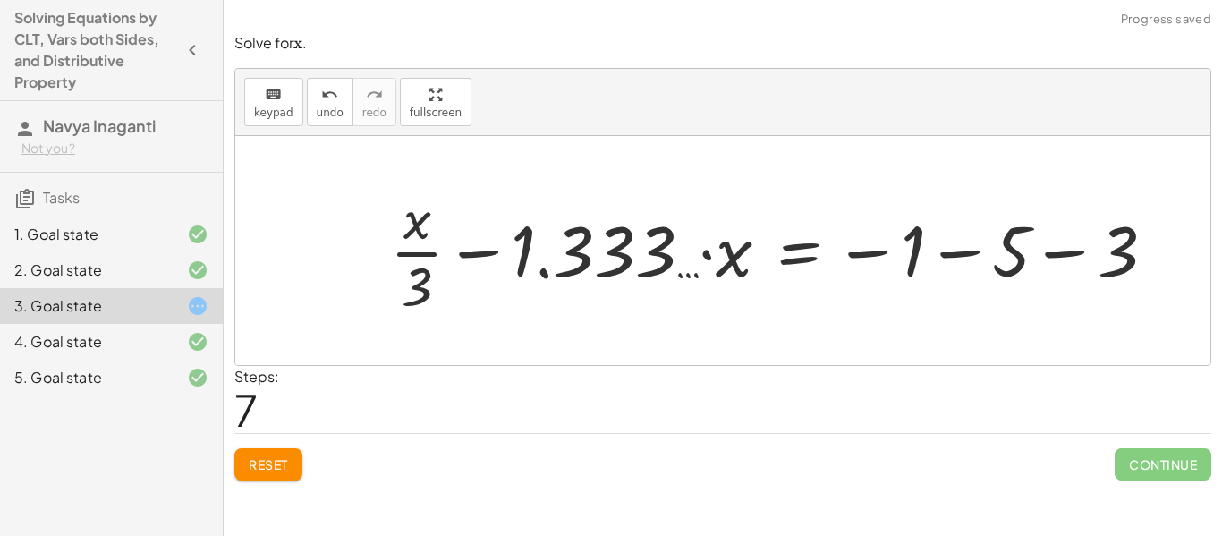
click at [959, 246] on div at bounding box center [779, 251] width 797 height 138
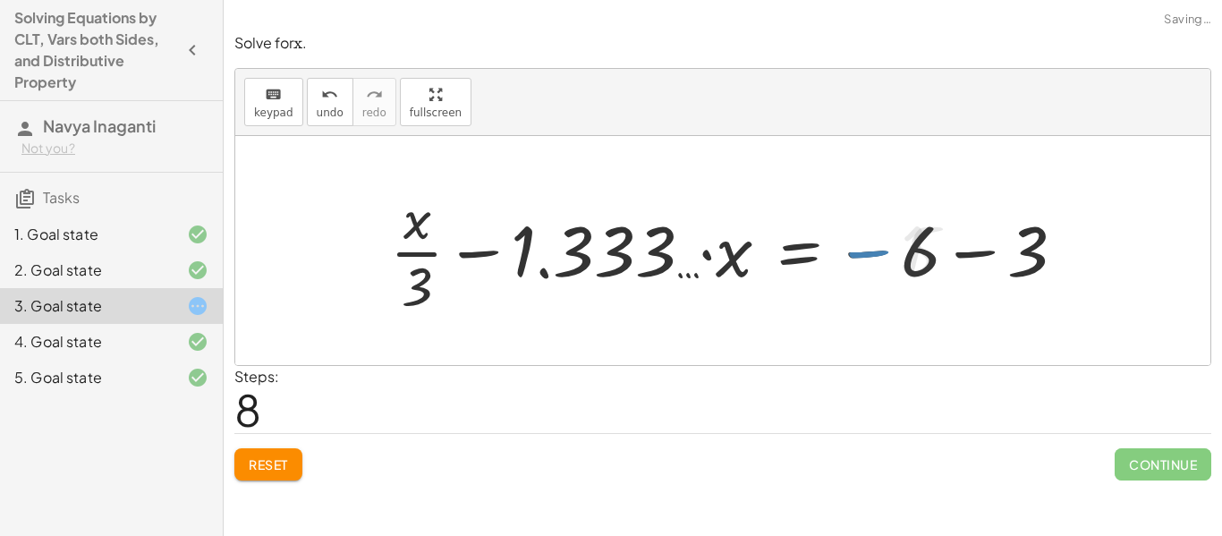
click at [974, 252] on div at bounding box center [734, 251] width 707 height 138
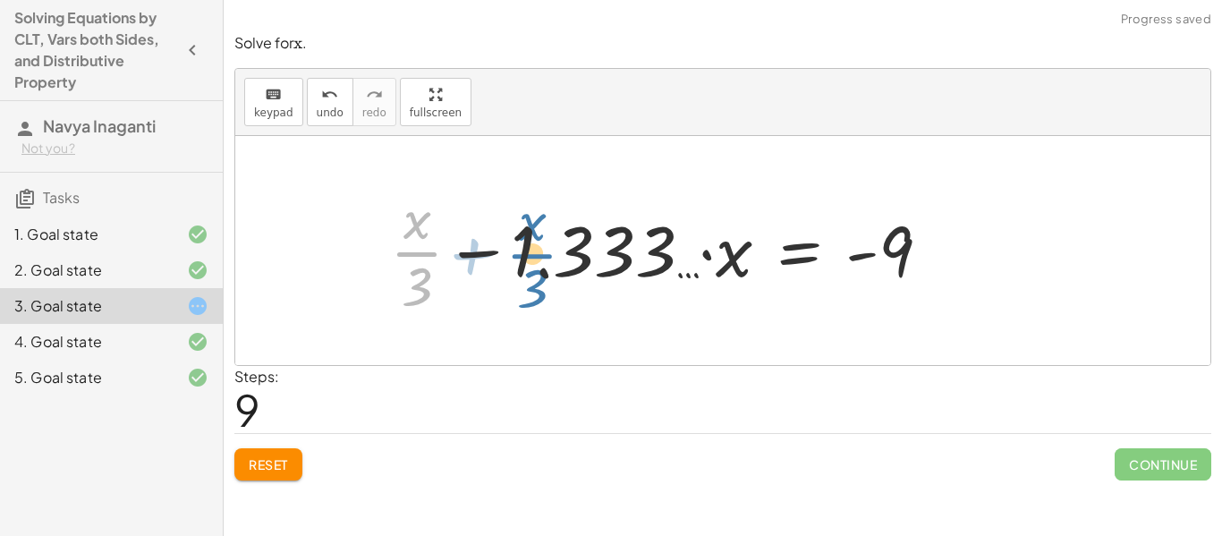
drag, startPoint x: 419, startPoint y: 254, endPoint x: 534, endPoint y: 256, distance: 115.4
click at [534, 256] on div at bounding box center [667, 251] width 572 height 138
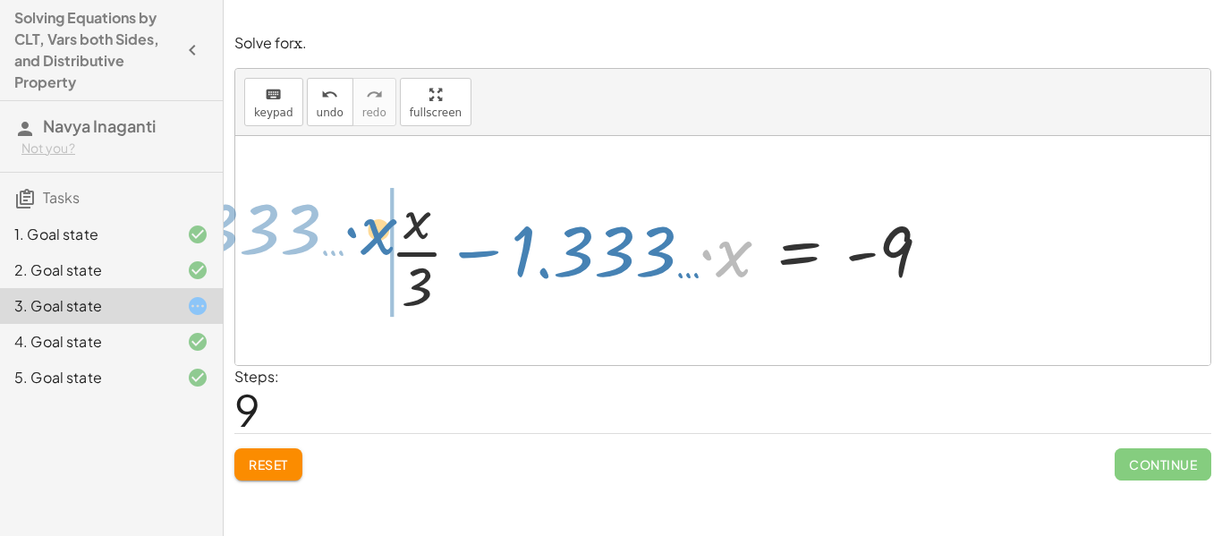
drag, startPoint x: 726, startPoint y: 263, endPoint x: 369, endPoint y: 241, distance: 357.5
click at [369, 241] on div "+ · · 1 · 3 · x + 3 − · · 4 · 3 · x = − 1 − 5 + 3 − · · 4 · 3 · x + · · 1 · 3 ·…" at bounding box center [660, 250] width 595 height 147
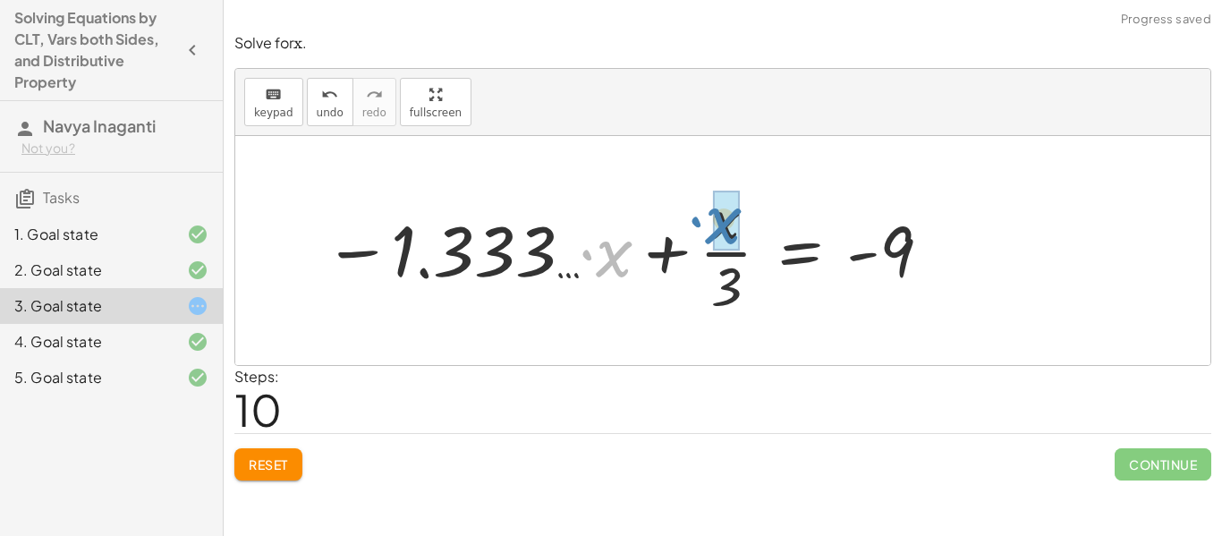
drag, startPoint x: 610, startPoint y: 264, endPoint x: 720, endPoint y: 232, distance: 114.6
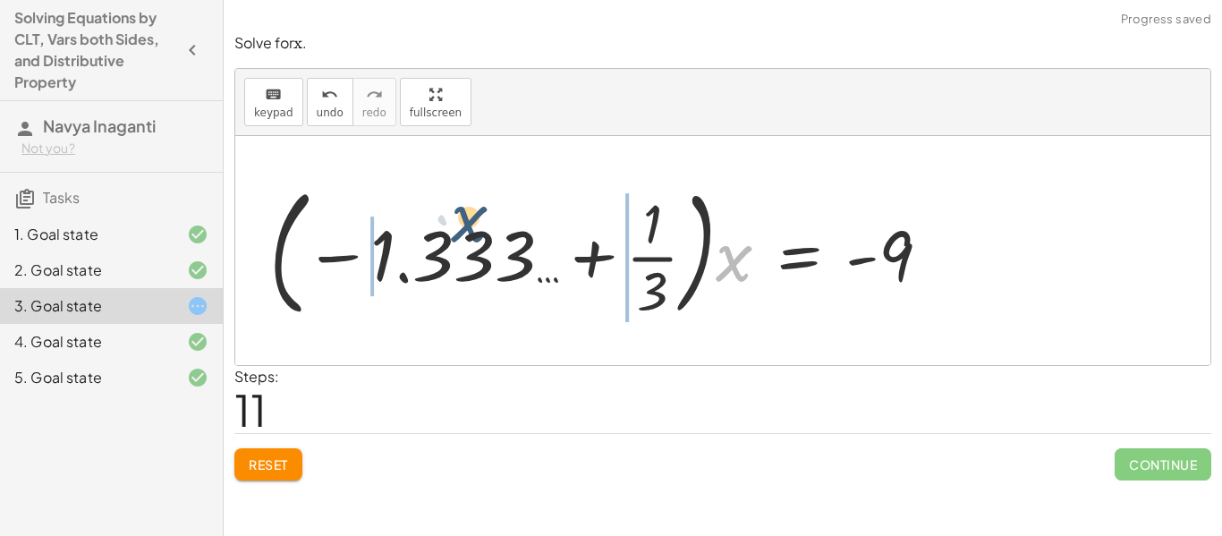
drag, startPoint x: 738, startPoint y: 279, endPoint x: 470, endPoint y: 250, distance: 269.1
click at [470, 250] on div at bounding box center [606, 250] width 693 height 148
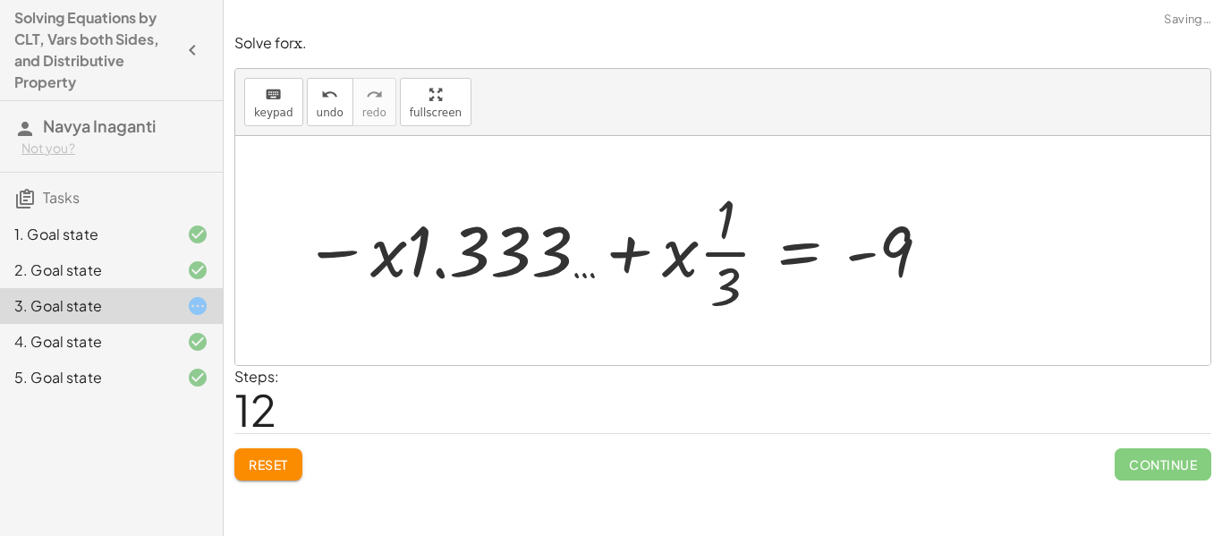
click at [284, 459] on span "Reset" at bounding box center [268, 464] width 39 height 16
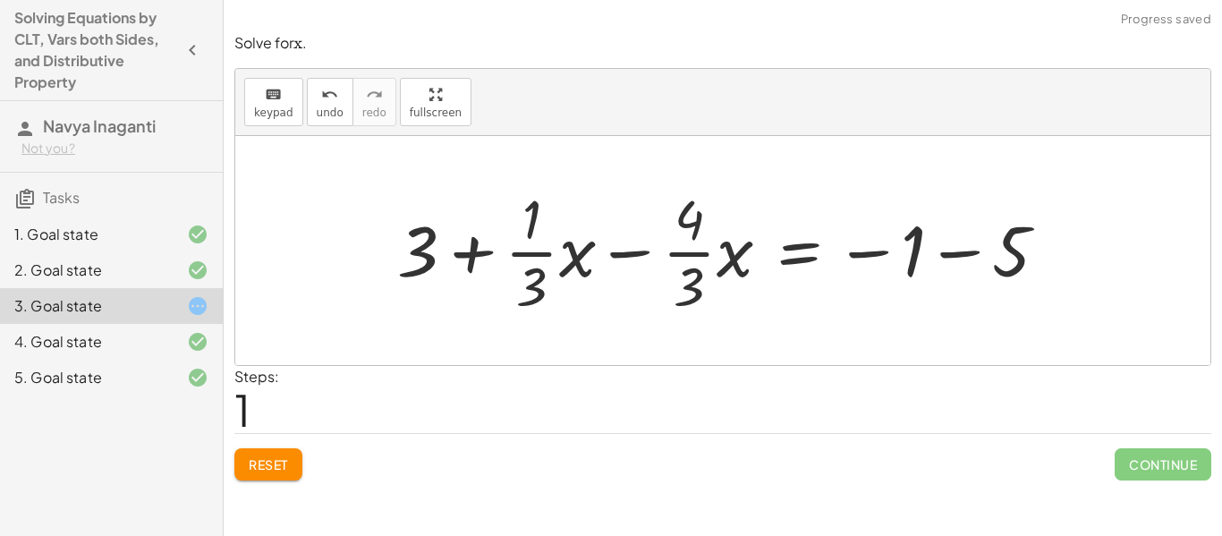
click at [299, 471] on button "Reset" at bounding box center [268, 464] width 68 height 32
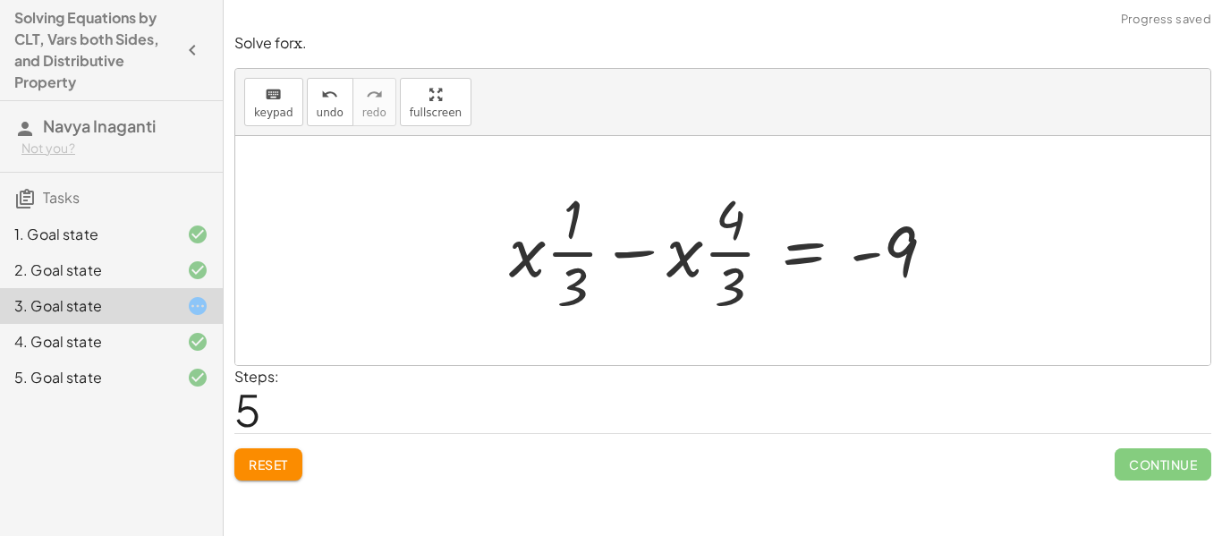
click at [284, 472] on button "Reset" at bounding box center [268, 464] width 68 height 32
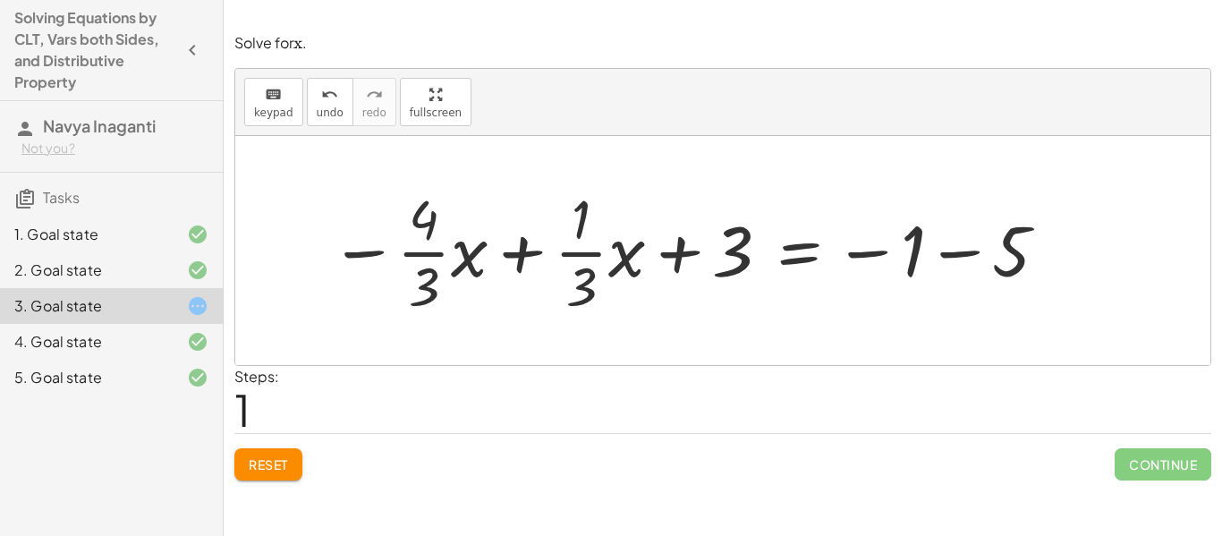
click at [284, 479] on button "Reset" at bounding box center [268, 464] width 68 height 32
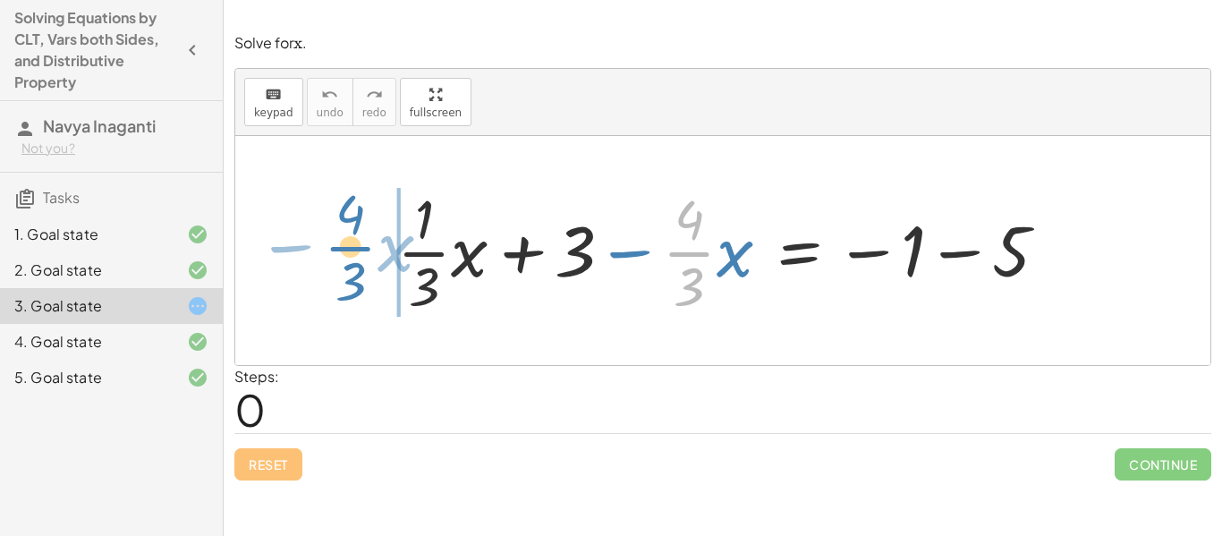
drag, startPoint x: 689, startPoint y: 259, endPoint x: 351, endPoint y: 254, distance: 338.1
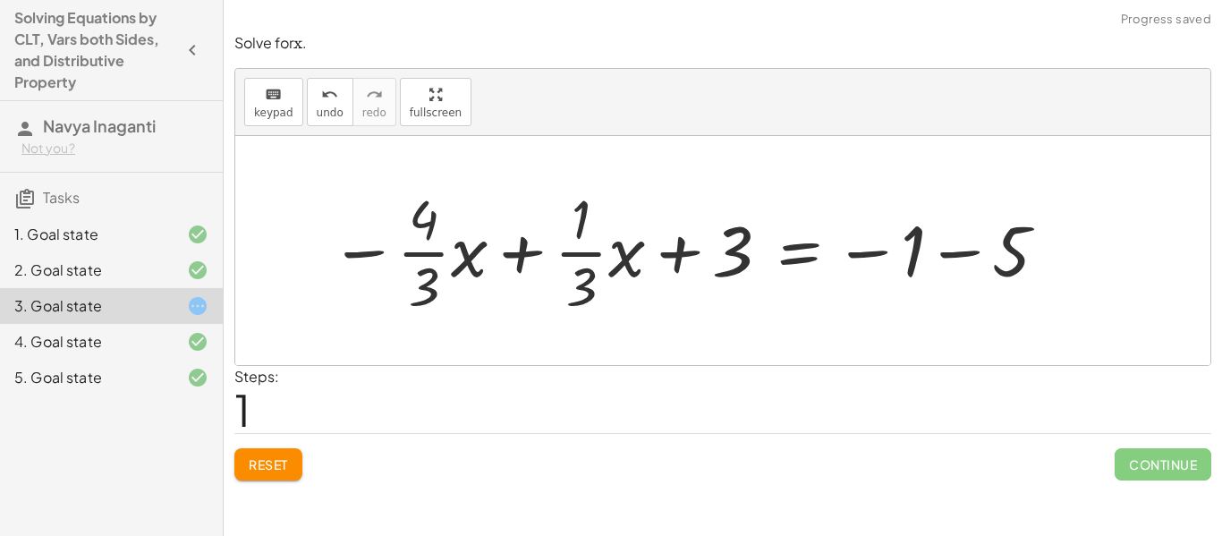
click at [519, 241] on div at bounding box center [690, 251] width 738 height 138
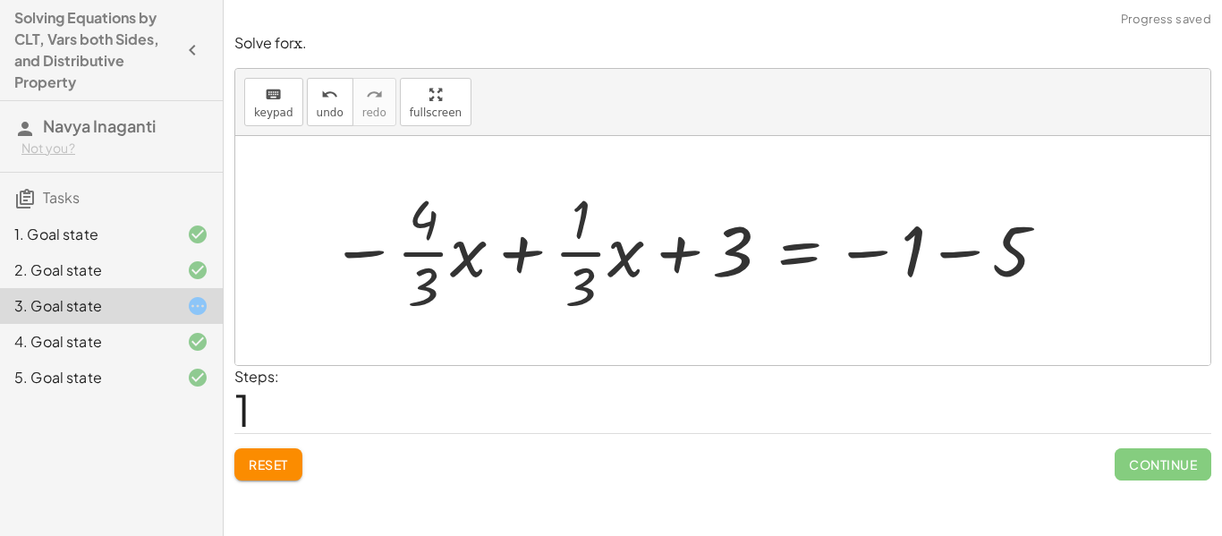
click at [519, 241] on div at bounding box center [690, 251] width 738 height 138
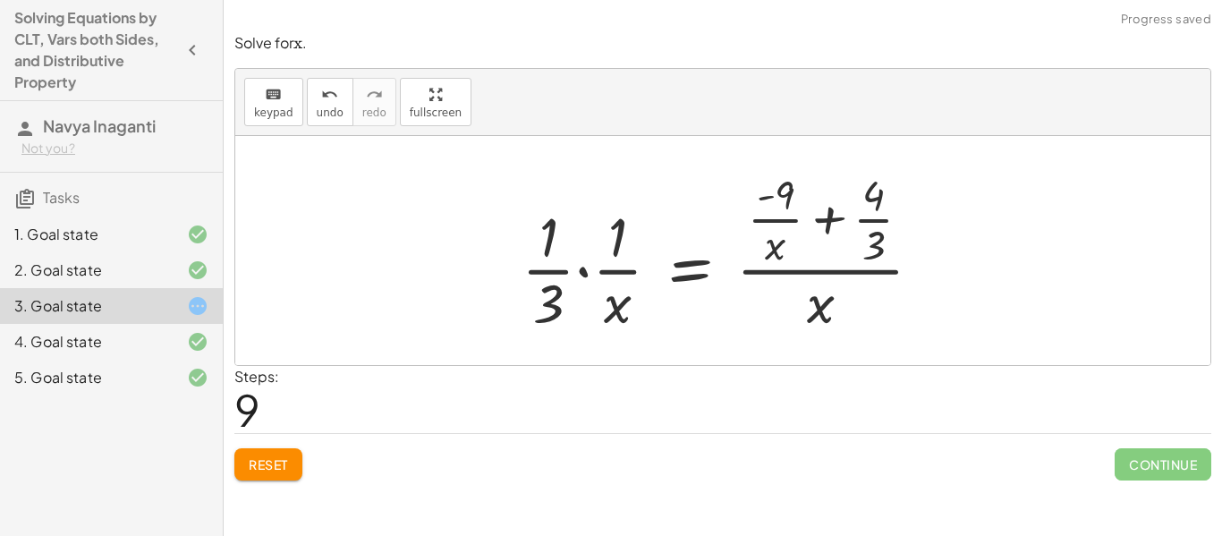
click at [275, 466] on span "Reset" at bounding box center [268, 464] width 39 height 16
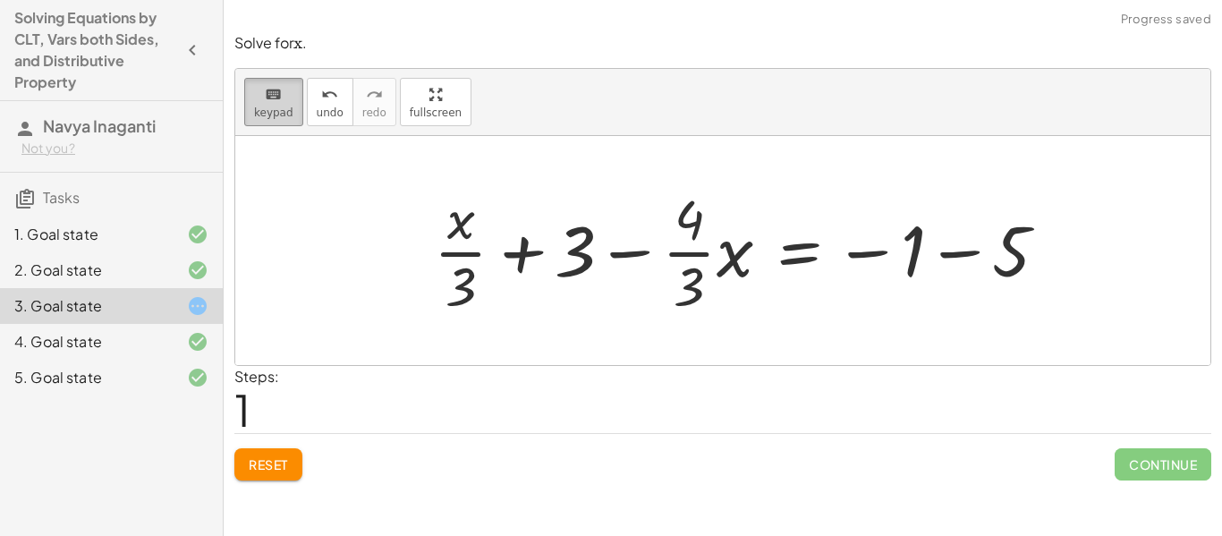
click at [283, 110] on span "keypad" at bounding box center [273, 112] width 39 height 13
click at [288, 109] on span "keypad" at bounding box center [273, 112] width 39 height 13
click at [464, 256] on div at bounding box center [460, 286] width 30 height 63
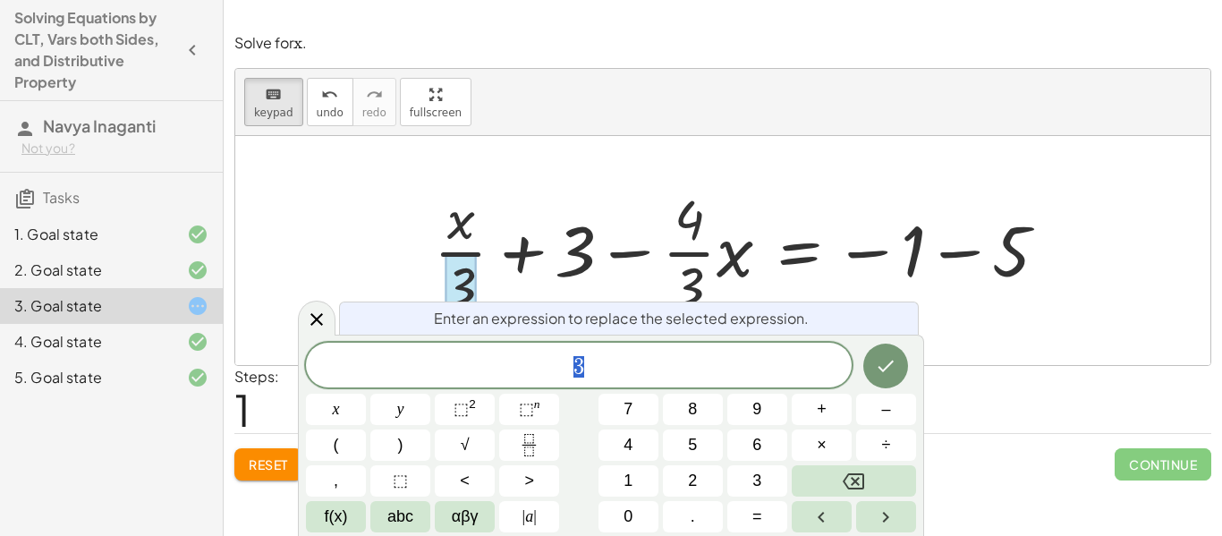
scroll to position [1, 0]
click at [584, 358] on span "3" at bounding box center [579, 366] width 546 height 25
click at [394, 179] on div at bounding box center [722, 250] width 975 height 229
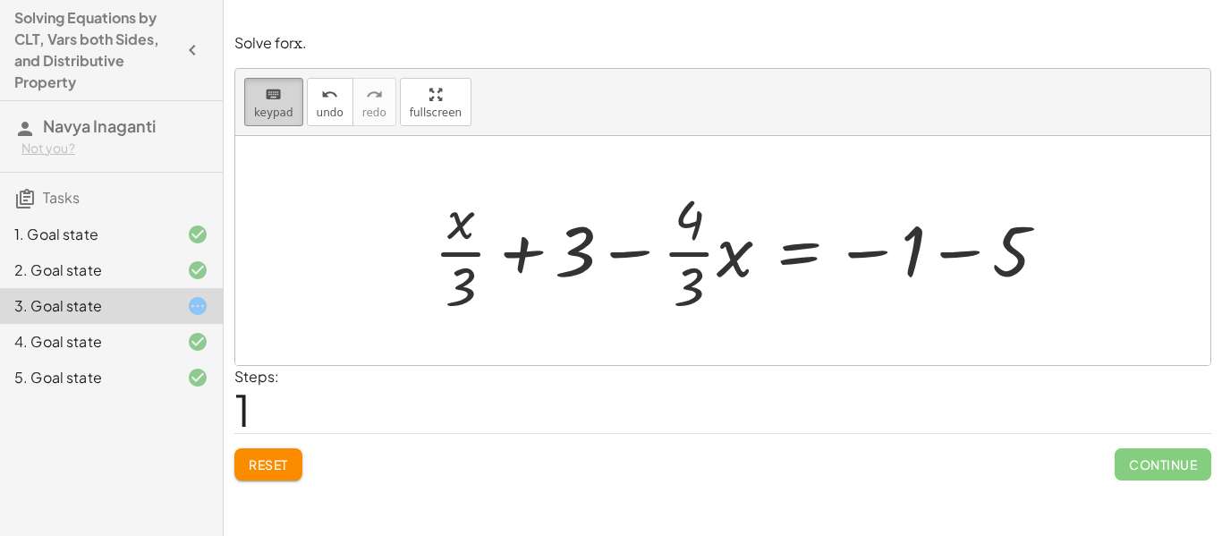
click at [272, 121] on button "keyboard keypad" at bounding box center [273, 102] width 59 height 48
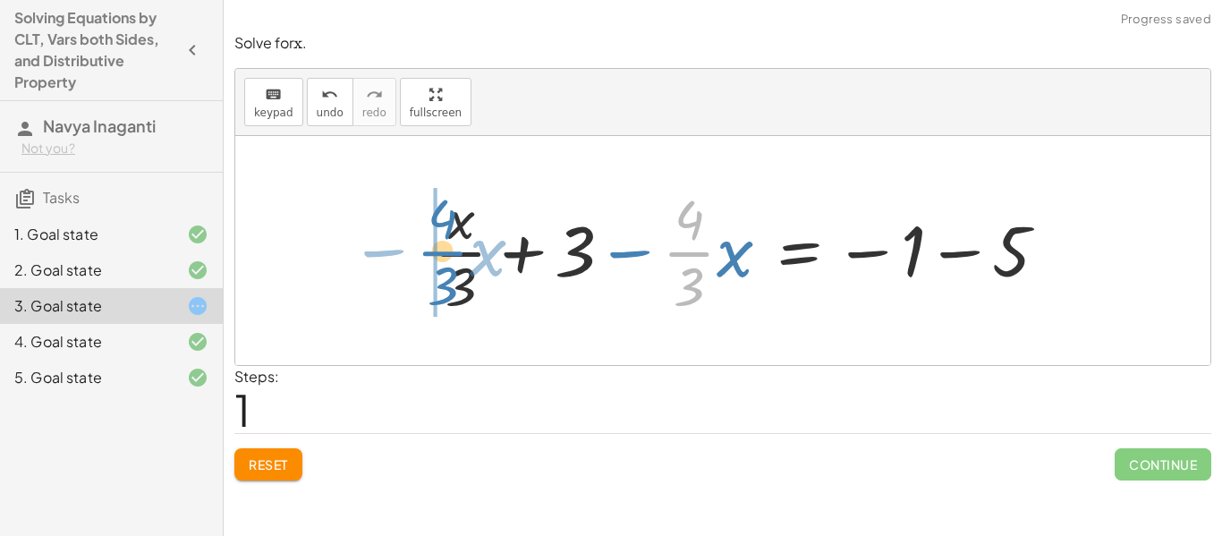
drag, startPoint x: 679, startPoint y: 251, endPoint x: 432, endPoint y: 250, distance: 246.9
click at [432, 250] on div at bounding box center [748, 251] width 646 height 138
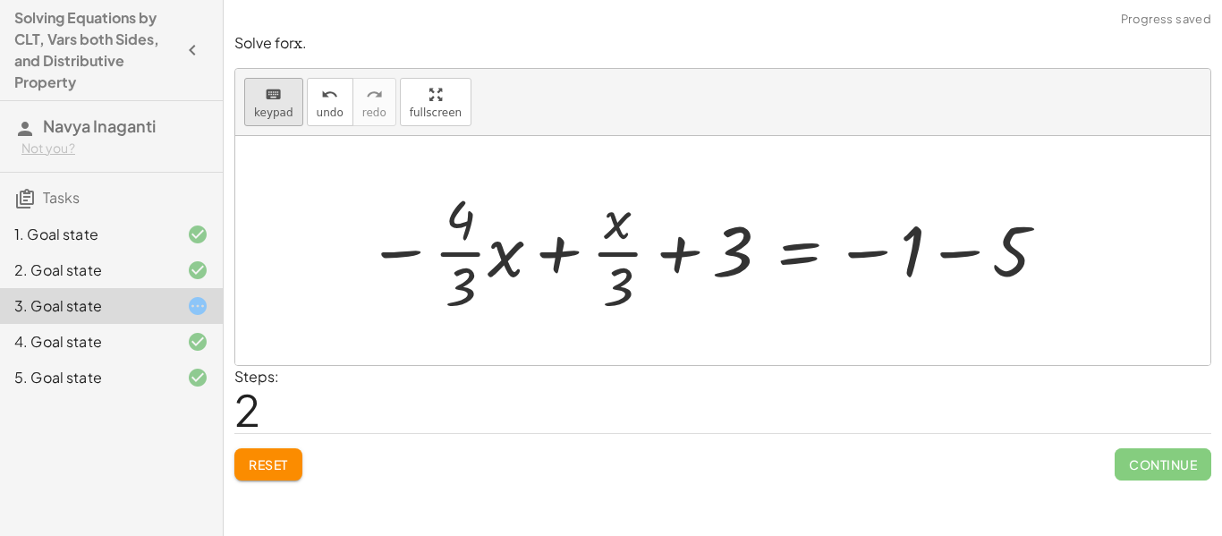
click at [271, 109] on span "keypad" at bounding box center [273, 112] width 39 height 13
click at [275, 122] on button "keyboard keypad" at bounding box center [273, 102] width 59 height 48
click at [448, 239] on div at bounding box center [460, 219] width 30 height 63
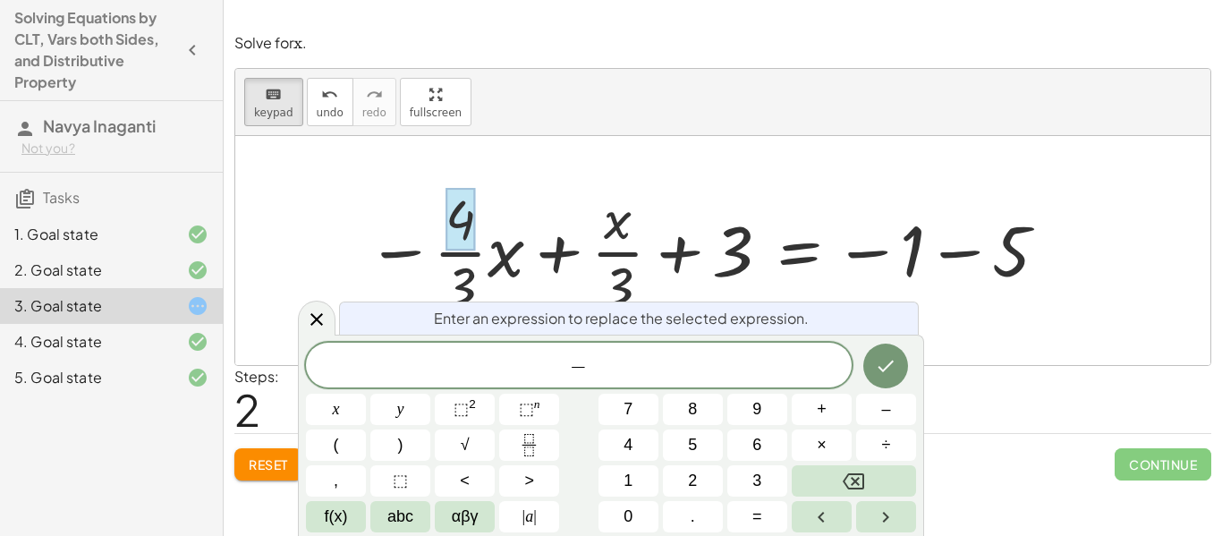
scroll to position [4, 0]
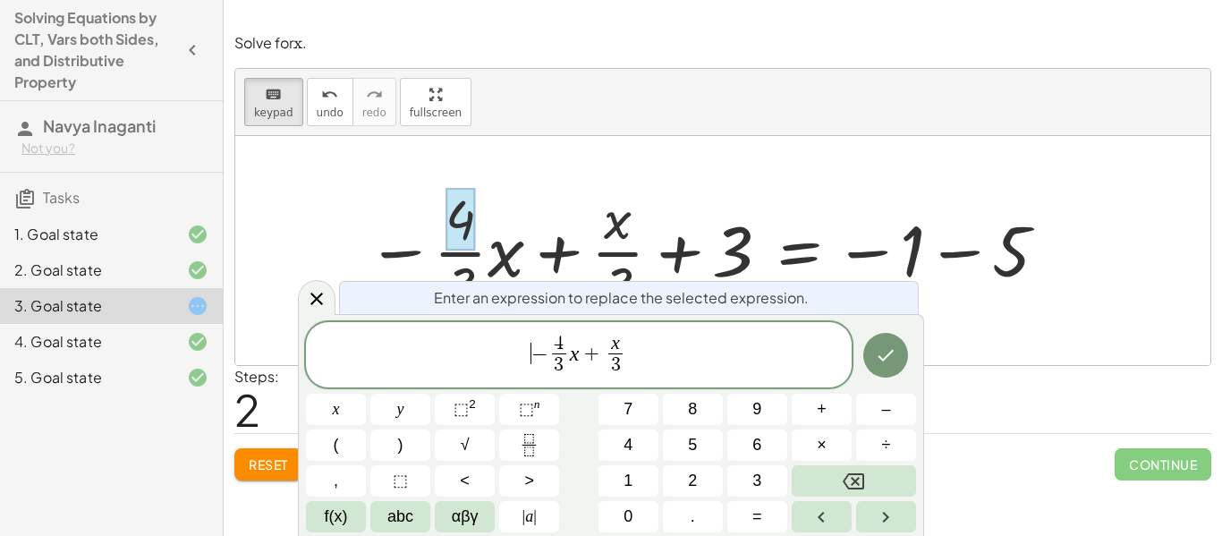
click at [532, 348] on span "−" at bounding box center [539, 353] width 17 height 21
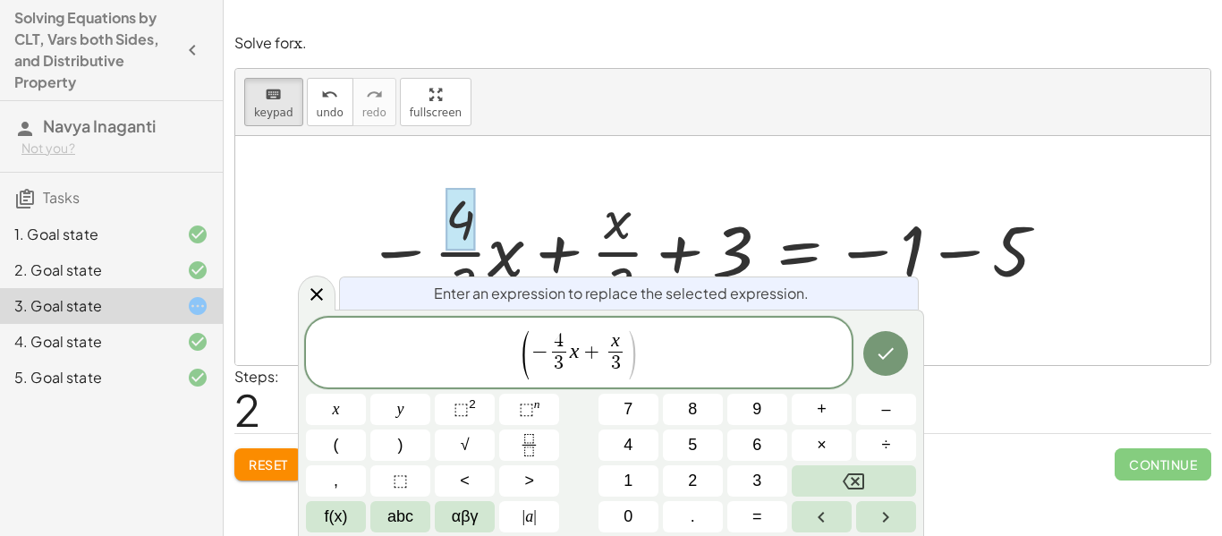
click at [659, 362] on span "( ​ − 4 3 ​ x + x 3 ​ )" at bounding box center [579, 353] width 546 height 51
click at [515, 351] on span "( − 4 3 ​ x + x 3 ​ ) ​" at bounding box center [579, 353] width 546 height 51
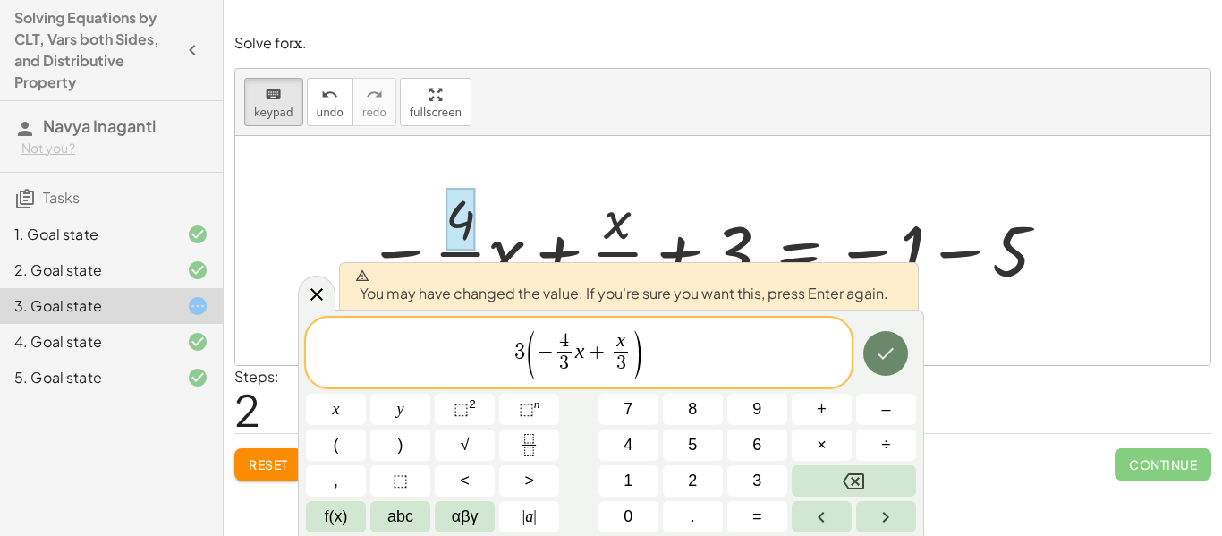
click at [880, 352] on icon "Done" at bounding box center [885, 353] width 21 height 21
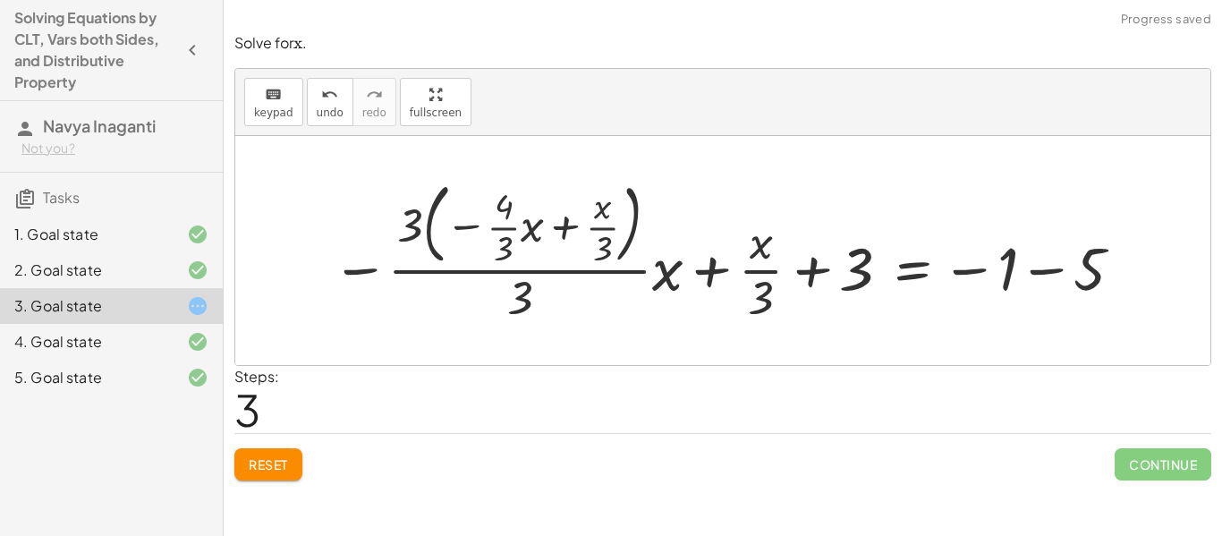
click at [411, 233] on div at bounding box center [729, 250] width 813 height 152
click at [473, 250] on div at bounding box center [729, 250] width 813 height 152
drag, startPoint x: 418, startPoint y: 228, endPoint x: 508, endPoint y: 229, distance: 90.3
click at [508, 229] on div at bounding box center [729, 250] width 813 height 152
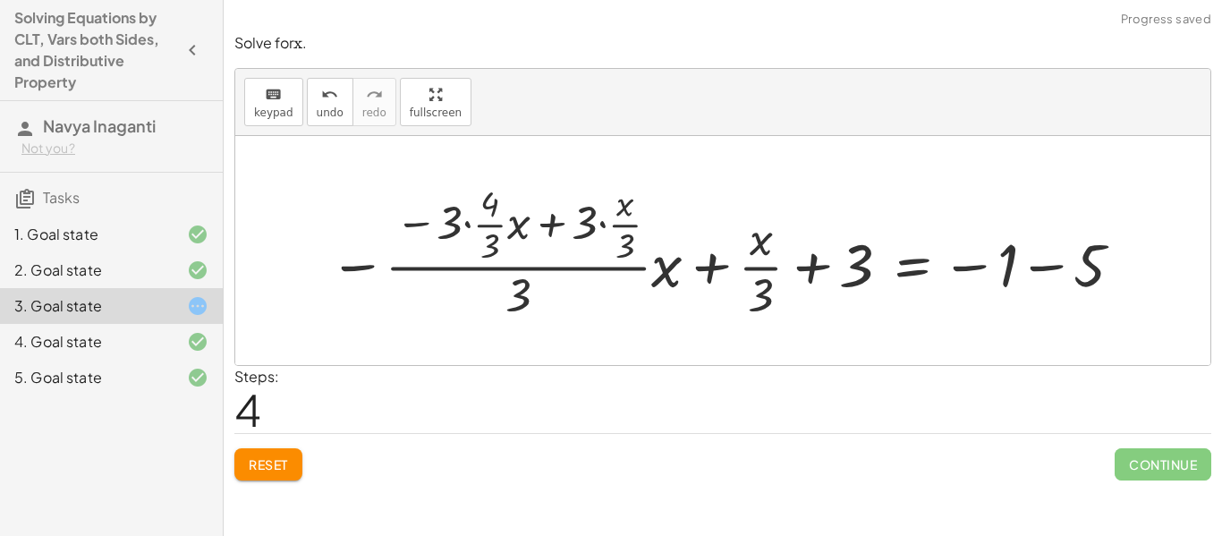
click at [463, 225] on div at bounding box center [728, 251] width 816 height 146
click at [453, 225] on div at bounding box center [733, 251] width 806 height 146
click at [469, 207] on div at bounding box center [733, 251] width 806 height 146
click at [477, 208] on div at bounding box center [733, 251] width 806 height 146
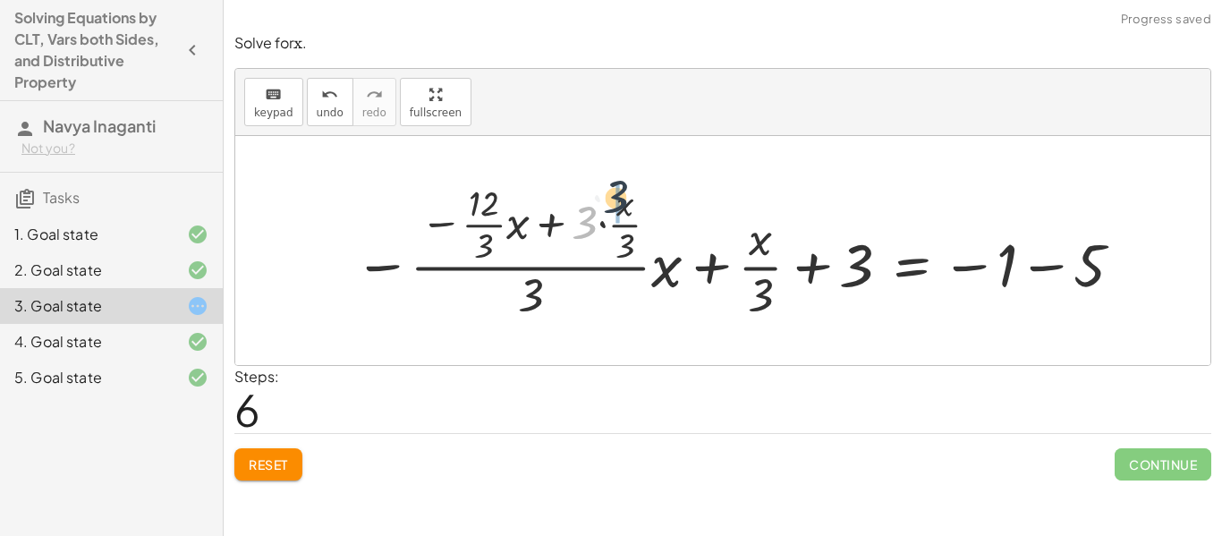
drag, startPoint x: 581, startPoint y: 219, endPoint x: 618, endPoint y: 191, distance: 46.5
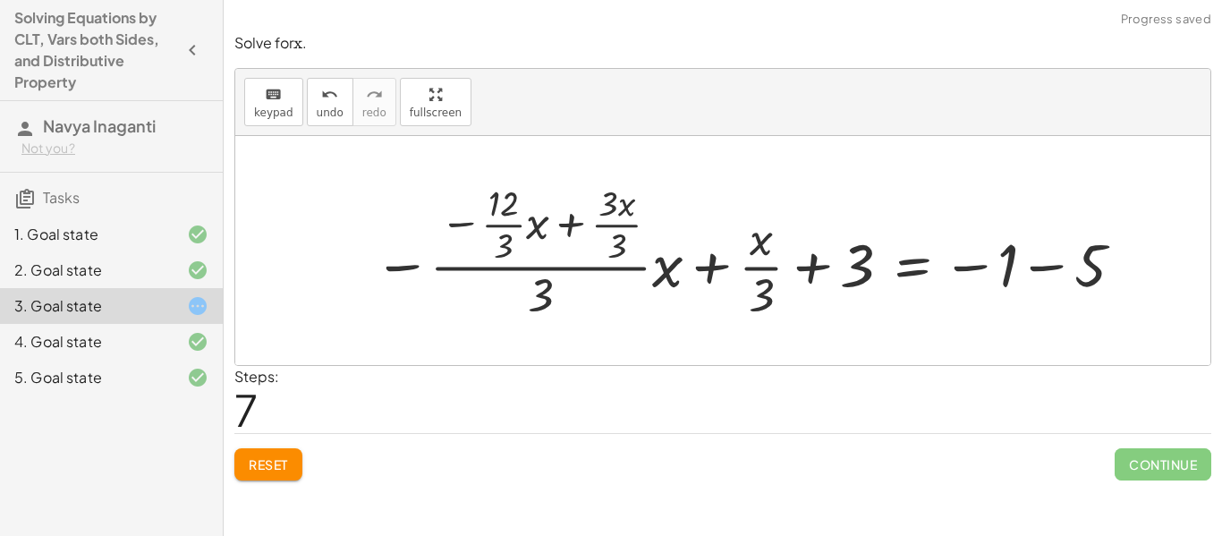
click at [624, 213] on div at bounding box center [750, 251] width 771 height 146
drag, startPoint x: 623, startPoint y: 212, endPoint x: 645, endPoint y: 225, distance: 25.3
click at [594, 225] on div at bounding box center [747, 251] width 777 height 146
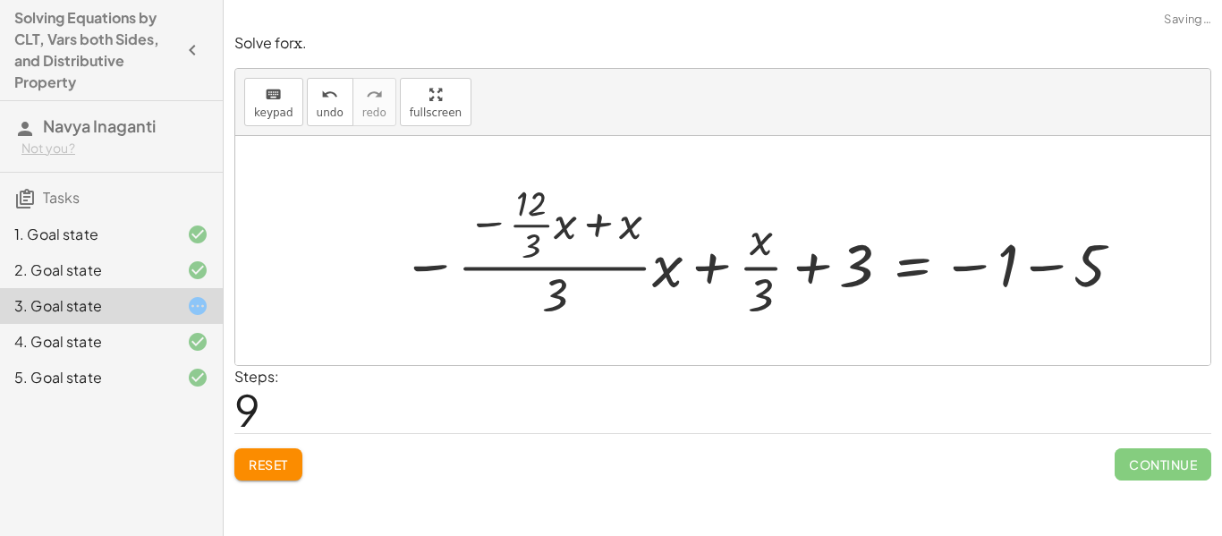
click at [636, 234] on div at bounding box center [764, 251] width 743 height 146
click at [679, 275] on div at bounding box center [764, 251] width 743 height 146
click at [616, 231] on div at bounding box center [764, 251] width 743 height 146
click at [599, 229] on div at bounding box center [764, 251] width 743 height 146
click at [599, 228] on div at bounding box center [764, 251] width 743 height 146
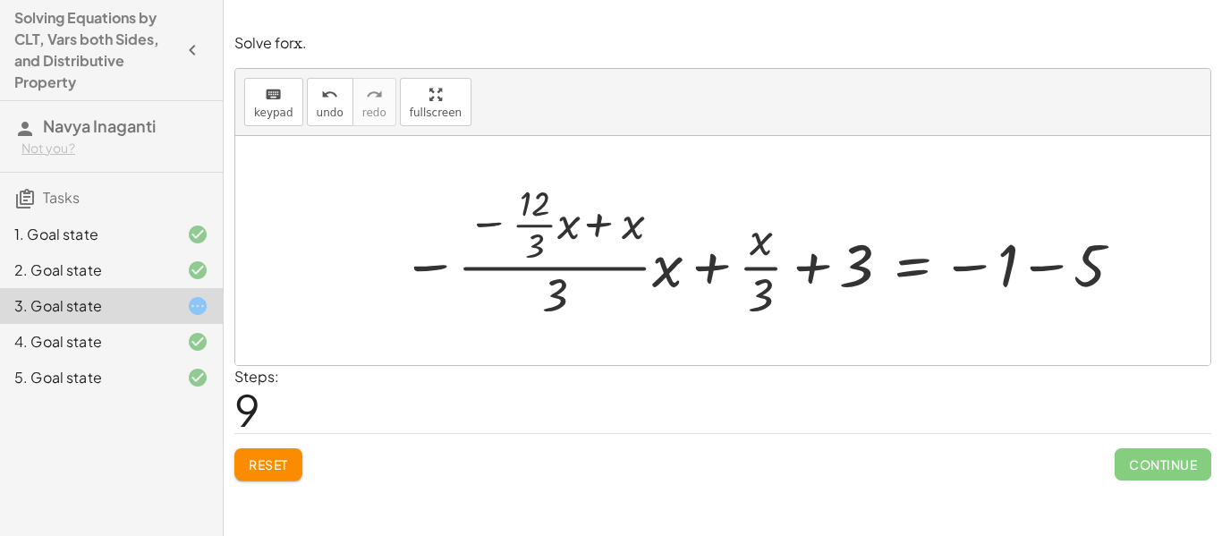
click at [599, 228] on div at bounding box center [764, 251] width 743 height 146
click at [530, 224] on div at bounding box center [764, 251] width 743 height 146
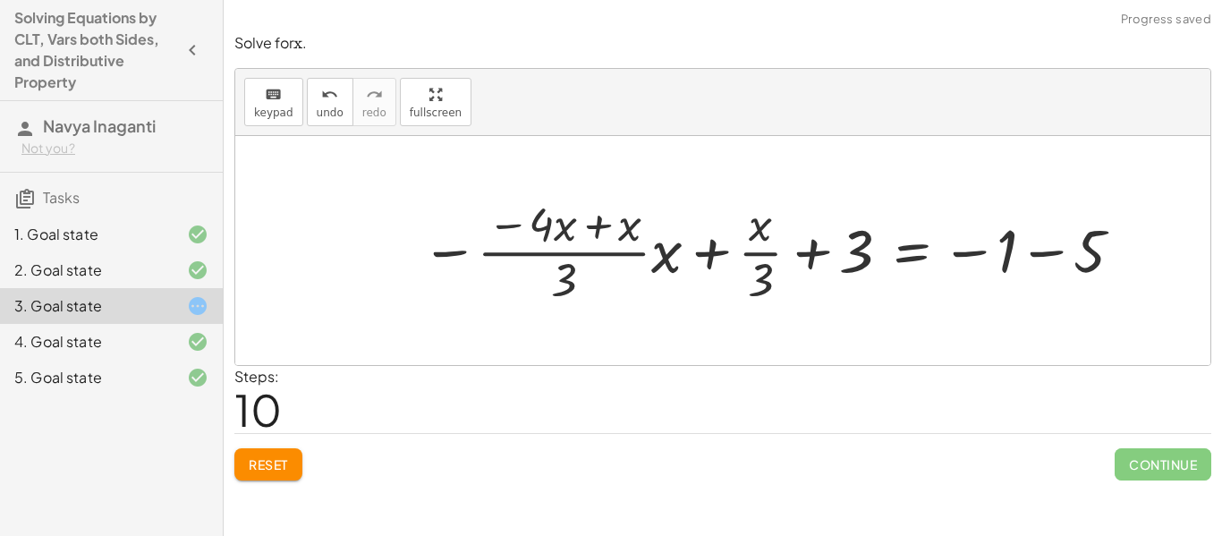
click at [561, 236] on div at bounding box center [774, 250] width 724 height 117
click at [596, 227] on div at bounding box center [774, 250] width 724 height 117
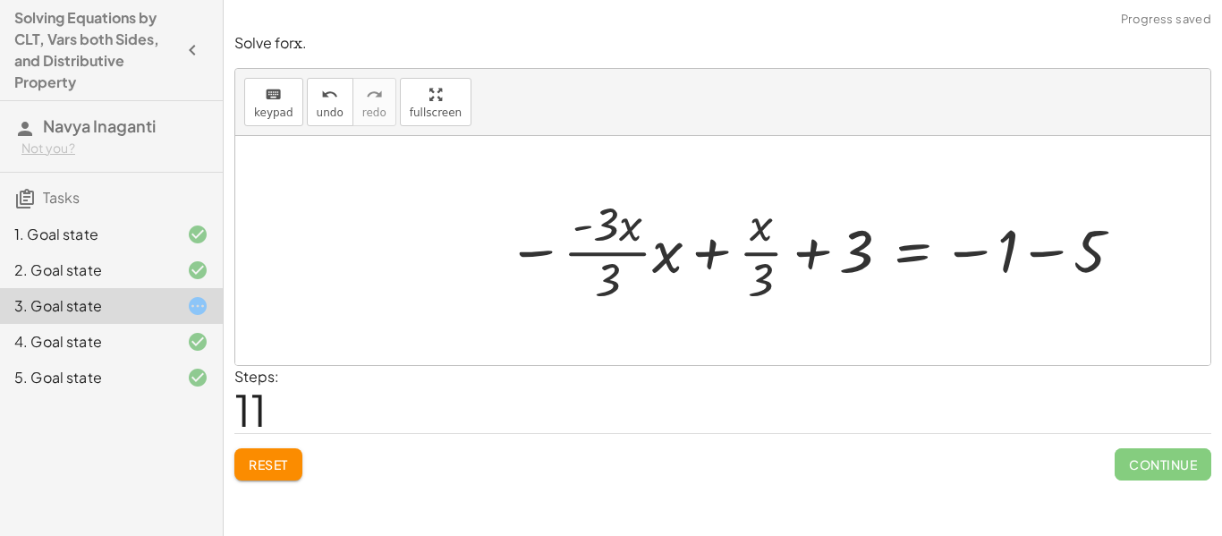
click at [585, 230] on div at bounding box center [817, 250] width 638 height 117
drag, startPoint x: 536, startPoint y: 254, endPoint x: 516, endPoint y: 254, distance: 19.7
click at [516, 254] on div at bounding box center [817, 250] width 638 height 117
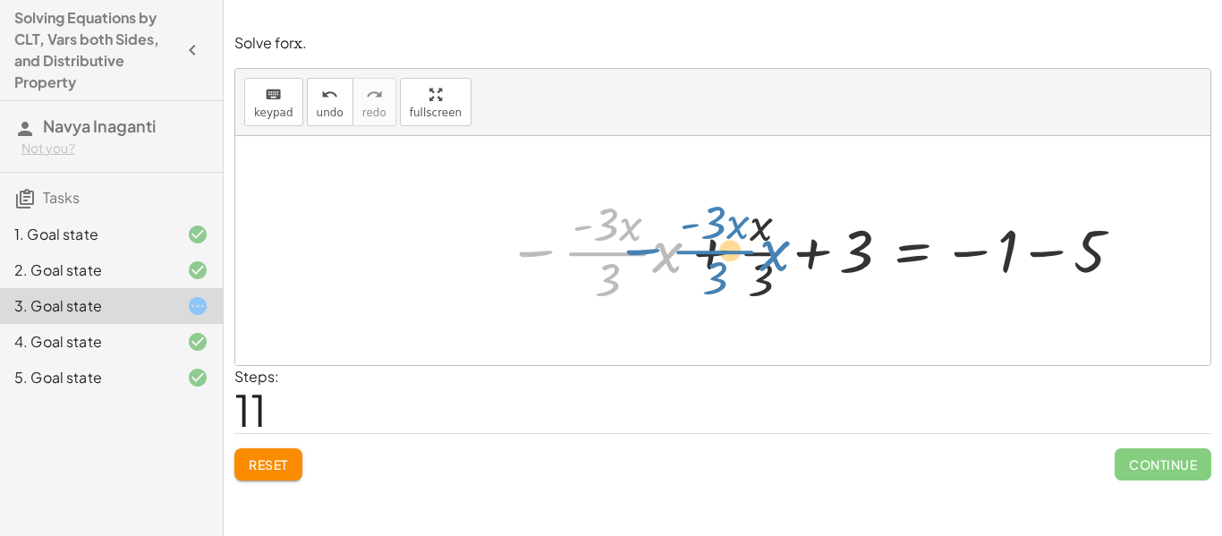
drag, startPoint x: 535, startPoint y: 251, endPoint x: 645, endPoint y: 250, distance: 110.0
click at [645, 250] on div at bounding box center [817, 250] width 638 height 117
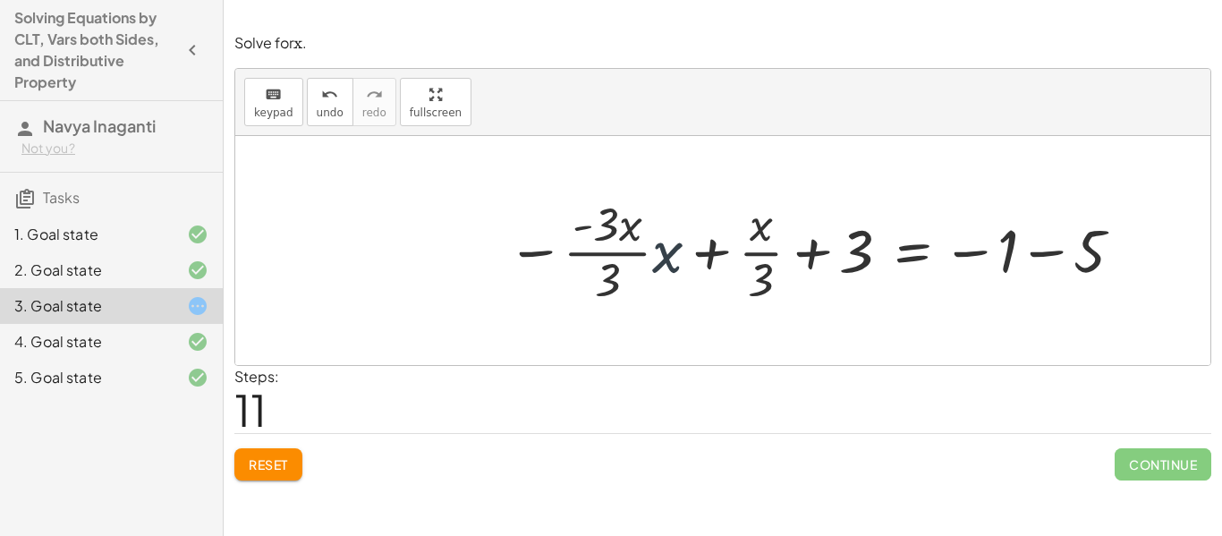
click at [661, 253] on div at bounding box center [817, 250] width 638 height 117
click at [714, 247] on div at bounding box center [820, 250] width 631 height 117
click at [714, 247] on div at bounding box center [882, 250] width 528 height 117
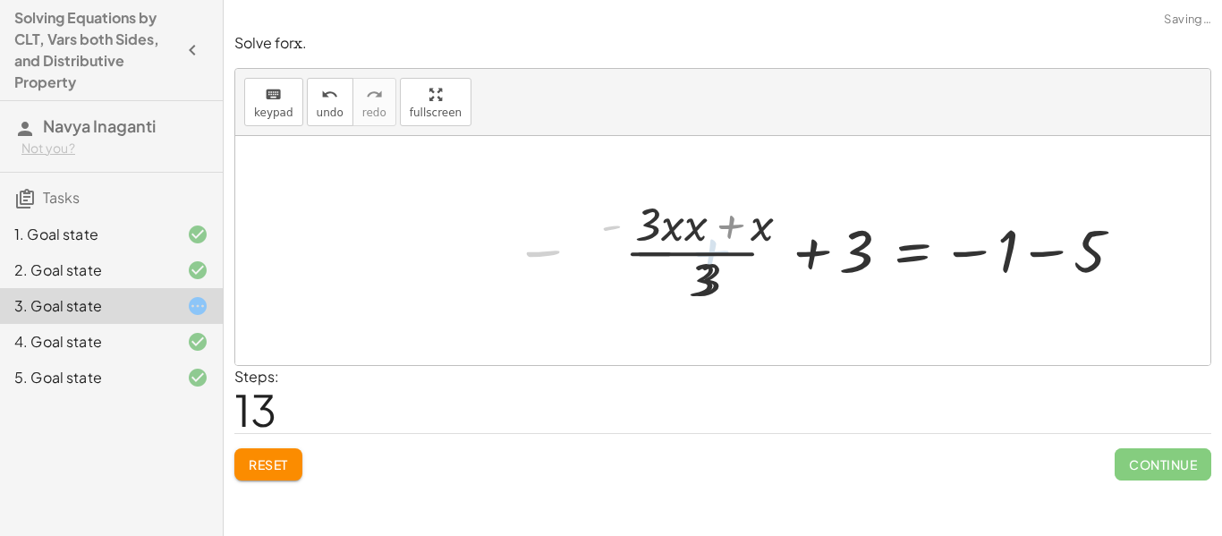
click at [714, 247] on div at bounding box center [882, 250] width 528 height 117
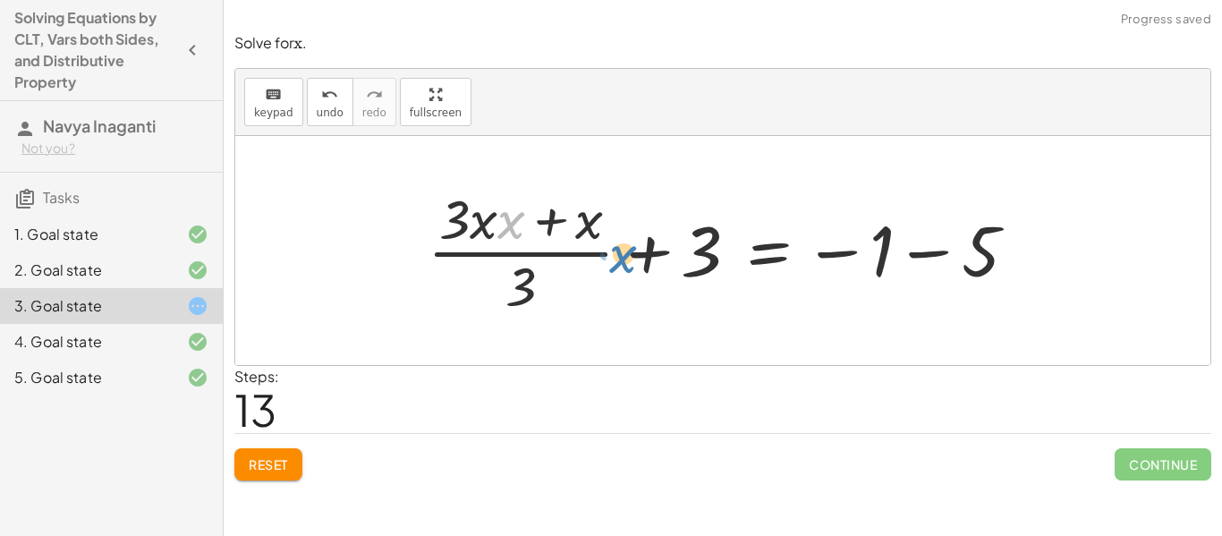
drag, startPoint x: 506, startPoint y: 224, endPoint x: 617, endPoint y: 258, distance: 116.0
click at [617, 258] on div at bounding box center [730, 251] width 622 height 138
click at [452, 223] on div at bounding box center [730, 251] width 622 height 138
click at [491, 224] on div at bounding box center [730, 251] width 622 height 138
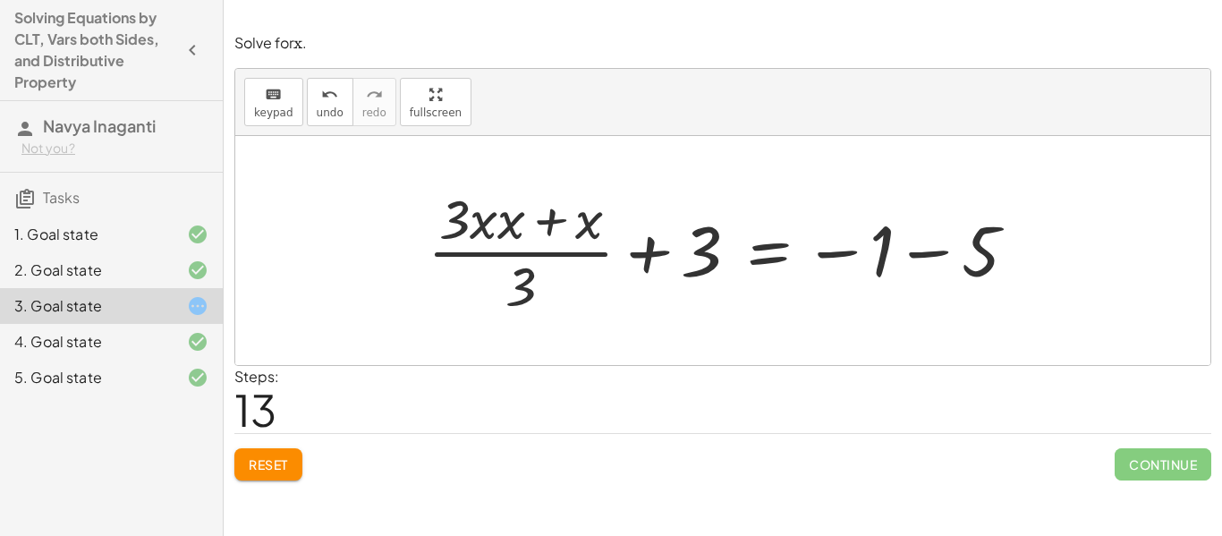
click at [491, 224] on div at bounding box center [730, 251] width 622 height 138
drag, startPoint x: 587, startPoint y: 219, endPoint x: 513, endPoint y: 296, distance: 106.9
click at [513, 296] on div at bounding box center [730, 251] width 622 height 138
drag, startPoint x: 686, startPoint y: 257, endPoint x: 969, endPoint y: 250, distance: 282.7
click at [969, 250] on div at bounding box center [730, 251] width 622 height 138
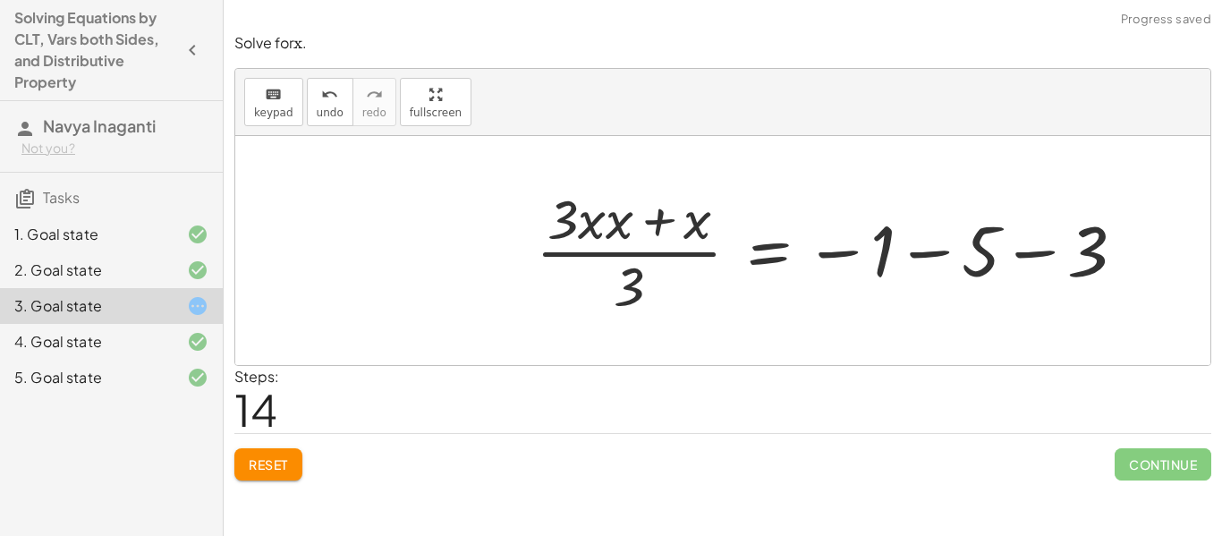
click at [658, 282] on div at bounding box center [838, 251] width 622 height 138
click at [636, 250] on div at bounding box center [838, 251] width 622 height 138
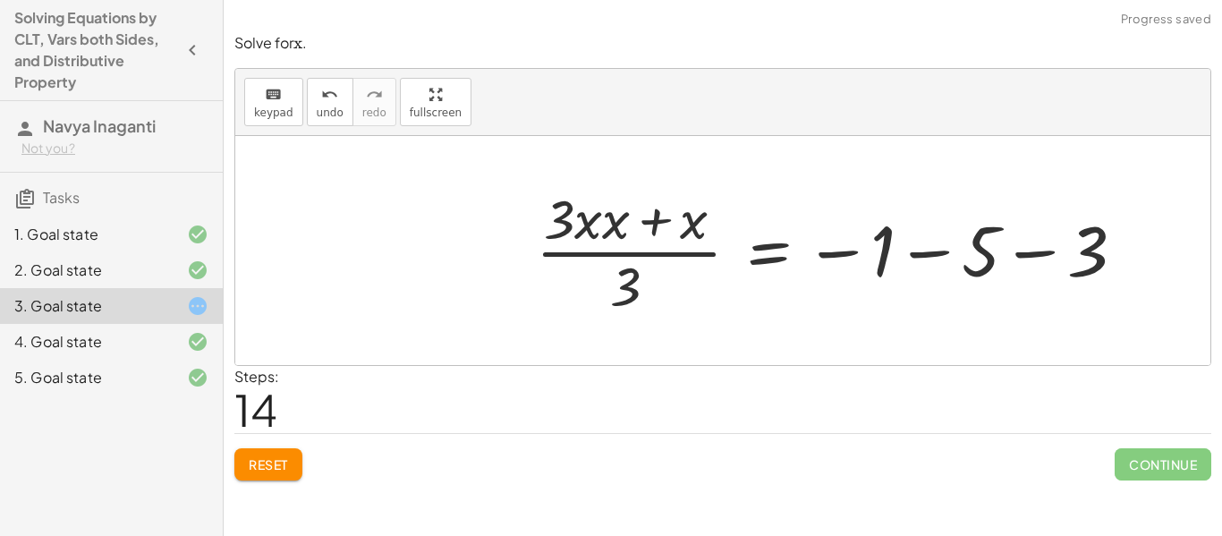
click at [636, 250] on div at bounding box center [838, 251] width 622 height 138
click at [278, 461] on span "Reset" at bounding box center [268, 464] width 39 height 16
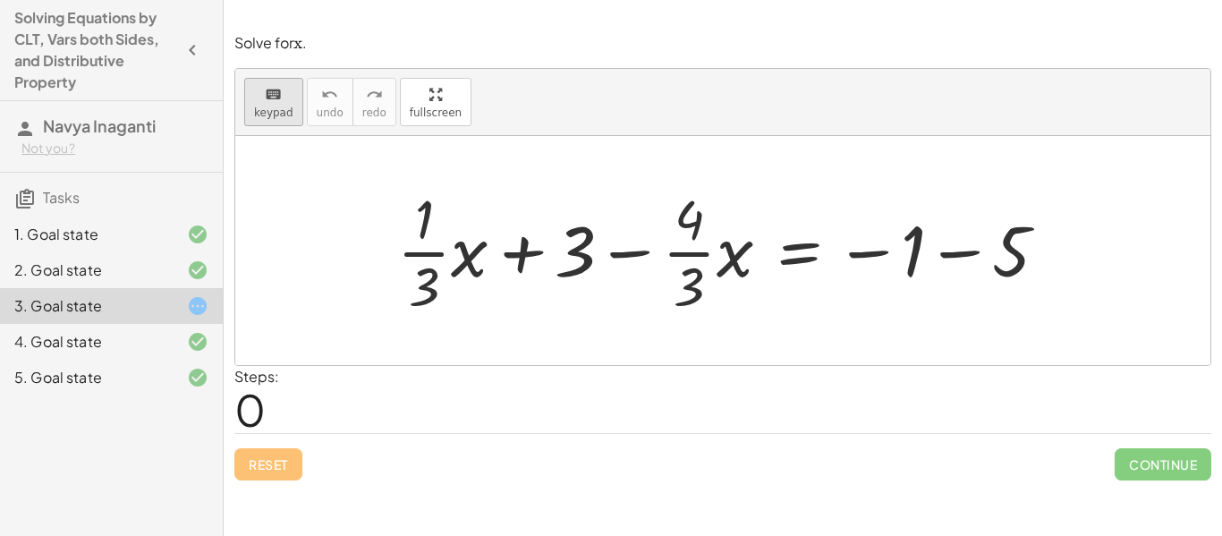
click at [262, 120] on button "keyboard keypad" at bounding box center [273, 102] width 59 height 48
click at [422, 241] on div at bounding box center [424, 219] width 19 height 63
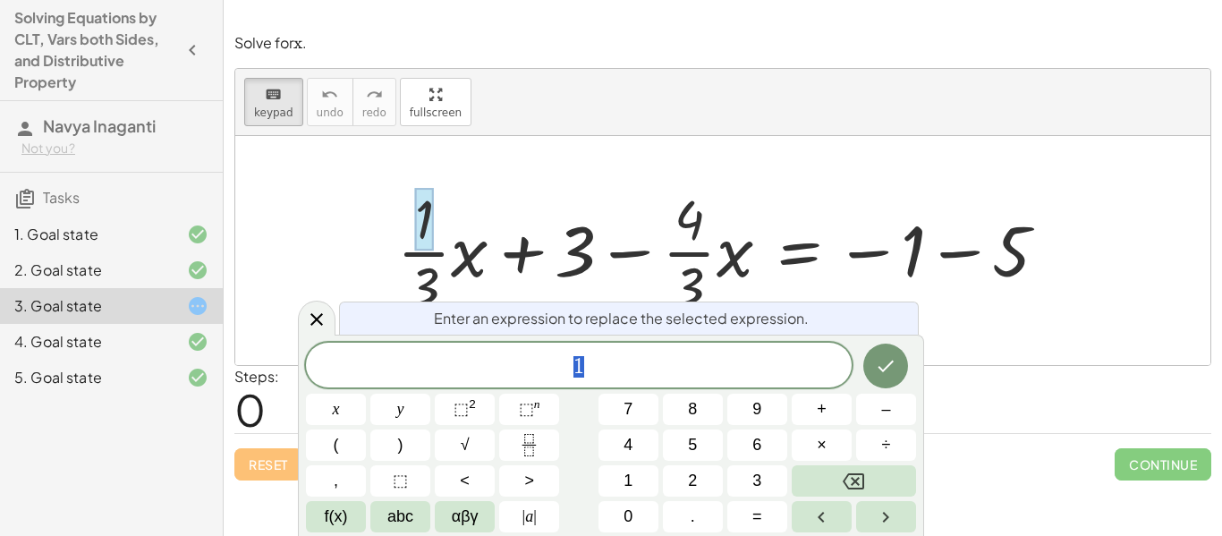
scroll to position [4, 0]
click at [489, 357] on span "​ 1" at bounding box center [579, 366] width 546 height 25
click at [656, 357] on span "​ 1" at bounding box center [579, 366] width 546 height 25
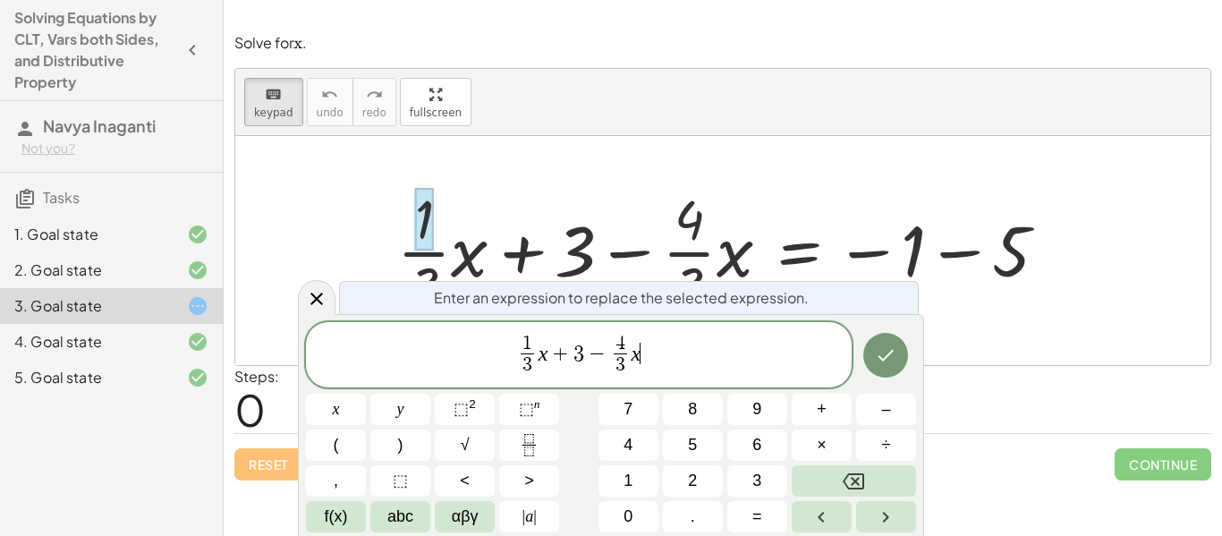
click at [521, 355] on span "3" at bounding box center [527, 365] width 13 height 24
click at [519, 352] on span "1 ​ 3 ​" at bounding box center [527, 357] width 21 height 44
click at [315, 289] on icon at bounding box center [316, 298] width 21 height 21
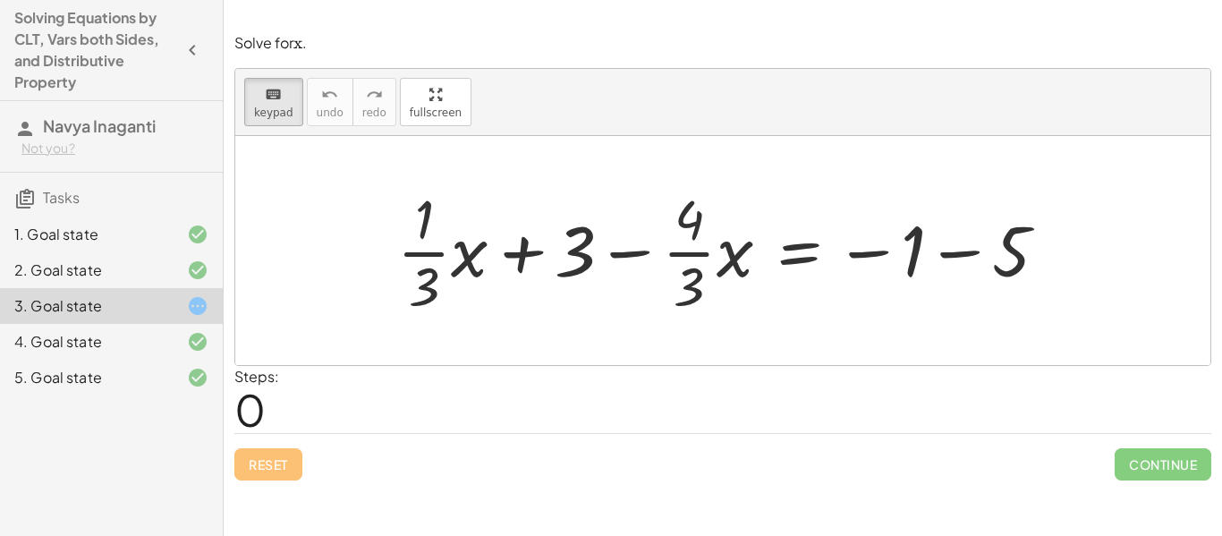
click at [790, 253] on div at bounding box center [729, 251] width 682 height 138
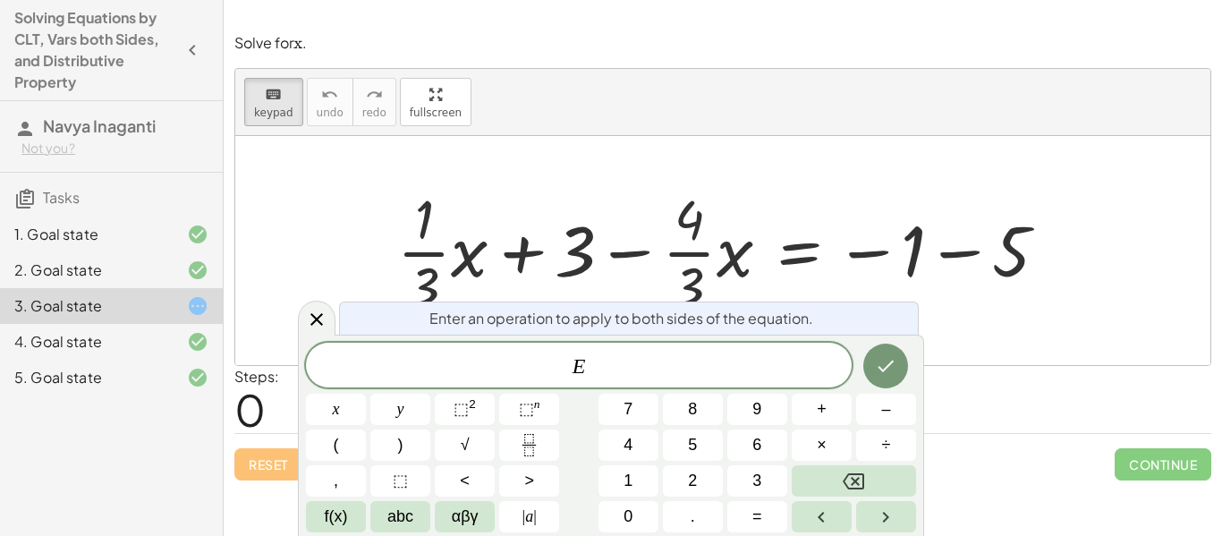
click at [790, 253] on div at bounding box center [729, 251] width 682 height 138
click at [729, 352] on div "E ​" at bounding box center [579, 365] width 546 height 45
click at [827, 440] on button "×" at bounding box center [822, 444] width 60 height 31
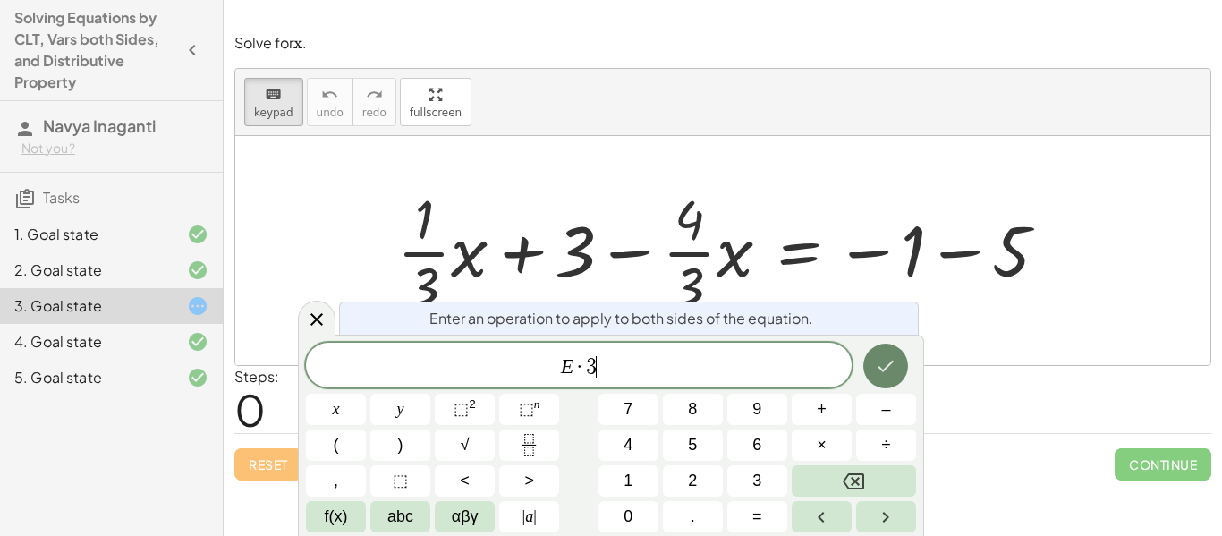
click at [893, 374] on icon "Done" at bounding box center [885, 365] width 21 height 21
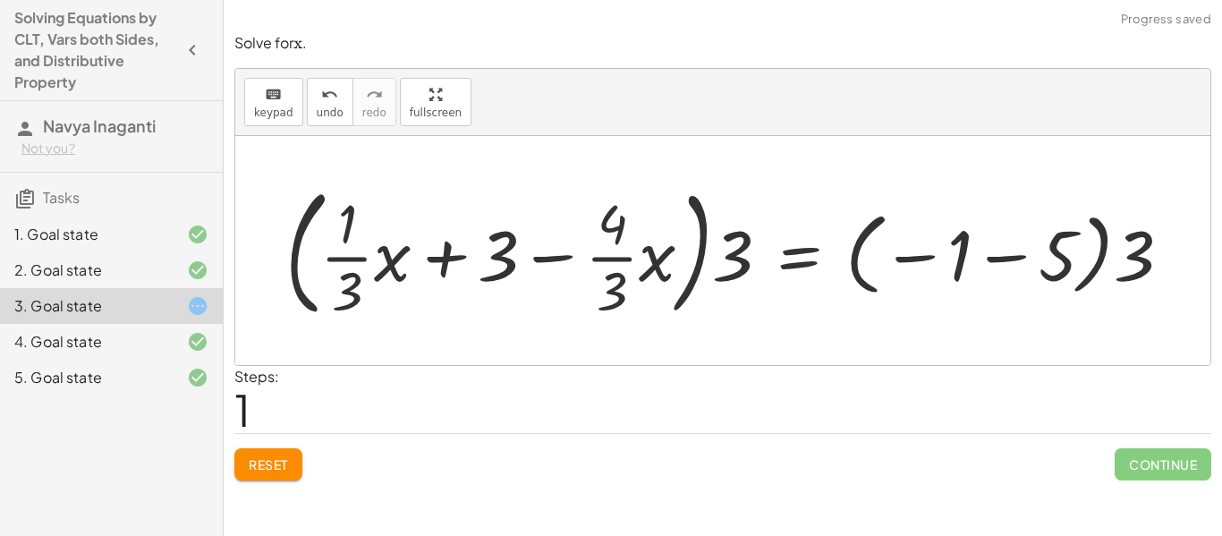
click at [385, 251] on div at bounding box center [735, 250] width 918 height 148
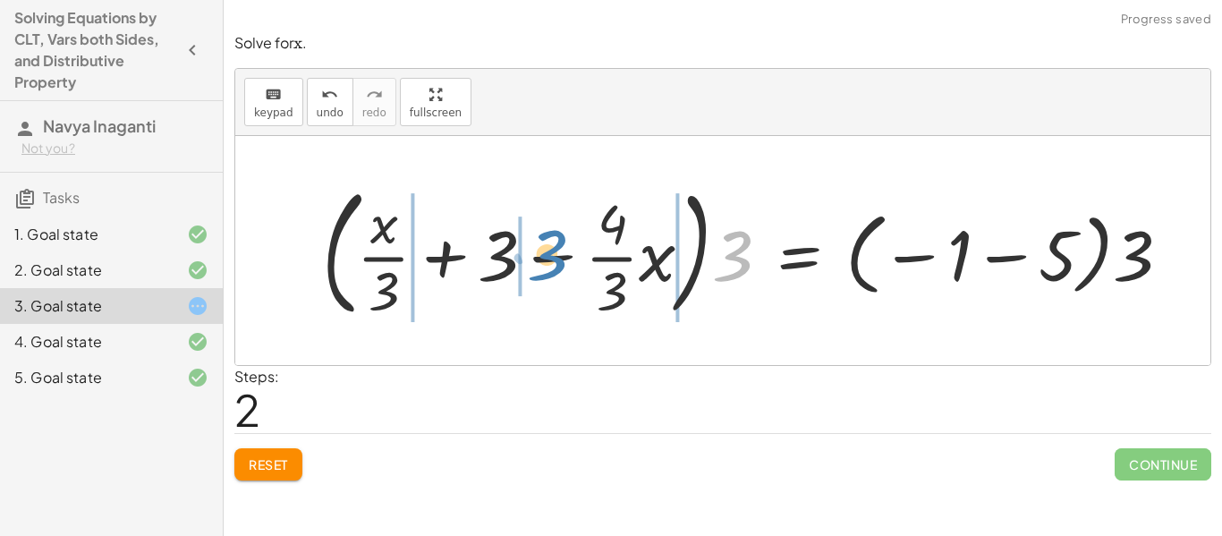
drag, startPoint x: 727, startPoint y: 258, endPoint x: 542, endPoint y: 257, distance: 185.2
click at [542, 257] on div at bounding box center [753, 250] width 881 height 148
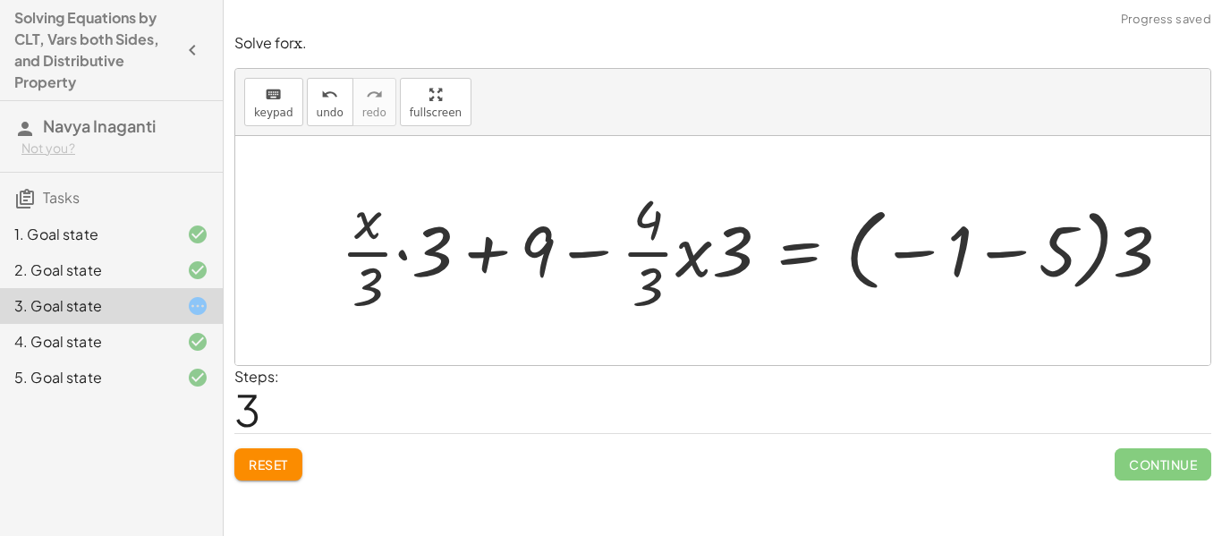
click at [418, 256] on div at bounding box center [763, 251] width 862 height 138
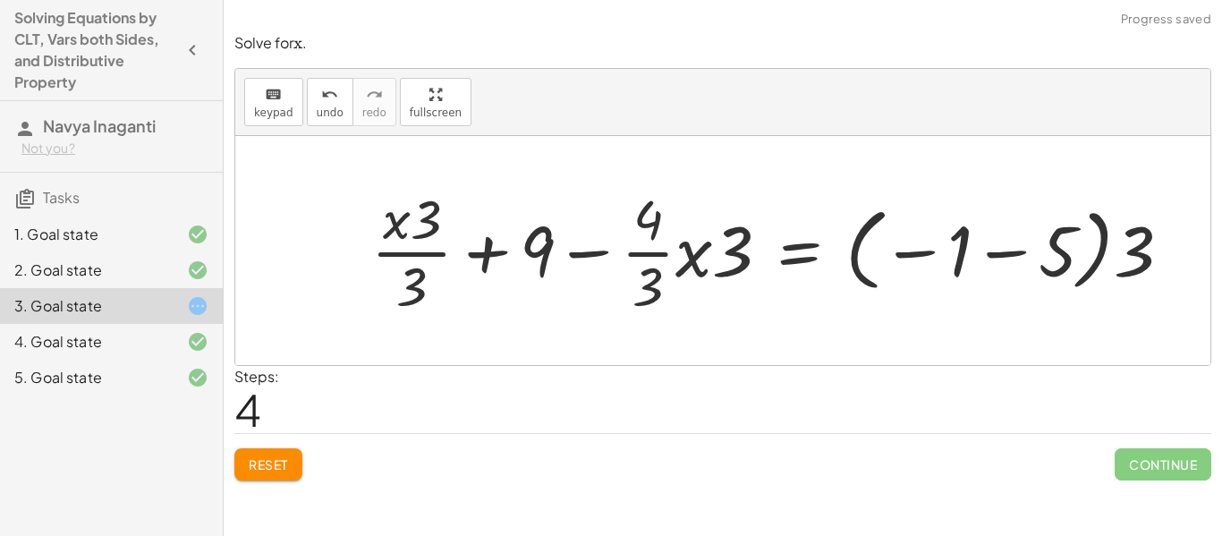
click at [422, 232] on div at bounding box center [778, 251] width 832 height 138
drag, startPoint x: 422, startPoint y: 232, endPoint x: 383, endPoint y: 232, distance: 39.4
click at [725, 260] on div at bounding box center [778, 251] width 832 height 138
click at [719, 260] on div at bounding box center [778, 251] width 832 height 138
click at [692, 263] on div at bounding box center [778, 251] width 832 height 138
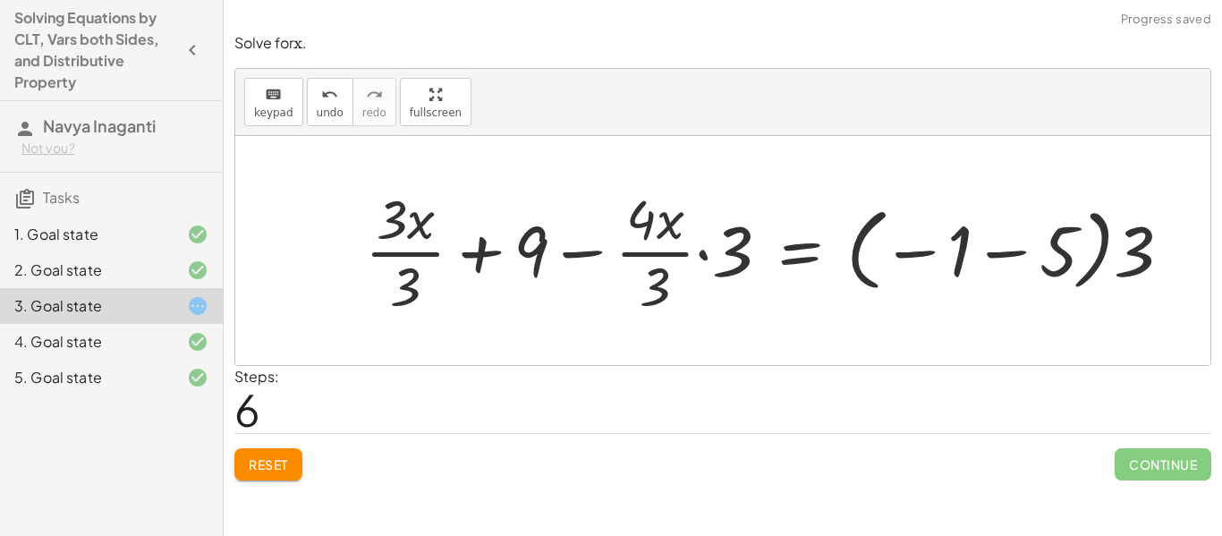
click at [731, 260] on div at bounding box center [775, 251] width 839 height 138
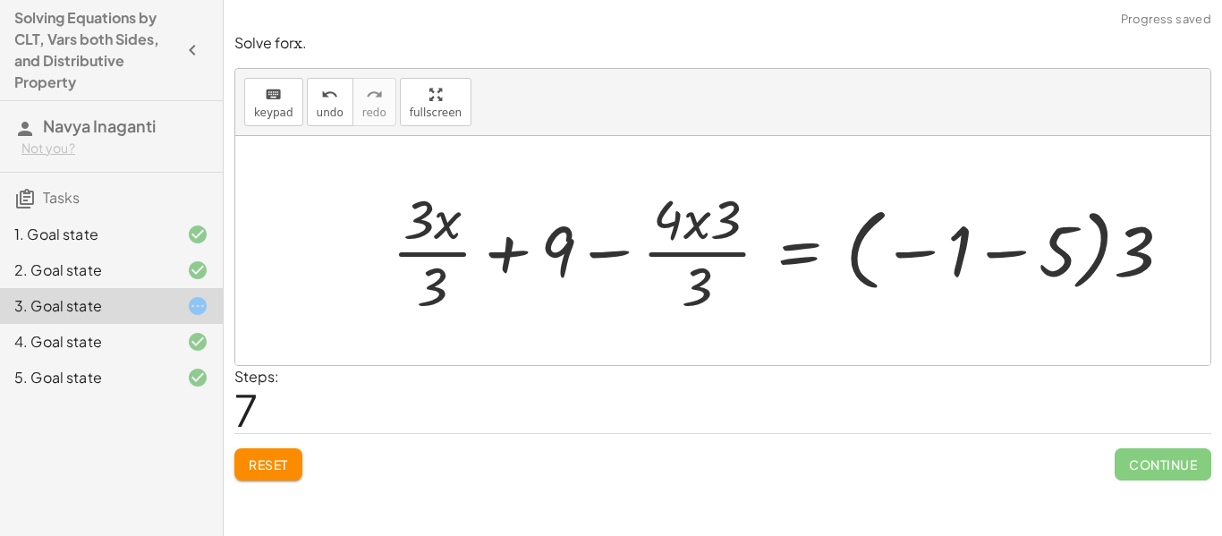
click at [687, 226] on div at bounding box center [788, 251] width 811 height 138
drag, startPoint x: 740, startPoint y: 227, endPoint x: 682, endPoint y: 225, distance: 58.2
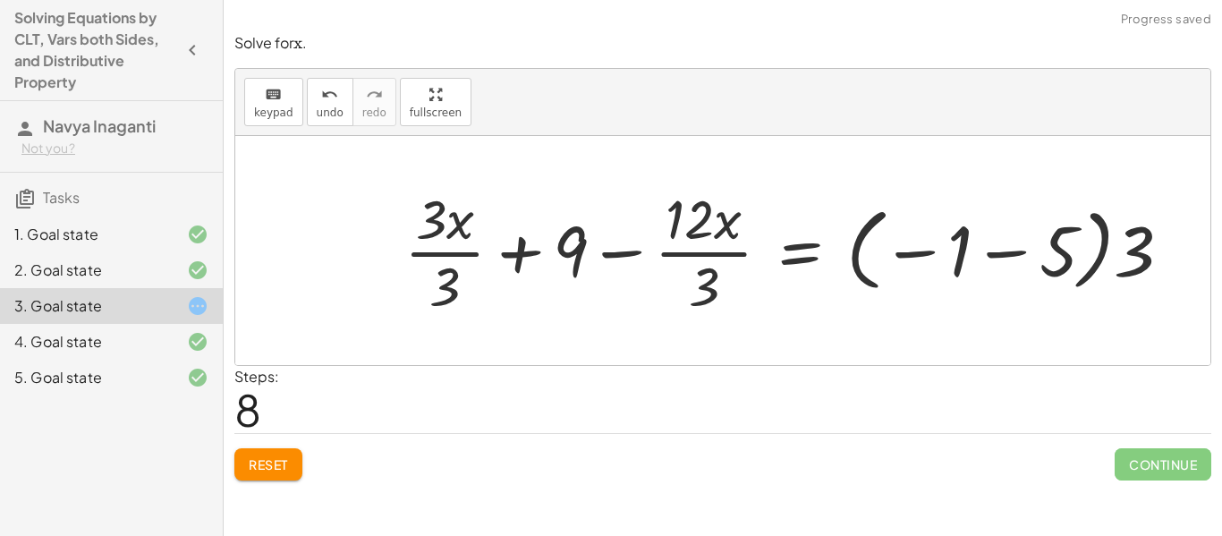
click at [718, 250] on div at bounding box center [795, 251] width 800 height 138
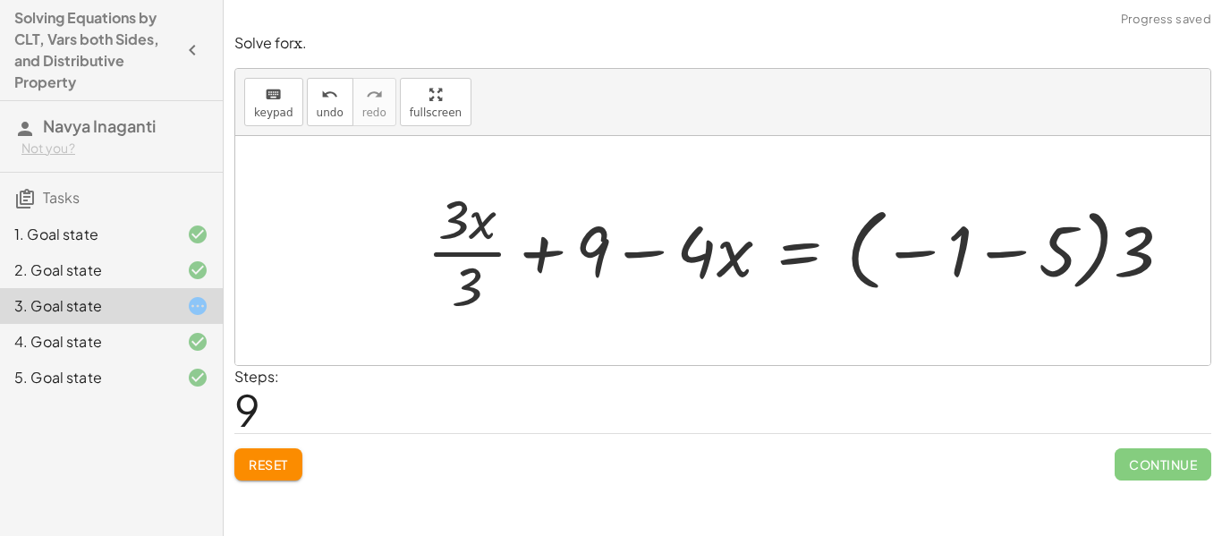
click at [484, 243] on div at bounding box center [806, 251] width 776 height 138
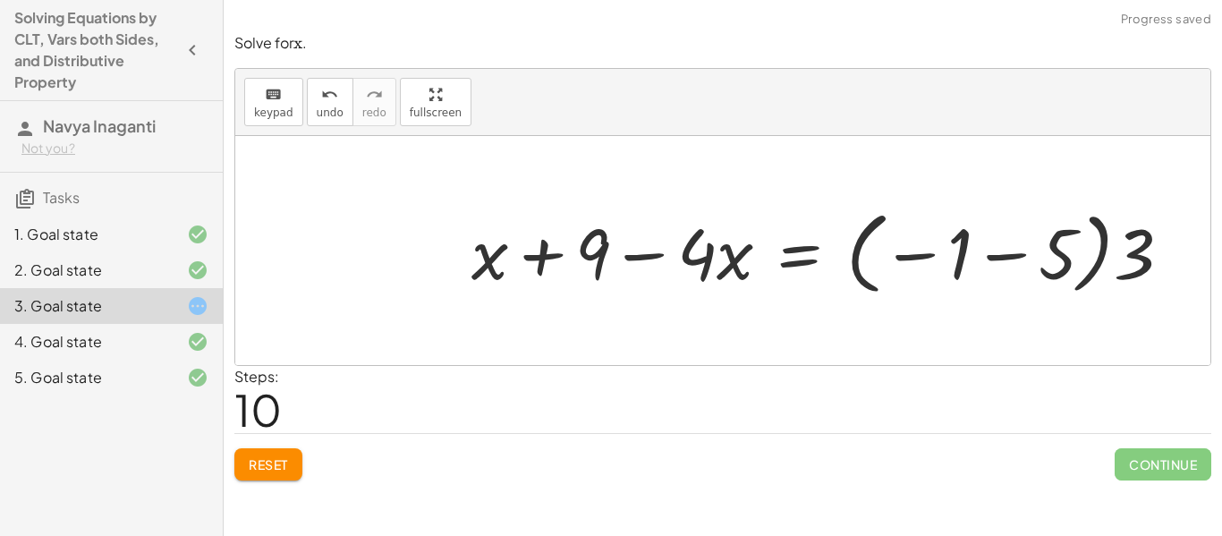
click at [1126, 271] on div at bounding box center [828, 250] width 732 height 99
drag, startPoint x: 1123, startPoint y: 267, endPoint x: 986, endPoint y: 277, distance: 137.2
click at [986, 277] on div at bounding box center [828, 250] width 732 height 99
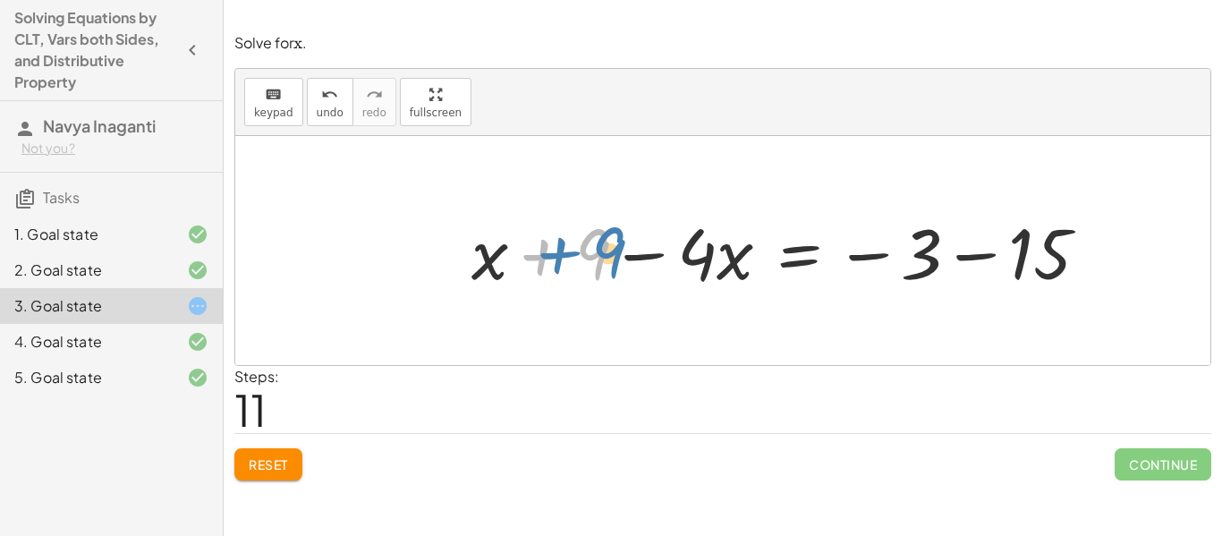
drag, startPoint x: 596, startPoint y: 264, endPoint x: 608, endPoint y: 259, distance: 13.3
click at [608, 259] on div at bounding box center [786, 251] width 649 height 92
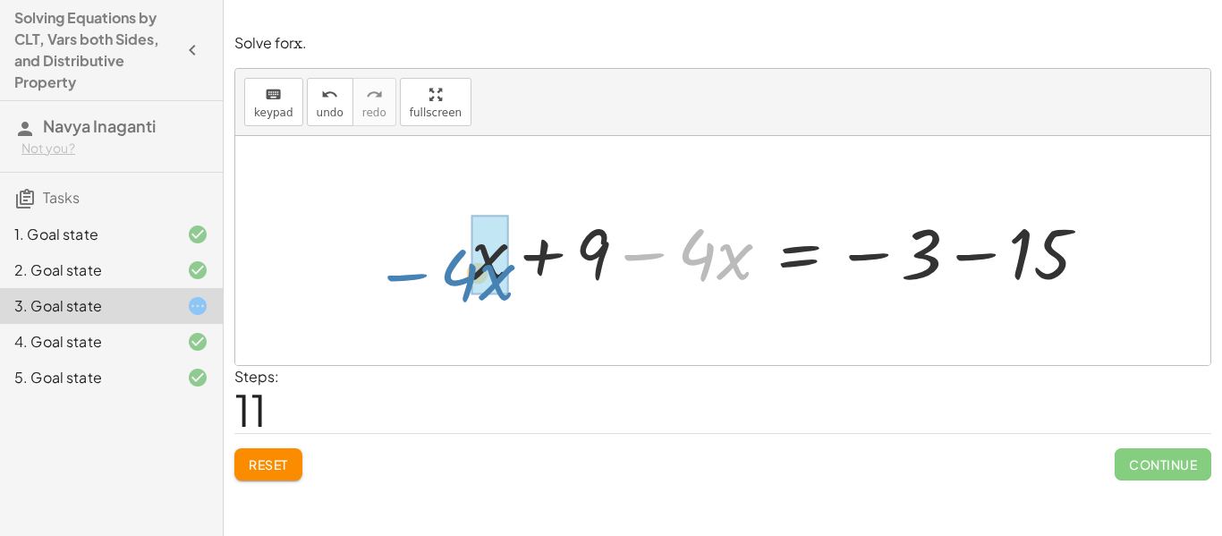
drag, startPoint x: 655, startPoint y: 255, endPoint x: 416, endPoint y: 275, distance: 239.6
click at [416, 275] on div "+ · · 1 · 3 · x + 3 − · · 4 · 3 · x = − 1 − 5 · ( + · · 1 · 3 · x + 3 − · · 4 ·…" at bounding box center [722, 250] width 975 height 229
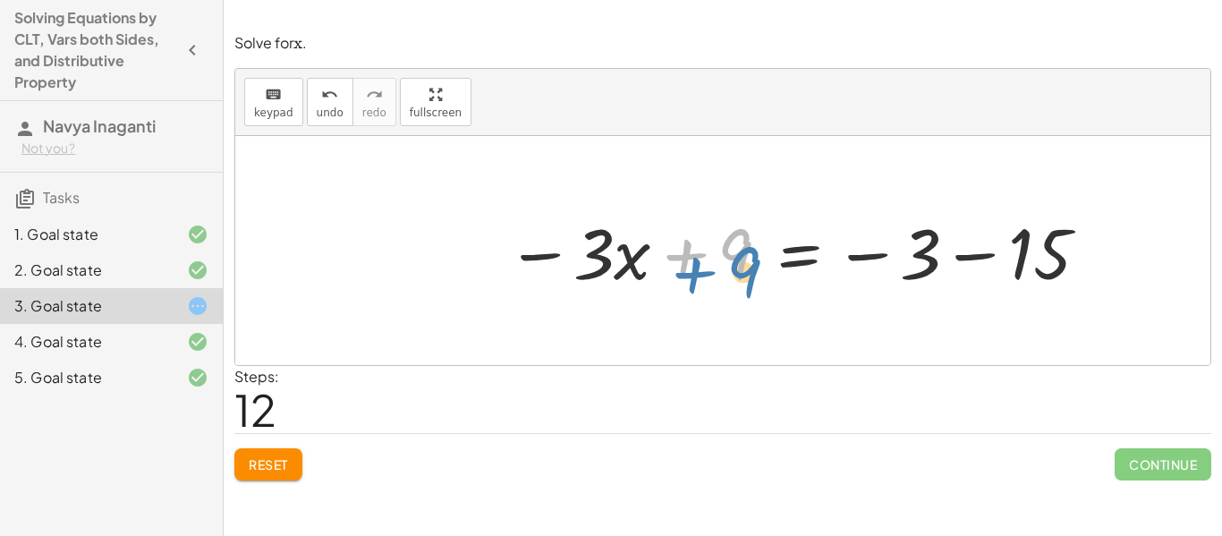
drag, startPoint x: 724, startPoint y: 253, endPoint x: 731, endPoint y: 265, distance: 13.2
click at [731, 265] on div at bounding box center [798, 251] width 602 height 92
click at [953, 246] on div at bounding box center [798, 251] width 602 height 92
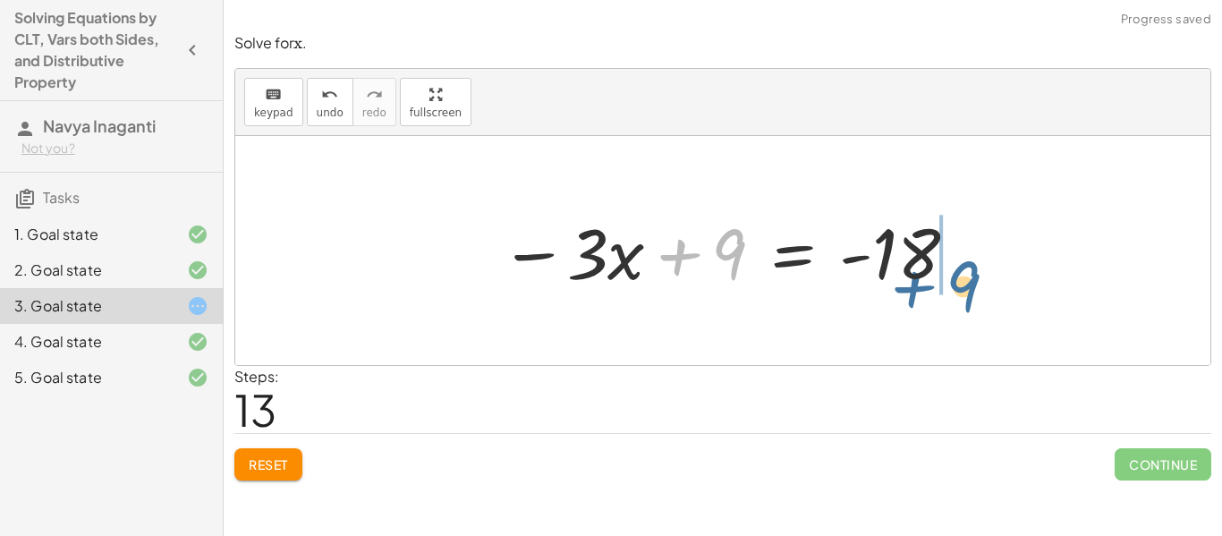
drag, startPoint x: 736, startPoint y: 254, endPoint x: 971, endPoint y: 286, distance: 237.4
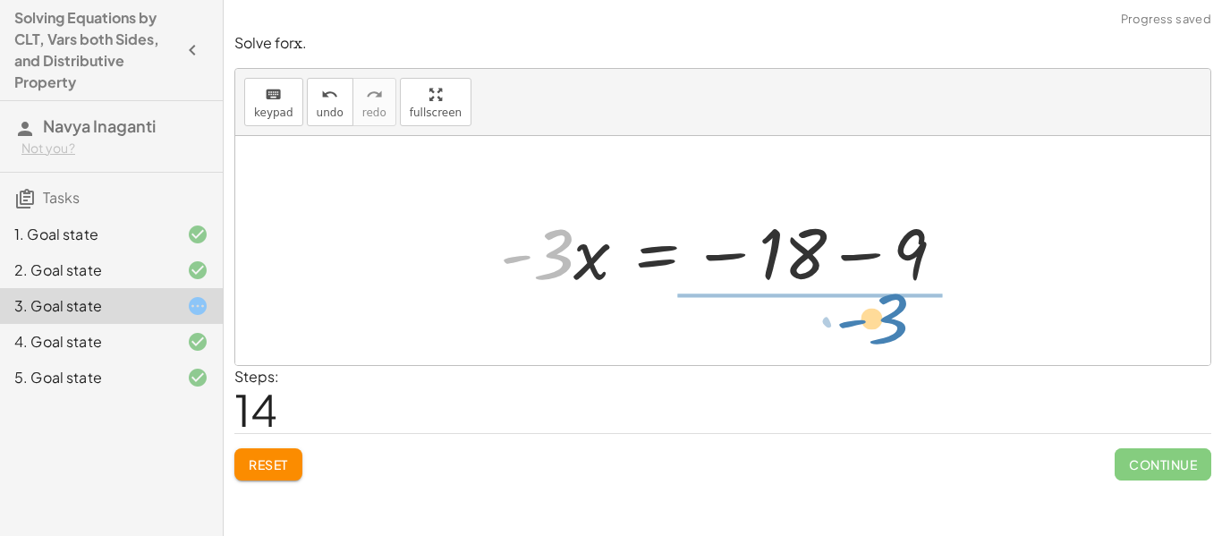
drag, startPoint x: 553, startPoint y: 259, endPoint x: 890, endPoint y: 324, distance: 343.3
click at [890, 324] on div "+ · · 1 · 3 · x + 3 − · · 4 · 3 · x = − 1 − 5 · ( + · · 1 · 3 · x + 3 − · · 4 ·…" at bounding box center [722, 250] width 975 height 229
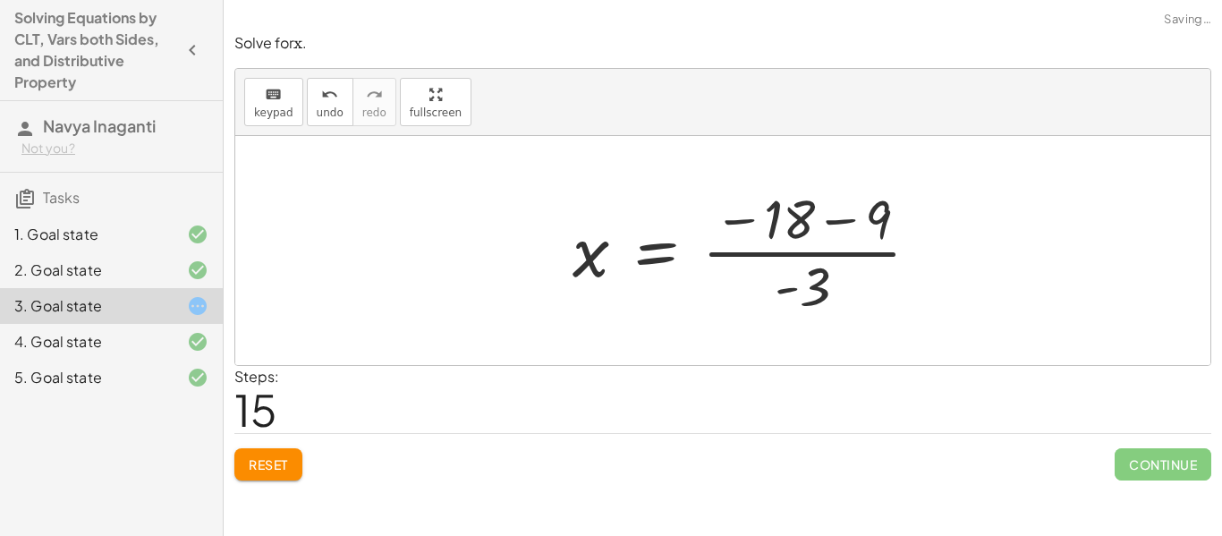
click at [821, 229] on div at bounding box center [752, 251] width 379 height 138
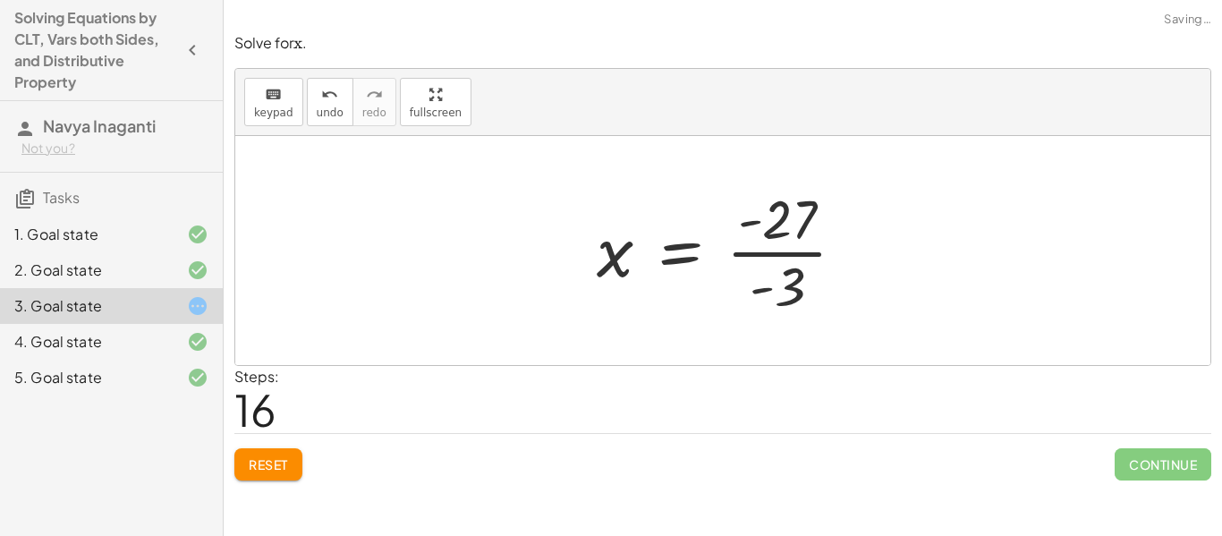
click at [750, 270] on div at bounding box center [728, 251] width 281 height 138
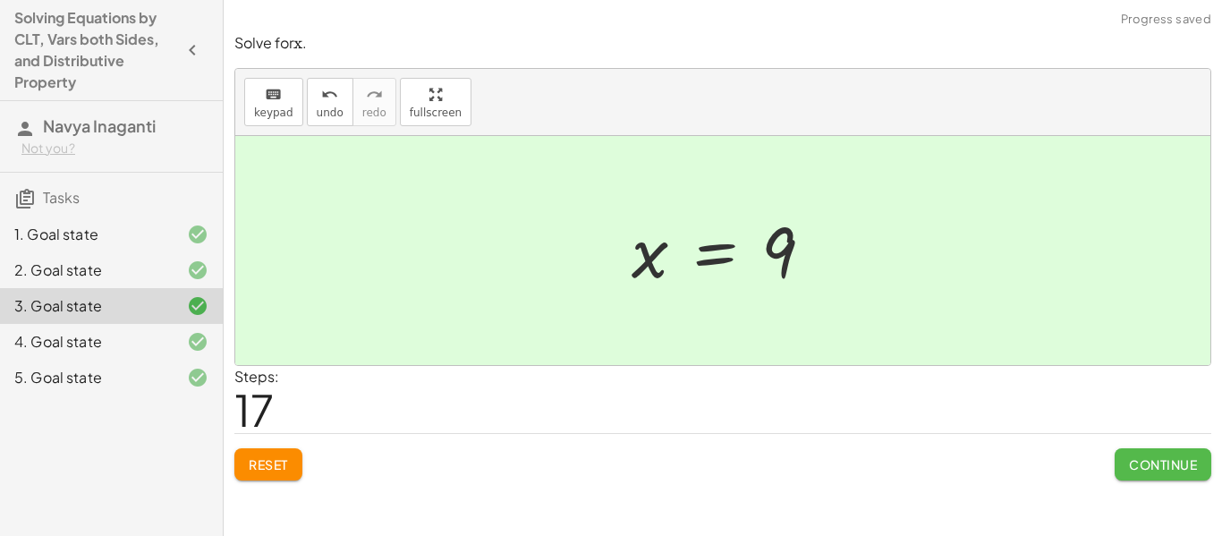
click at [1123, 457] on button "Continue" at bounding box center [1162, 464] width 97 height 32
